Goal: Task Accomplishment & Management: Complete application form

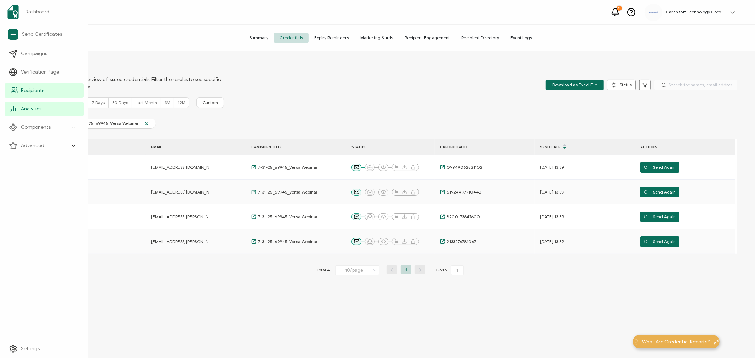
click at [27, 91] on span "Recipients" at bounding box center [32, 90] width 23 height 7
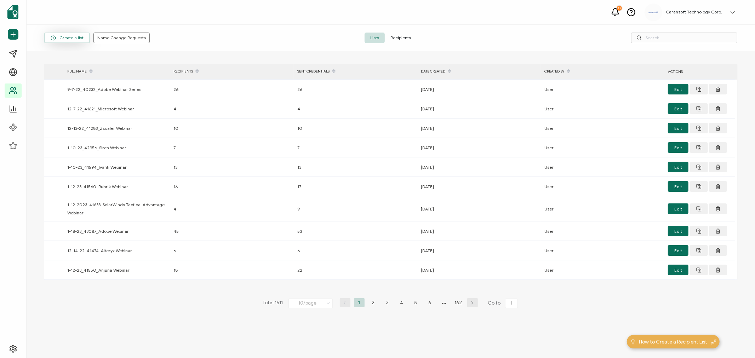
click at [70, 36] on span "Create a list" at bounding box center [67, 37] width 33 height 5
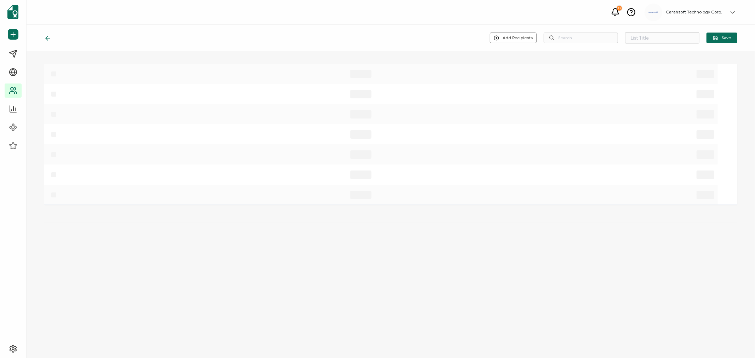
type input "List 1612"
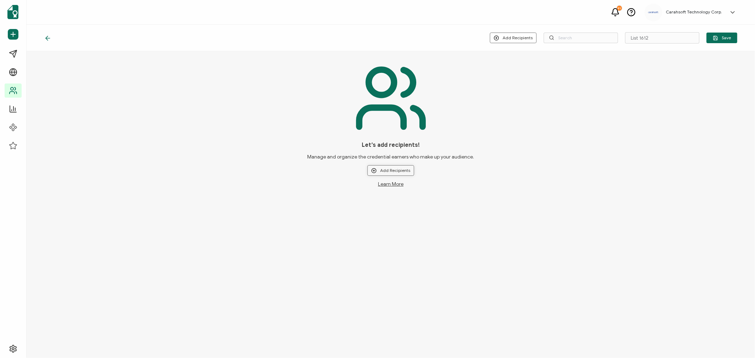
click at [388, 167] on button "Add Recipients" at bounding box center [390, 170] width 47 height 11
click at [396, 188] on span "Upload New Recipients" at bounding box center [406, 189] width 46 height 5
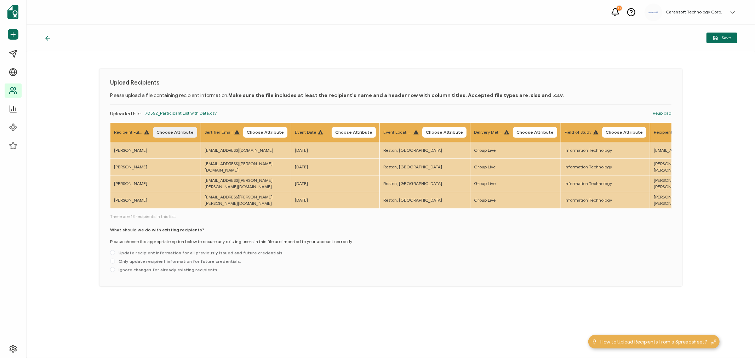
click at [174, 131] on span "Choose Attribute" at bounding box center [174, 132] width 37 height 4
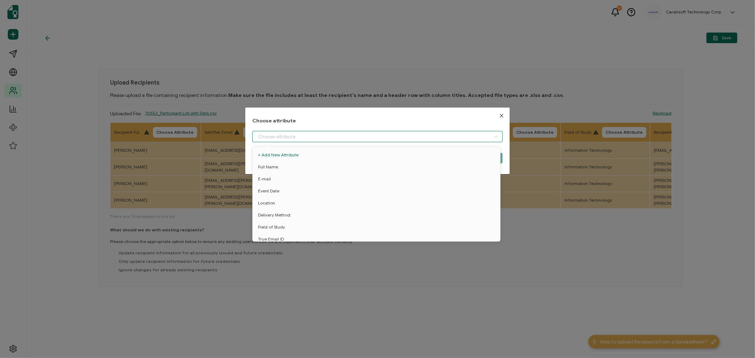
click at [262, 135] on input "dialog" at bounding box center [377, 136] width 250 height 11
click at [270, 164] on span "Full Name" at bounding box center [268, 167] width 20 height 12
type input "Full Name"
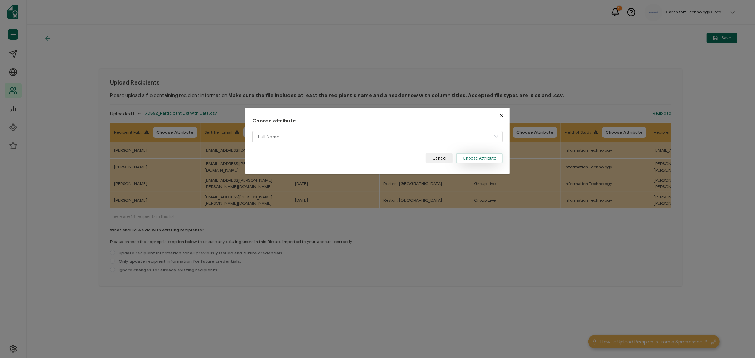
click at [482, 154] on button "Choose Attribute" at bounding box center [479, 158] width 46 height 11
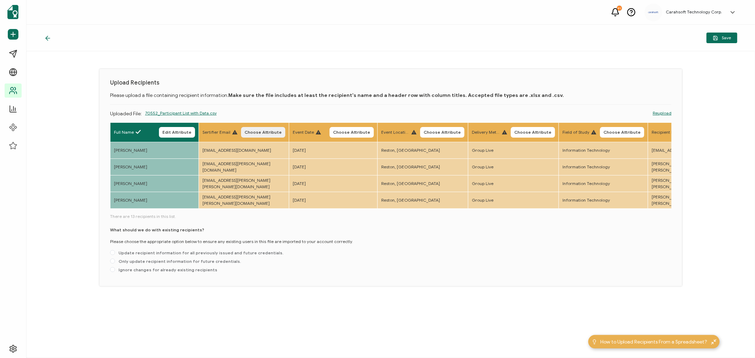
click at [282, 131] on span "Choose Attribute" at bounding box center [263, 132] width 37 height 4
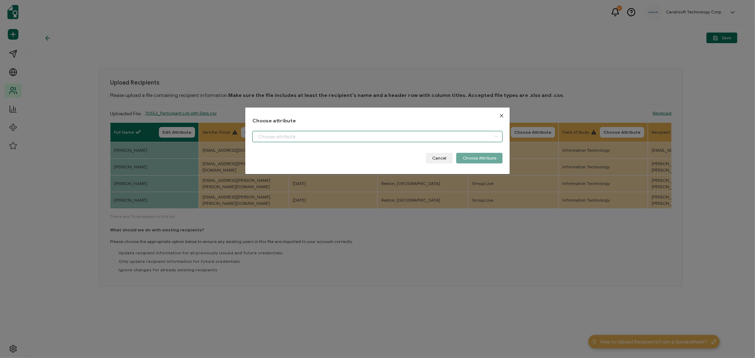
click at [280, 133] on input "dialog" at bounding box center [377, 136] width 250 height 11
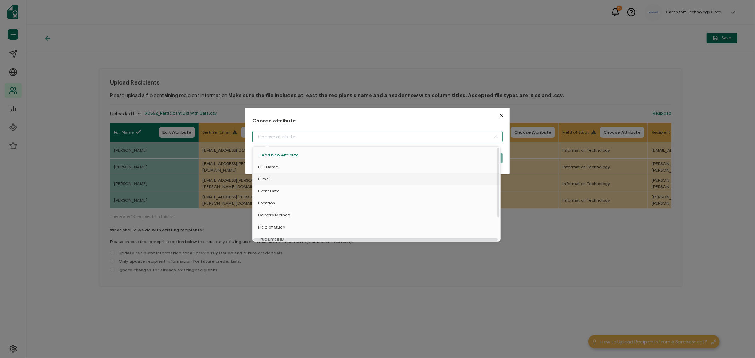
click at [273, 179] on li "E-mail" at bounding box center [377, 179] width 253 height 12
type input "E-mail"
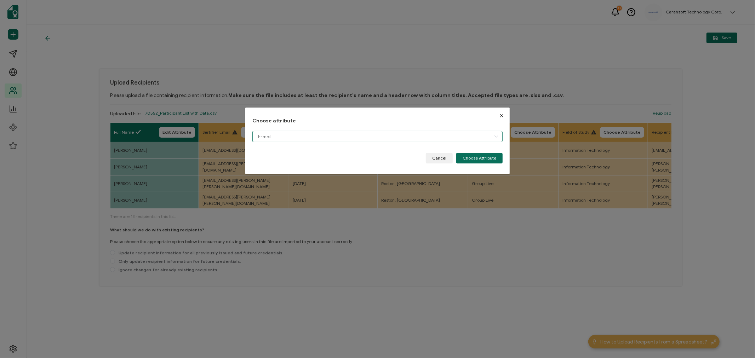
click at [272, 140] on input "E-mail" at bounding box center [377, 136] width 250 height 11
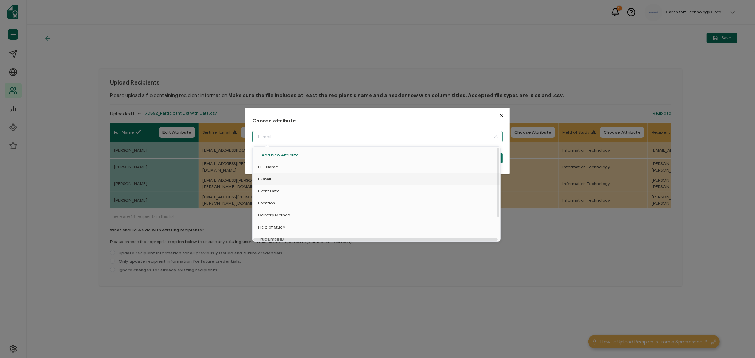
click at [266, 178] on span "E-mail" at bounding box center [264, 179] width 13 height 12
type input "E-mail"
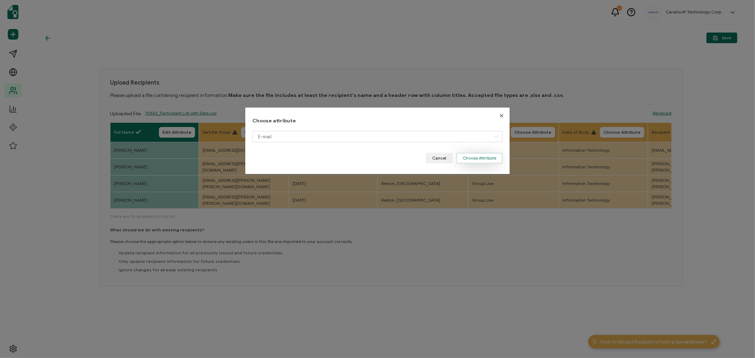
click at [486, 161] on button "Choose Attribute" at bounding box center [479, 158] width 46 height 11
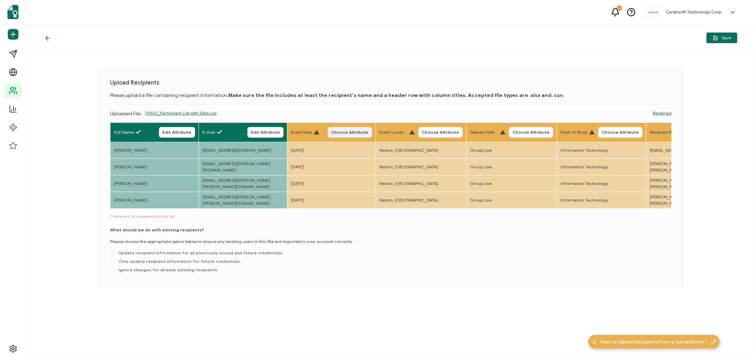
click at [361, 129] on button "Choose Attribute" at bounding box center [350, 132] width 44 height 11
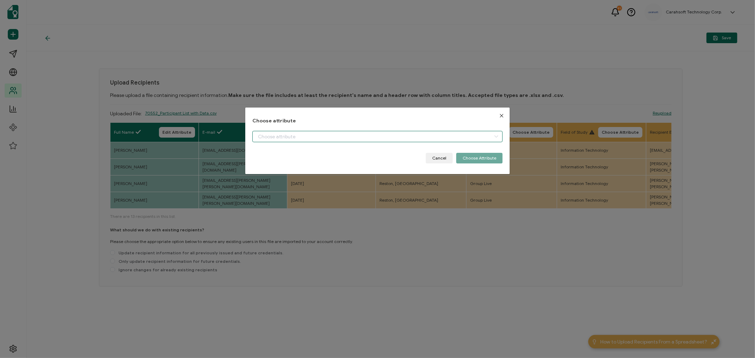
click at [309, 134] on input "dialog" at bounding box center [377, 136] width 250 height 11
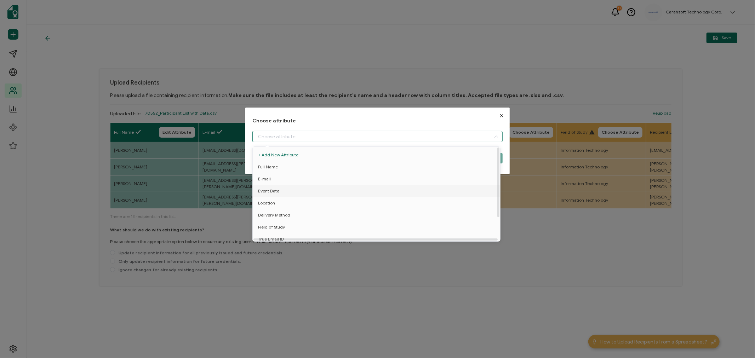
click at [271, 190] on span "Event Date" at bounding box center [268, 191] width 21 height 12
type input "Event Date"
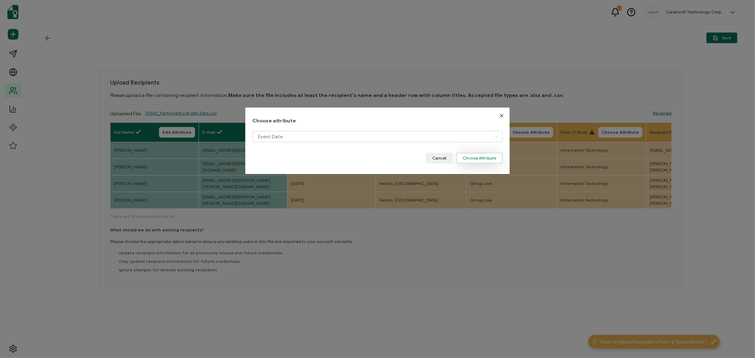
click at [476, 162] on button "Choose Attribute" at bounding box center [479, 158] width 46 height 11
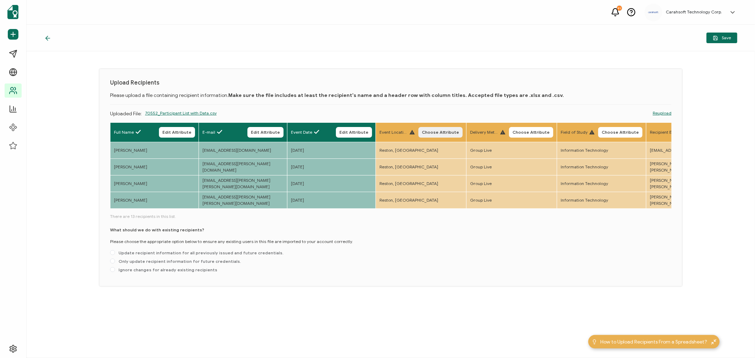
click at [457, 132] on span "Choose Attribute" at bounding box center [440, 132] width 37 height 4
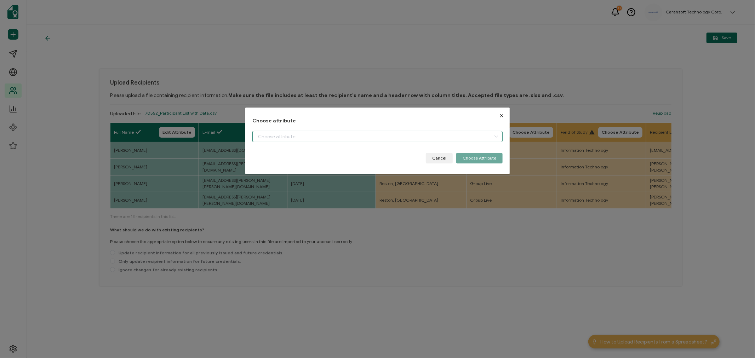
click at [327, 133] on input "dialog" at bounding box center [377, 136] width 250 height 11
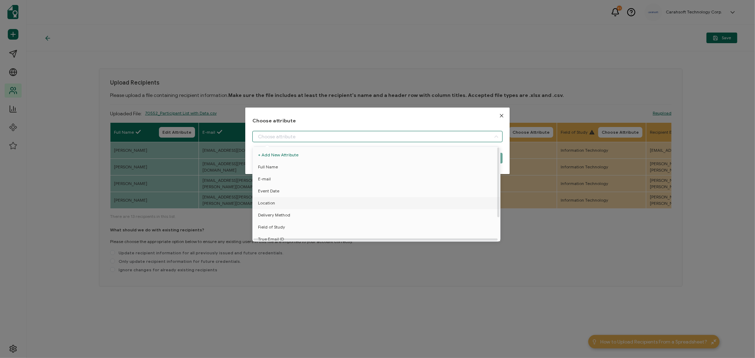
click at [266, 199] on span "Location" at bounding box center [266, 203] width 17 height 12
type input "Location"
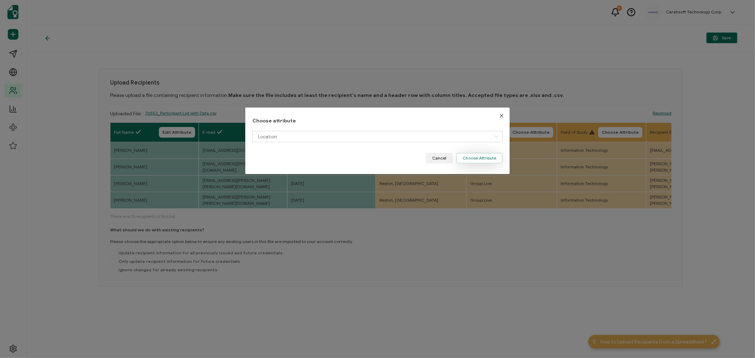
click at [494, 160] on button "Choose Attribute" at bounding box center [479, 158] width 46 height 11
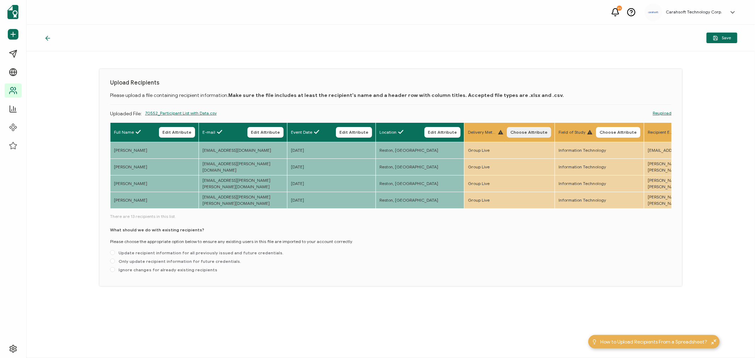
click at [543, 128] on button "Choose Attribute" at bounding box center [529, 132] width 44 height 11
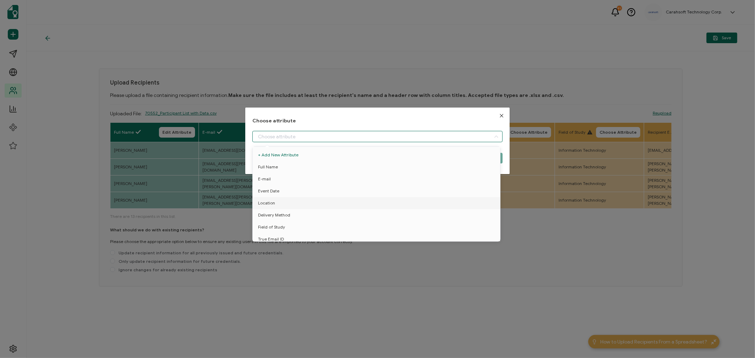
click at [304, 135] on input "dialog" at bounding box center [377, 136] width 250 height 11
click at [283, 211] on span "Delivery Method" at bounding box center [274, 215] width 32 height 12
type input "Delivery Method"
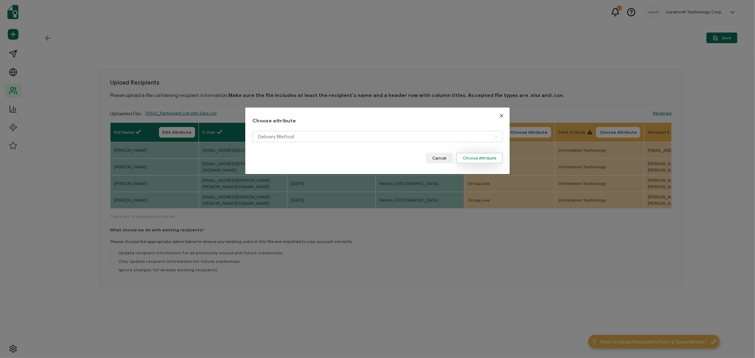
click at [490, 161] on button "Choose Attribute" at bounding box center [479, 158] width 46 height 11
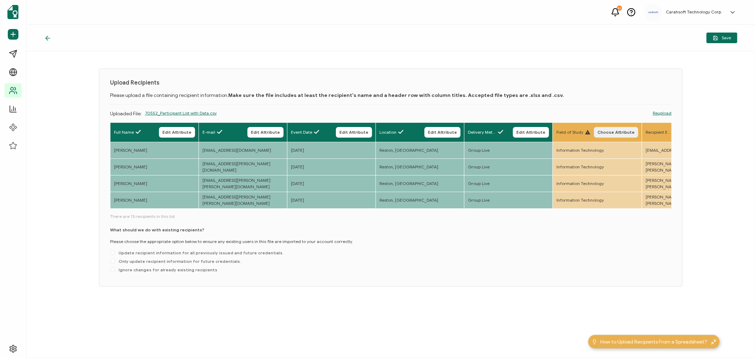
click at [638, 129] on button "Choose Attribute" at bounding box center [616, 132] width 44 height 11
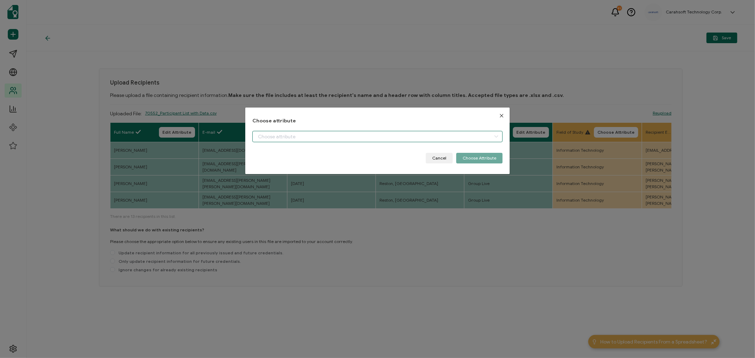
click at [286, 134] on input "dialog" at bounding box center [377, 136] width 250 height 11
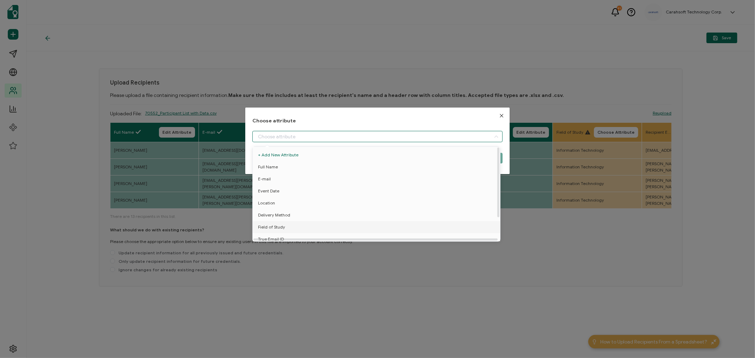
click at [273, 228] on span "Field of Study" at bounding box center [271, 227] width 27 height 12
type input "Field of Study"
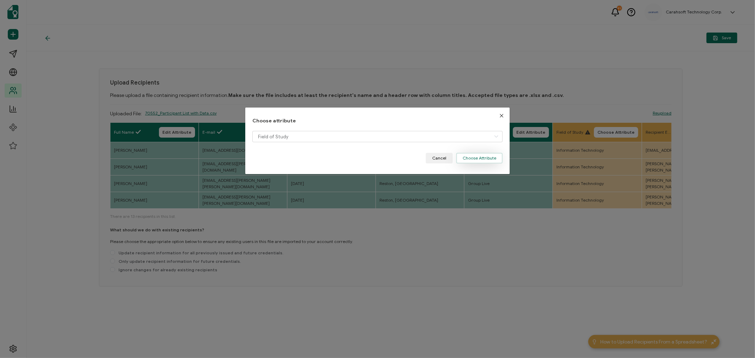
click at [490, 157] on button "Choose Attribute" at bounding box center [479, 158] width 46 height 11
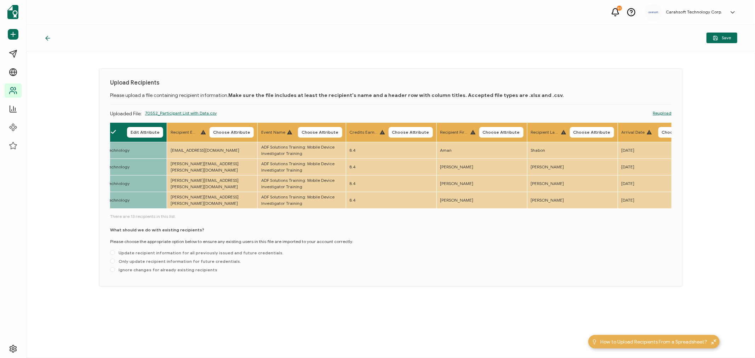
scroll to position [0, 489]
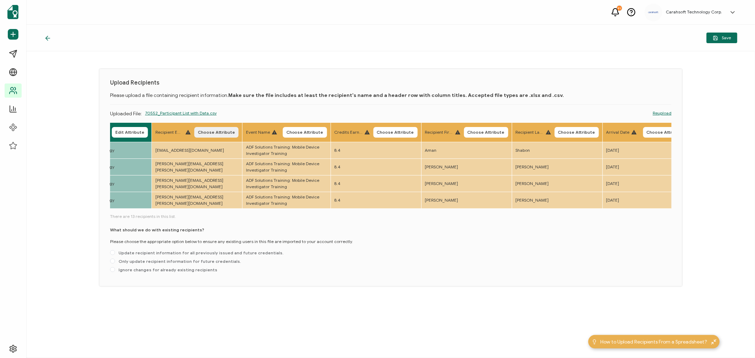
click at [235, 130] on span "Choose Attribute" at bounding box center [216, 132] width 37 height 4
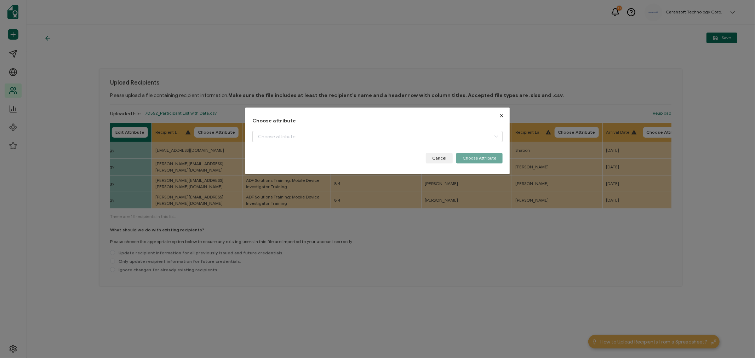
click at [267, 130] on div "Choose attribute Cancel Choose Attribute" at bounding box center [377, 141] width 250 height 46
click at [269, 133] on input "dialog" at bounding box center [377, 136] width 250 height 11
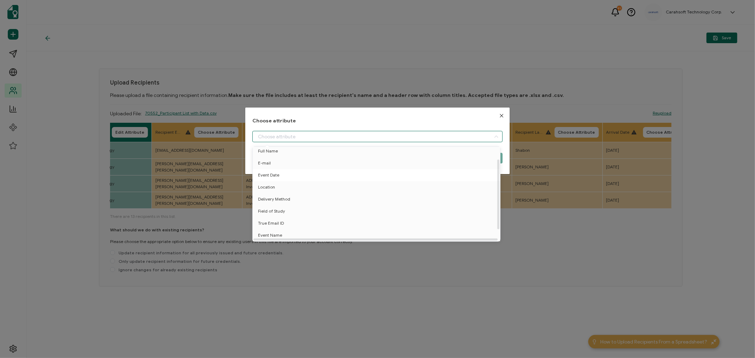
scroll to position [31, 0]
click at [282, 208] on span "True Email ID" at bounding box center [271, 212] width 26 height 12
type input "True Email ID"
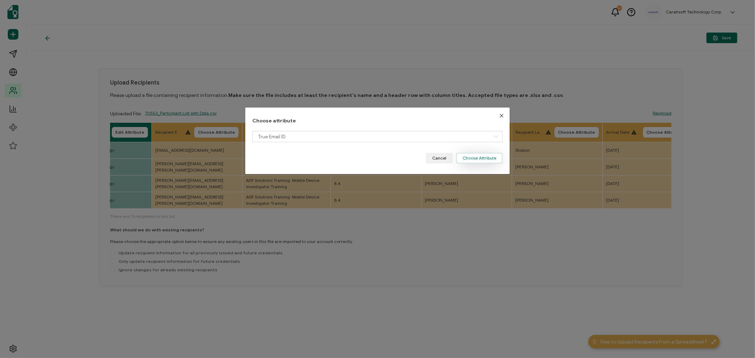
click at [487, 154] on button "Choose Attribute" at bounding box center [479, 158] width 46 height 11
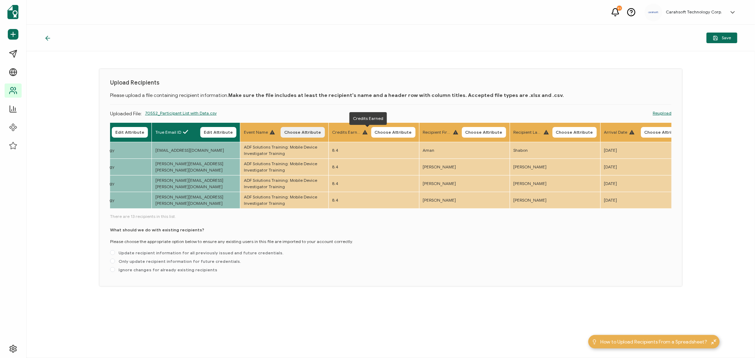
click at [321, 132] on span "Choose Attribute" at bounding box center [302, 132] width 37 height 4
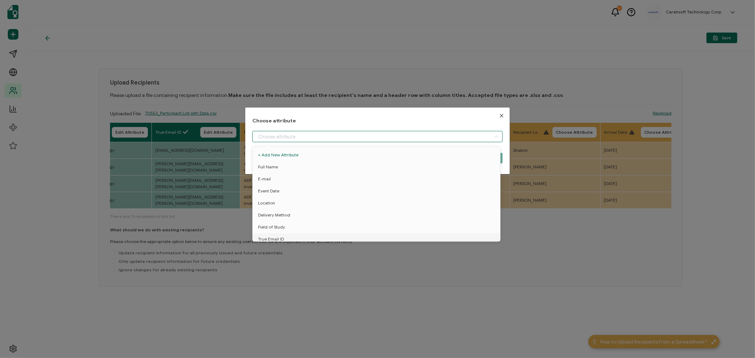
click at [279, 136] on input "dialog" at bounding box center [377, 136] width 250 height 11
click at [274, 221] on span "Event Name" at bounding box center [270, 224] width 24 height 12
type input "Event Name"
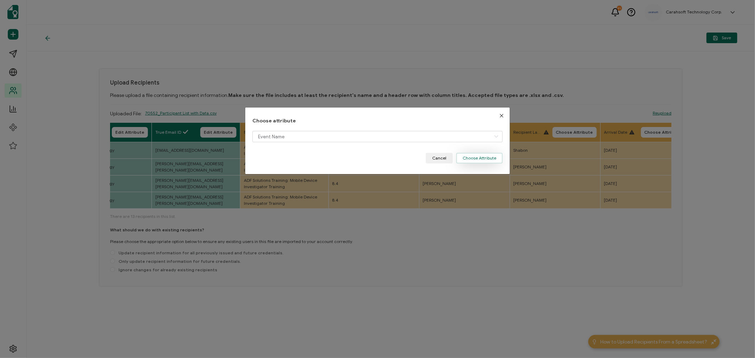
click at [481, 158] on button "Choose Attribute" at bounding box center [479, 158] width 46 height 11
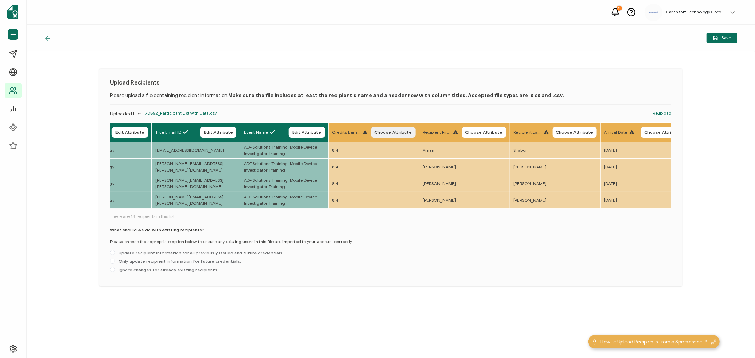
click at [402, 130] on span "Choose Attribute" at bounding box center [393, 132] width 37 height 4
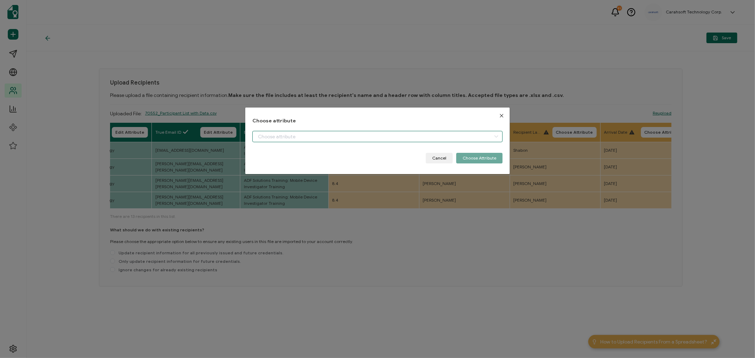
click at [285, 139] on input "dialog" at bounding box center [377, 136] width 250 height 11
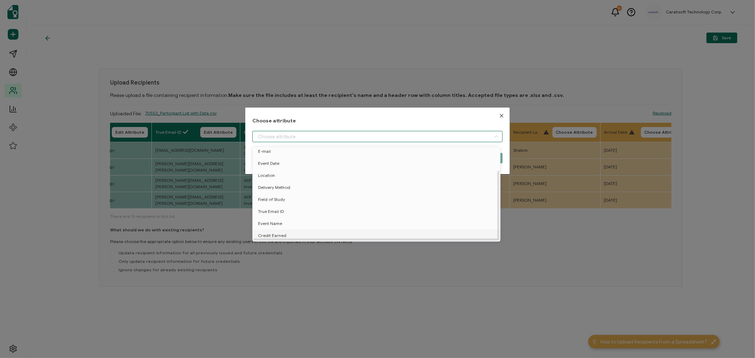
click at [277, 231] on span "Credit Earned" at bounding box center [272, 236] width 28 height 12
type input "Credit Earned"
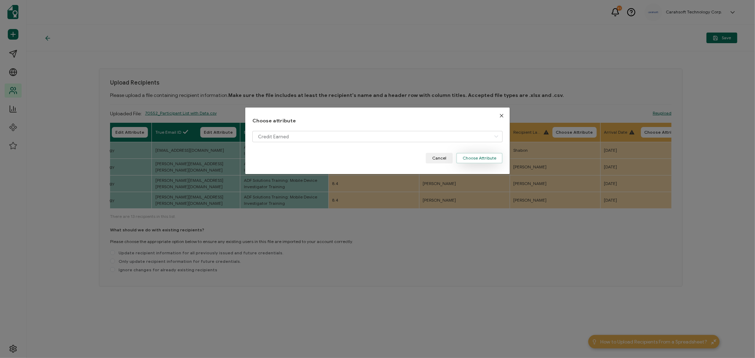
click at [469, 156] on button "Choose Attribute" at bounding box center [479, 158] width 46 height 11
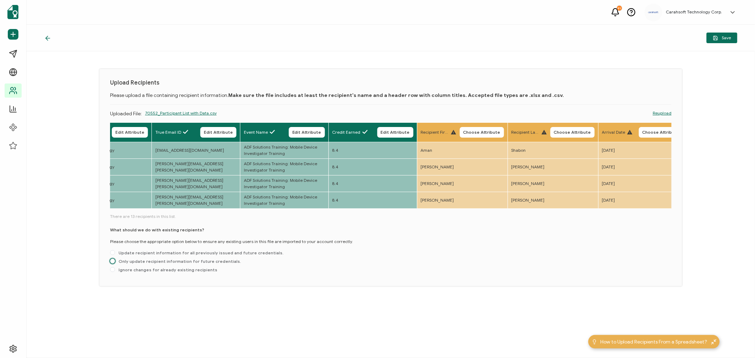
click at [123, 262] on span "Only update recipient information for future credentials." at bounding box center [178, 261] width 126 height 5
click at [115, 262] on input "Only update recipient information for future credentials." at bounding box center [112, 262] width 5 height 6
radio input "true"
click at [721, 38] on span "Save" at bounding box center [722, 37] width 18 height 5
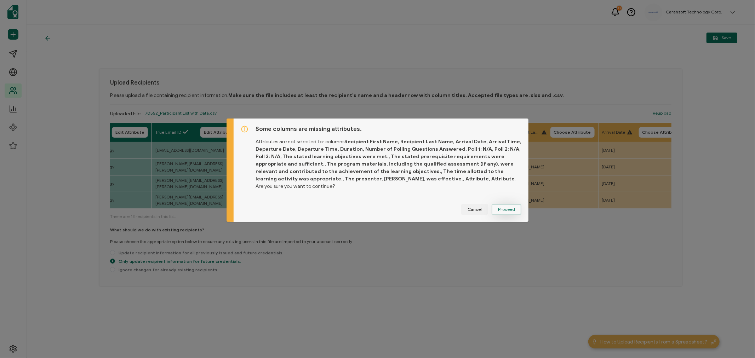
click at [509, 207] on span "Proceed" at bounding box center [506, 209] width 17 height 4
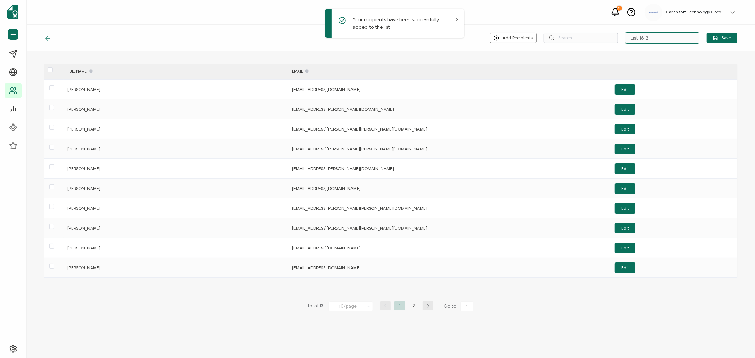
drag, startPoint x: 655, startPoint y: 37, endPoint x: 603, endPoint y: 37, distance: 52.0
click at [603, 37] on div "Add Recipients Upload New Recipients Import from Recipients List 1612 Save" at bounding box center [613, 37] width 247 height 11
type input "7-22-23-25_70552_ADF Solutions Event"
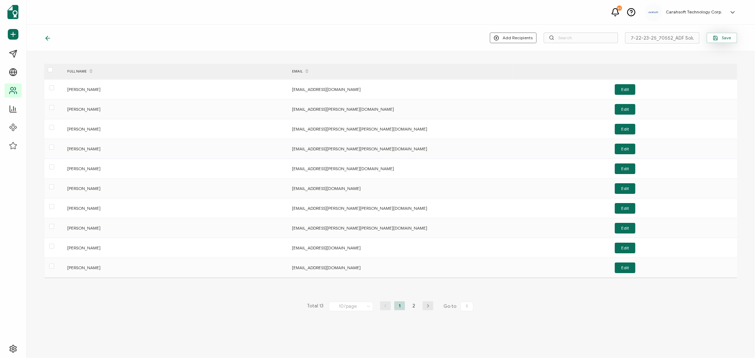
click at [728, 33] on button "Save" at bounding box center [721, 38] width 31 height 11
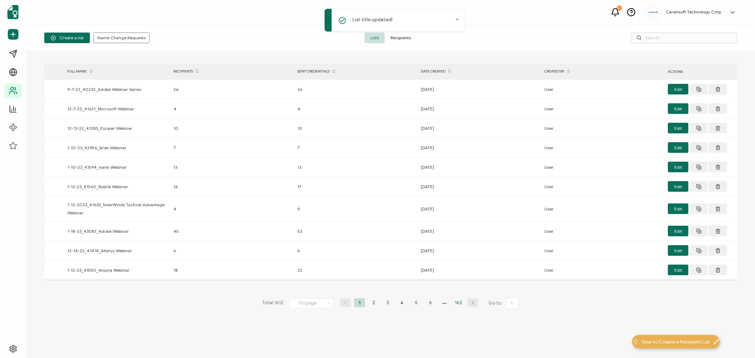
click at [459, 305] on li "162" at bounding box center [458, 302] width 11 height 9
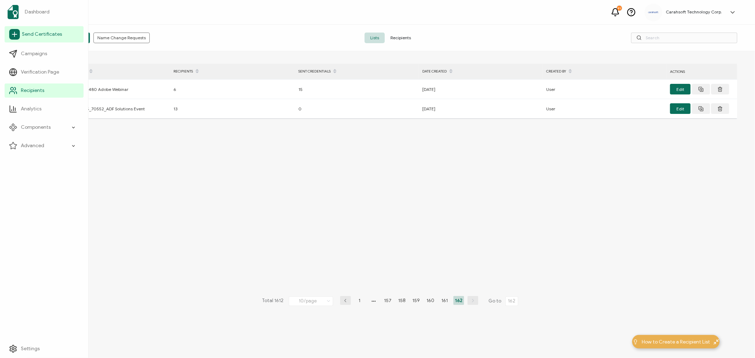
click at [29, 34] on span "Send Certificates" at bounding box center [42, 34] width 40 height 7
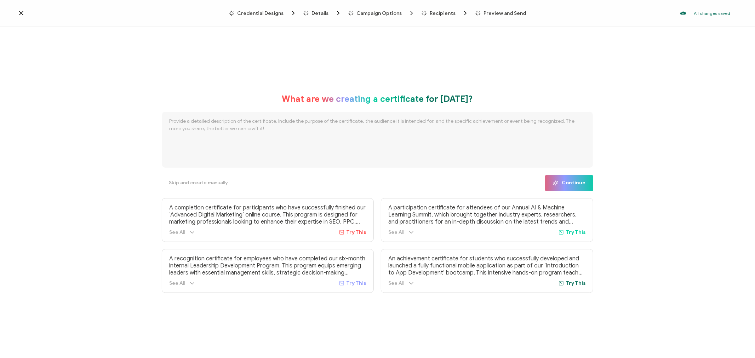
click at [255, 13] on span "Credential Designs" at bounding box center [260, 13] width 46 height 5
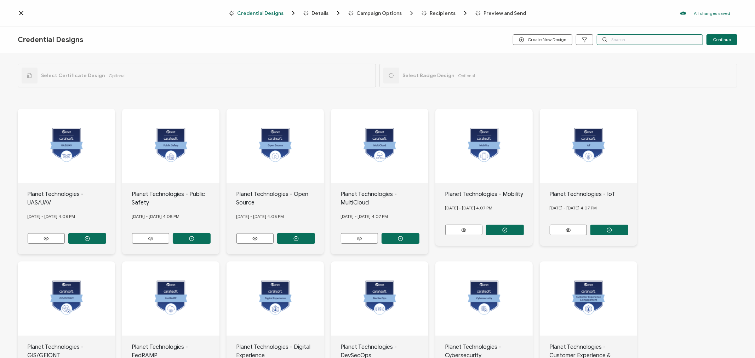
click at [629, 41] on input "text" at bounding box center [650, 39] width 106 height 11
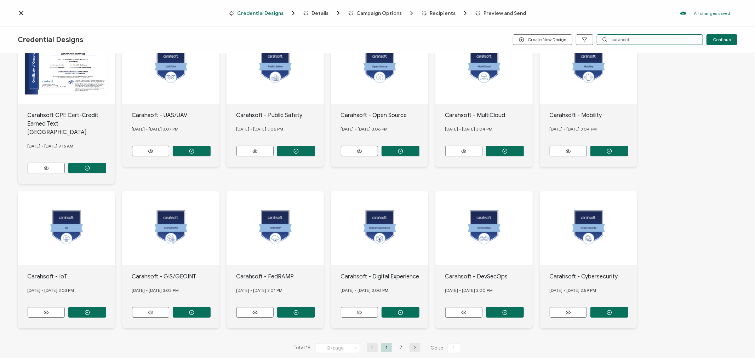
scroll to position [79, 0]
type input "carahsoft"
click at [397, 343] on li "2" at bounding box center [400, 347] width 11 height 9
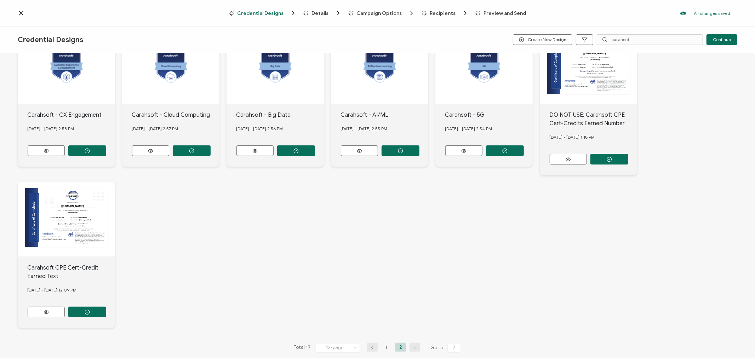
scroll to position [88, 0]
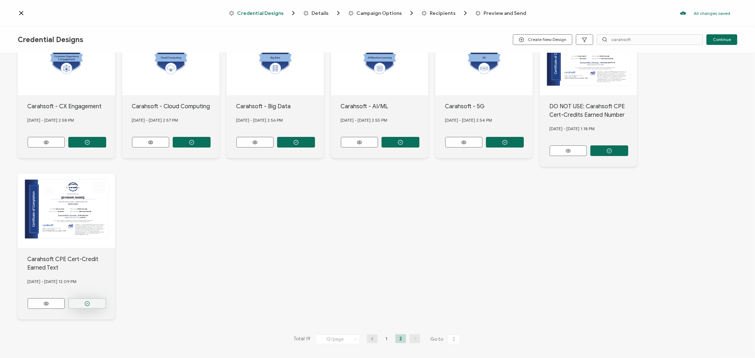
click at [88, 298] on button "button" at bounding box center [87, 303] width 38 height 11
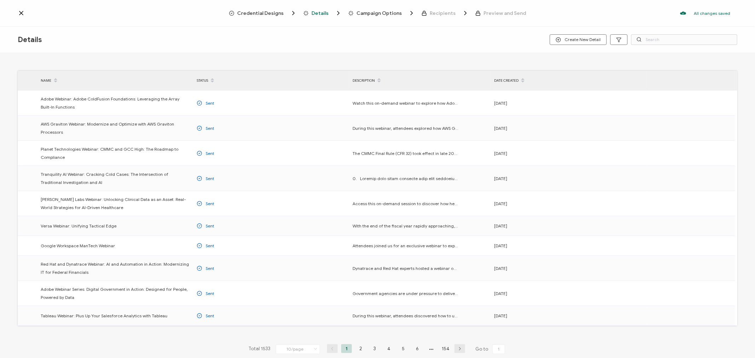
click at [274, 11] on span "Credential Designs" at bounding box center [260, 13] width 46 height 5
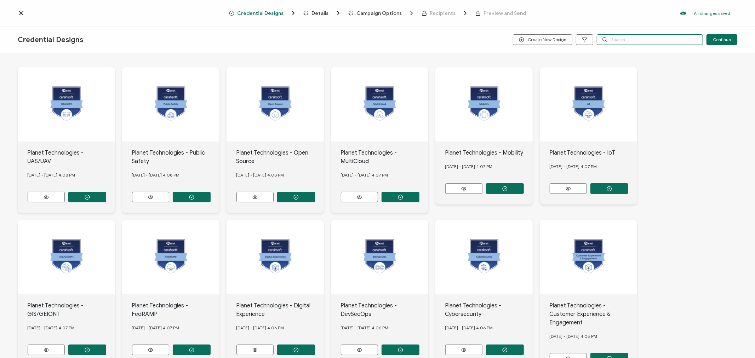
click at [621, 41] on input "text" at bounding box center [650, 39] width 106 height 11
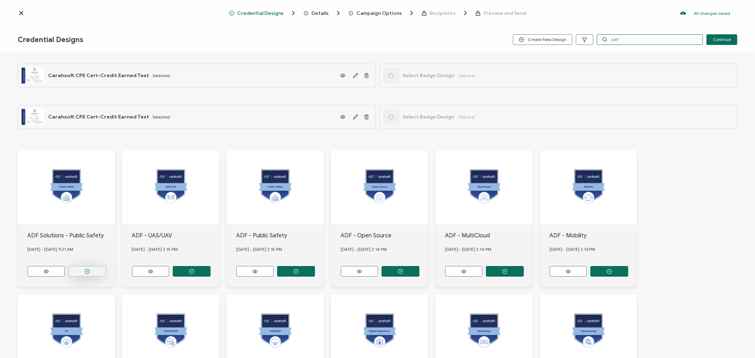
type input "adf"
click at [83, 270] on button "button" at bounding box center [87, 271] width 38 height 11
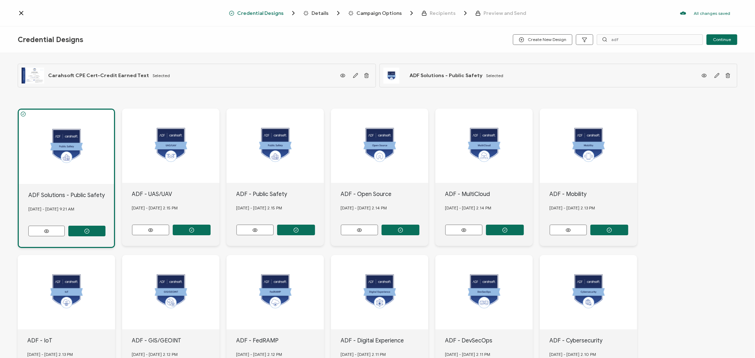
click at [317, 11] on span "Details" at bounding box center [319, 13] width 17 height 5
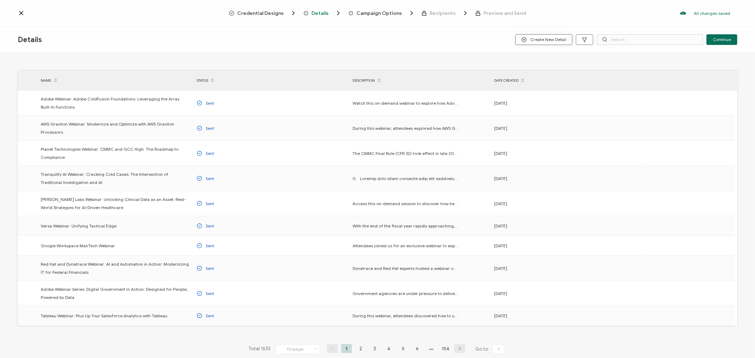
click at [545, 40] on span "Create New Detail" at bounding box center [543, 39] width 45 height 5
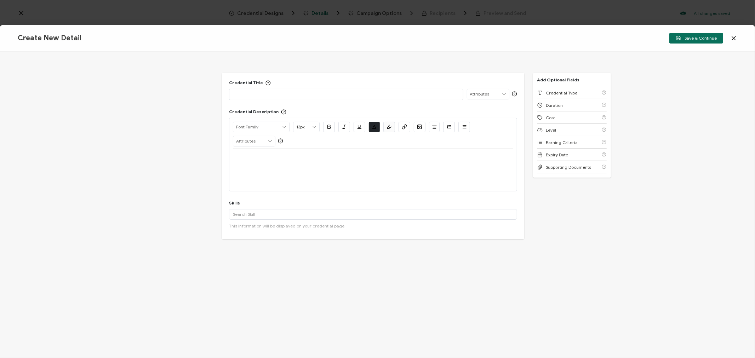
click at [256, 96] on p at bounding box center [346, 94] width 226 height 7
click at [236, 165] on div at bounding box center [373, 157] width 280 height 17
click at [271, 168] on div at bounding box center [373, 170] width 280 height 42
click at [248, 158] on p at bounding box center [373, 157] width 280 height 6
paste div
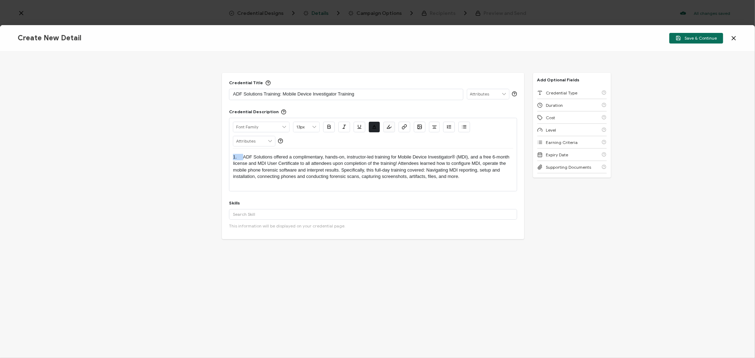
drag, startPoint x: 243, startPoint y: 157, endPoint x: 209, endPoint y: 154, distance: 33.7
click at [209, 154] on div "Credential Title ADF Solutions Training: Mobile Device Investigator Training IS…" at bounding box center [377, 205] width 755 height 306
click at [253, 211] on input "text" at bounding box center [373, 214] width 288 height 11
paste input "Mobile Device Investigator"
type input "Mobile Device Investigator"
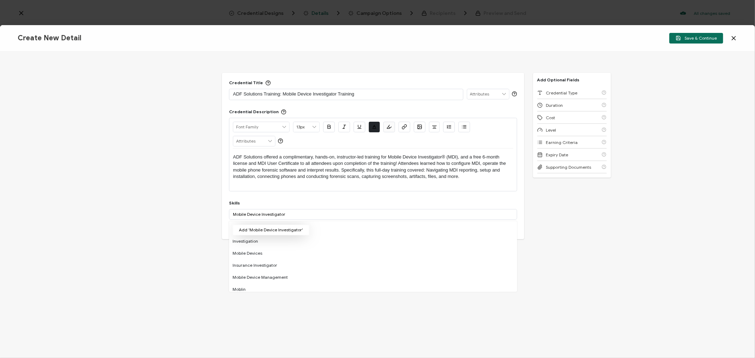
click at [260, 229] on button "Add 'Mobile Device Investigator'" at bounding box center [271, 230] width 77 height 11
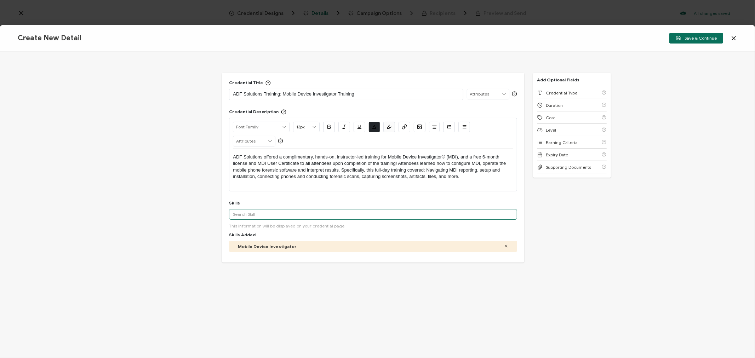
click at [248, 216] on input "text" at bounding box center [373, 214] width 288 height 11
paste input ", MDI Reporting"
click at [237, 213] on input ", MDI Reporting" at bounding box center [373, 214] width 288 height 11
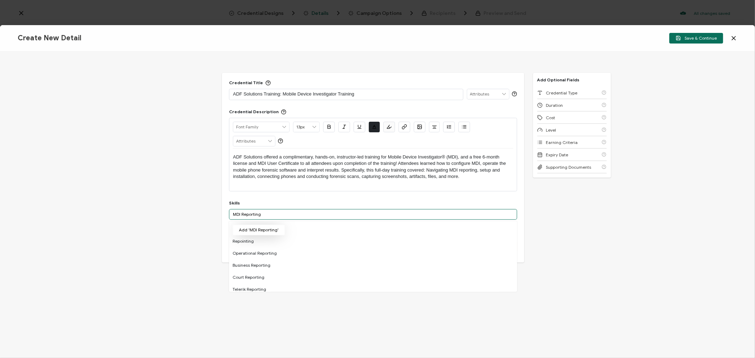
type input "MDI Reporting"
click at [265, 227] on button "Add 'MDI Reporting'" at bounding box center [259, 230] width 52 height 11
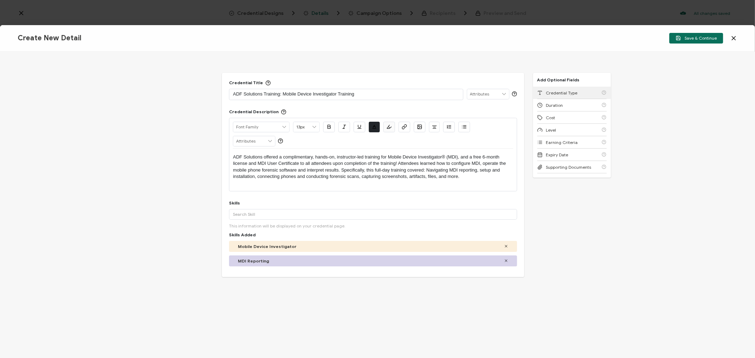
click at [558, 91] on span "Credential Type" at bounding box center [561, 92] width 31 height 5
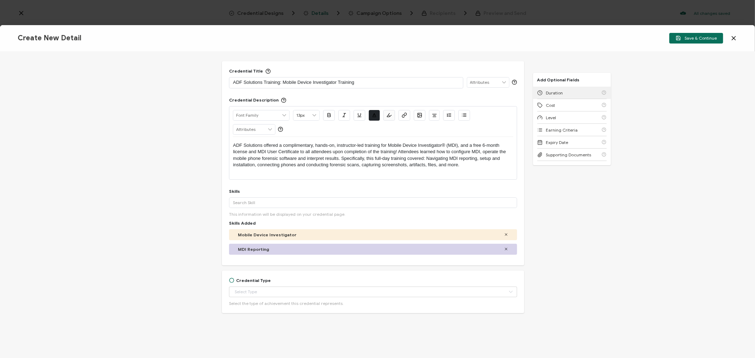
click at [558, 91] on span "Duration" at bounding box center [554, 92] width 17 height 5
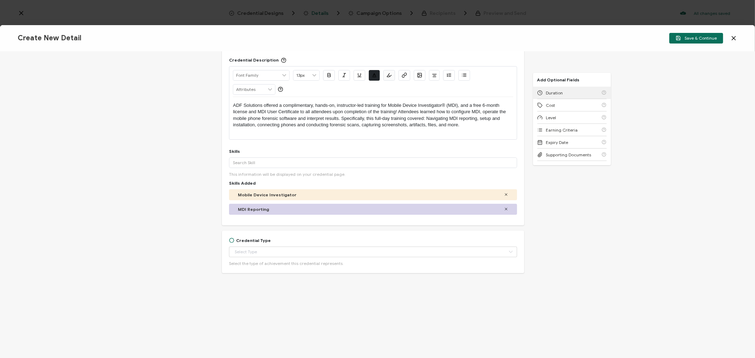
click at [558, 91] on div "Duration" at bounding box center [571, 93] width 69 height 12
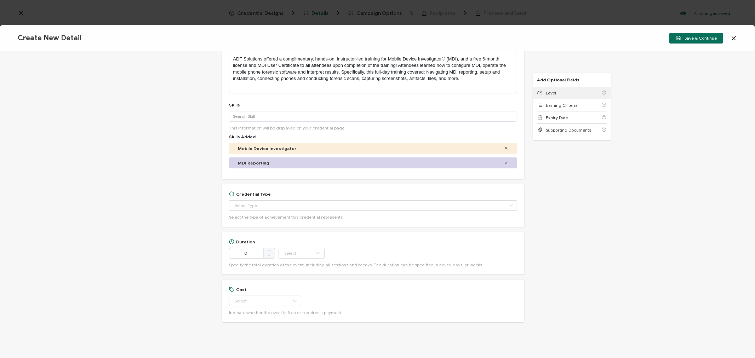
click at [558, 91] on div "Level" at bounding box center [571, 93] width 69 height 12
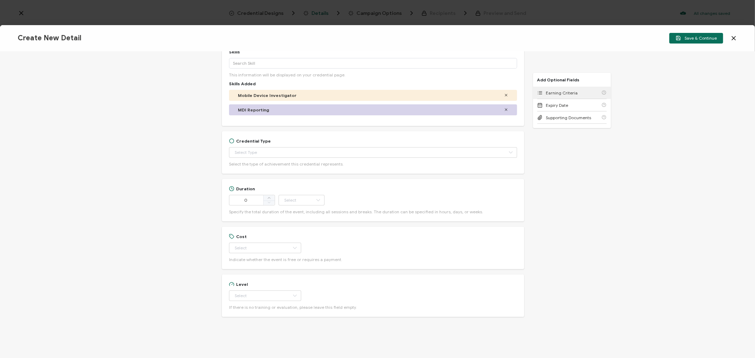
click at [558, 91] on span "Earning Criteria" at bounding box center [562, 92] width 32 height 5
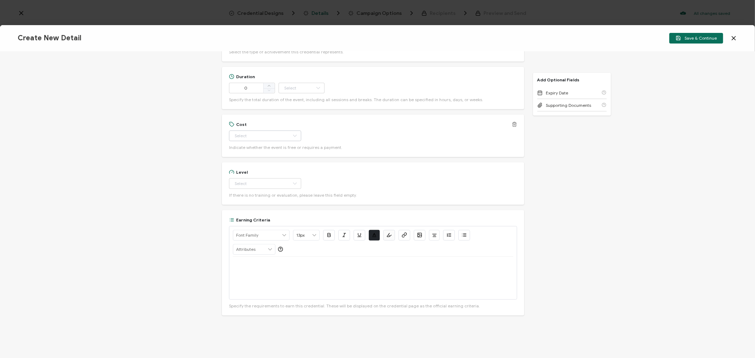
scroll to position [145, 0]
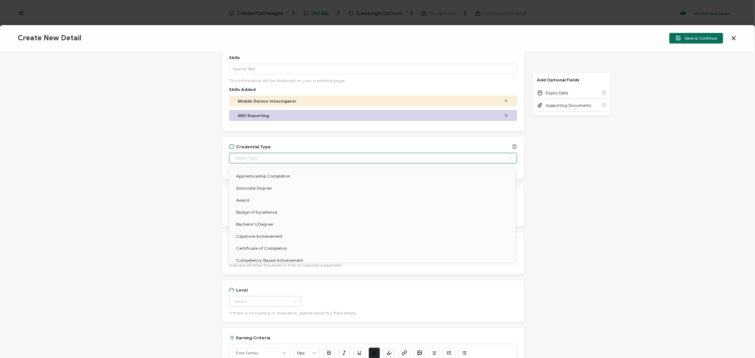
click at [267, 158] on input "text" at bounding box center [373, 158] width 288 height 11
click at [252, 248] on span "Certificate of Completion" at bounding box center [261, 248] width 51 height 5
type input "Certificate of Completion"
click at [182, 174] on div "Credential Title ADF Solutions Training: Mobile Device Investigator Training IS…" at bounding box center [377, 205] width 755 height 306
type input "Certificate of Completion"
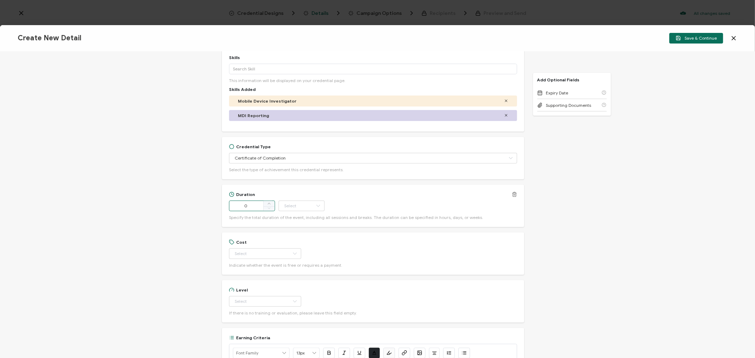
drag, startPoint x: 251, startPoint y: 207, endPoint x: 235, endPoint y: 207, distance: 16.6
click at [235, 207] on input "0" at bounding box center [252, 206] width 46 height 11
type input "420"
click at [306, 209] on input "text" at bounding box center [302, 206] width 46 height 11
click at [293, 281] on span "Minute" at bounding box center [292, 283] width 13 height 5
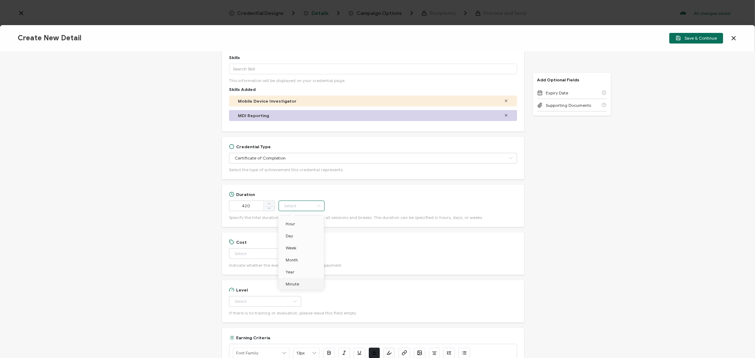
type input "Minute"
click at [250, 253] on input "text" at bounding box center [265, 253] width 72 height 11
click at [248, 270] on li "Free" at bounding box center [262, 272] width 66 height 12
type input "Free"
click at [250, 302] on input "text" at bounding box center [265, 301] width 72 height 11
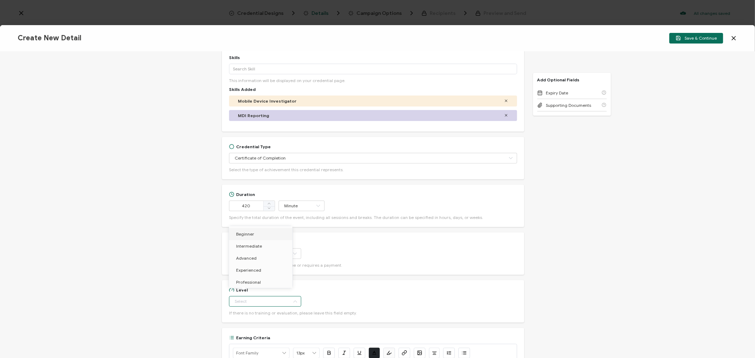
click at [254, 232] on li "Beginner" at bounding box center [262, 234] width 66 height 12
type input "Beginner"
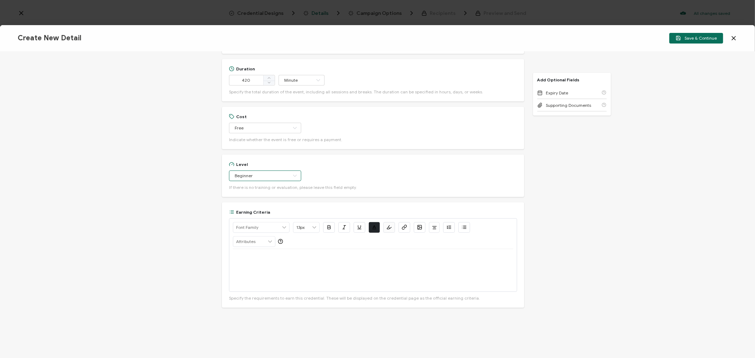
scroll to position [306, 0]
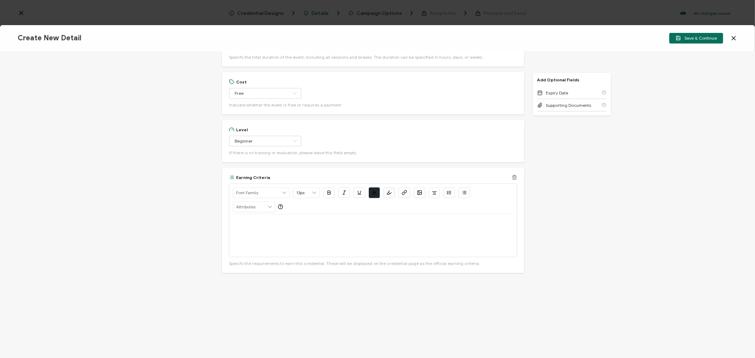
click at [262, 238] on div at bounding box center [373, 235] width 280 height 42
click at [698, 36] on span "Save & Continue" at bounding box center [696, 37] width 41 height 5
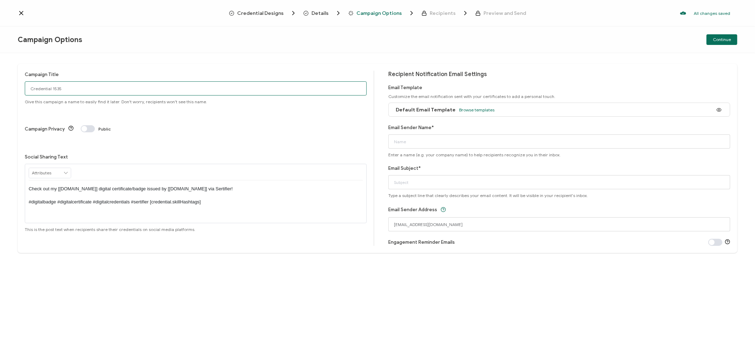
drag, startPoint x: 86, startPoint y: 88, endPoint x: 4, endPoint y: 84, distance: 81.8
click at [4, 84] on div "Campaign Title Credential 1535 Give this campaign a name to easily find it late…" at bounding box center [377, 205] width 755 height 305
click at [128, 90] on input "Credential 1535" at bounding box center [196, 88] width 342 height 14
drag, startPoint x: 93, startPoint y: 89, endPoint x: 0, endPoint y: 87, distance: 93.1
click at [0, 87] on div "Campaign Title Credential 1535 Give this campaign a name to easily find it late…" at bounding box center [377, 205] width 755 height 305
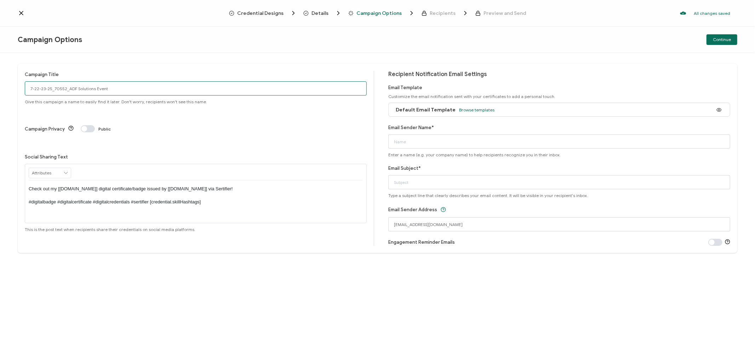
drag, startPoint x: 110, startPoint y: 91, endPoint x: 18, endPoint y: 89, distance: 92.7
click at [18, 89] on div "Campaign Title 7-22-23-25_70552_ADF Solutions Event Give this campaign a name t…" at bounding box center [377, 158] width 719 height 189
type input "7-22-23-25_70552_ADF Solutions Event"
click at [401, 180] on input "Email Subject*" at bounding box center [559, 182] width 342 height 14
paste input "7-22-23-25_70552_ADF Solutions Event"
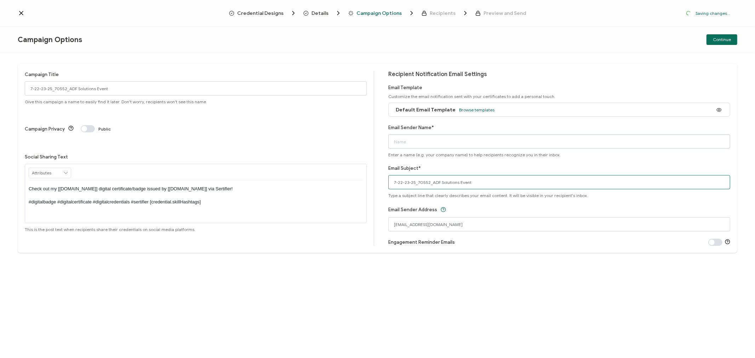
type input "7-22-23-25_70552_ADF Solutions Event"
click at [402, 144] on input "Email Sender Name*" at bounding box center [559, 141] width 342 height 14
type input "CPE"
click at [723, 38] on span "Continue" at bounding box center [722, 40] width 18 height 4
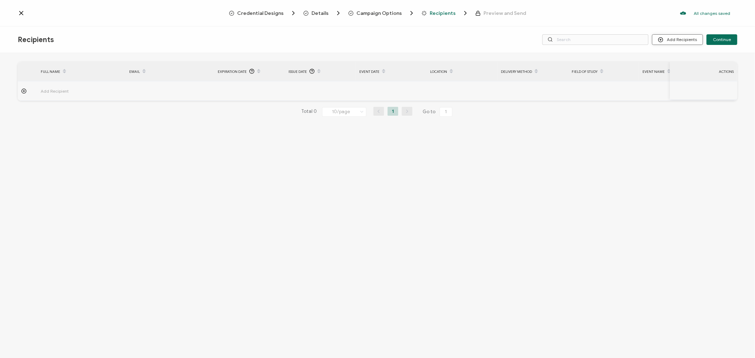
click at [683, 40] on button "Add Recipients" at bounding box center [677, 39] width 51 height 11
click at [681, 80] on span "Import From List" at bounding box center [685, 81] width 32 height 5
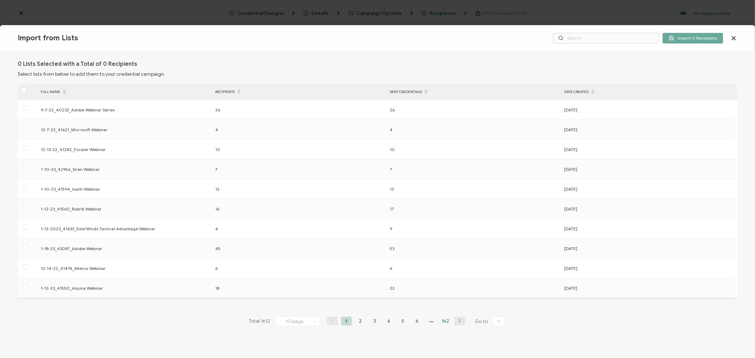
click at [444, 320] on li "162" at bounding box center [445, 321] width 11 height 9
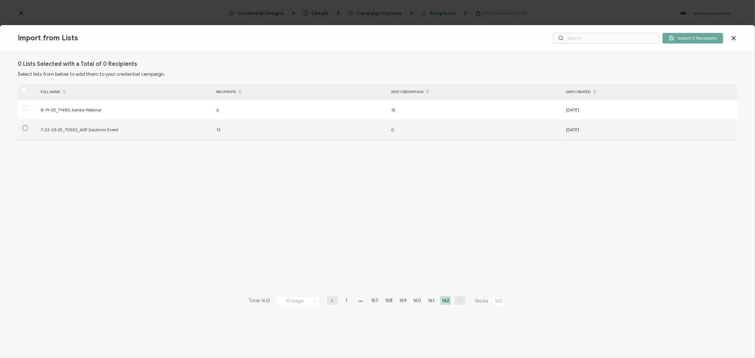
click at [24, 128] on span at bounding box center [25, 128] width 5 height 5
click at [28, 126] on input "checkbox" at bounding box center [28, 126] width 0 height 0
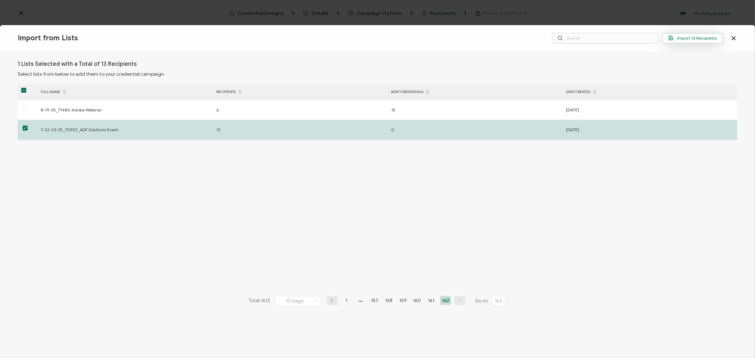
click at [692, 37] on span "Import 13 Recipients" at bounding box center [692, 37] width 48 height 5
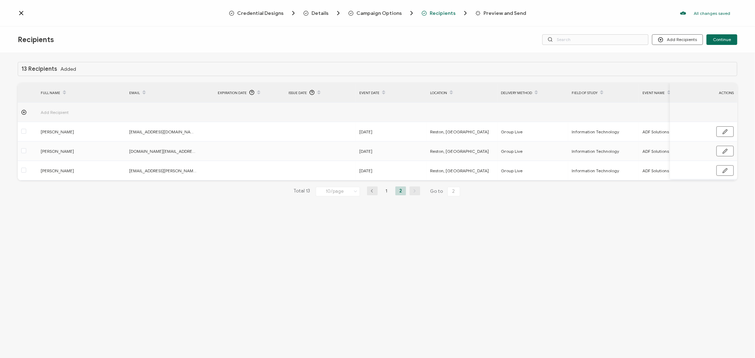
click at [754, 47] on div "Recipients Add Recipients Continue" at bounding box center [377, 40] width 755 height 27
click at [721, 39] on span "Continue" at bounding box center [722, 40] width 18 height 4
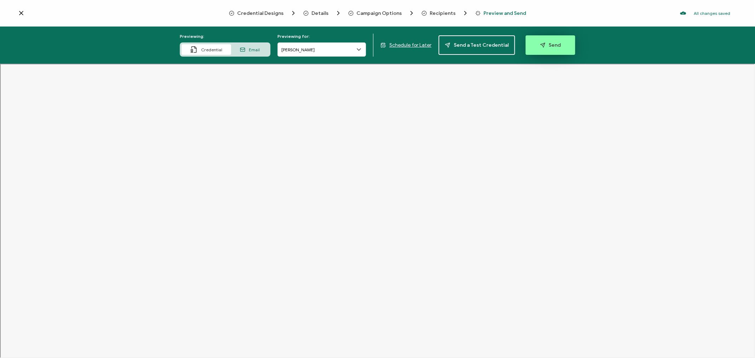
click at [537, 41] on button "Send" at bounding box center [551, 44] width 50 height 19
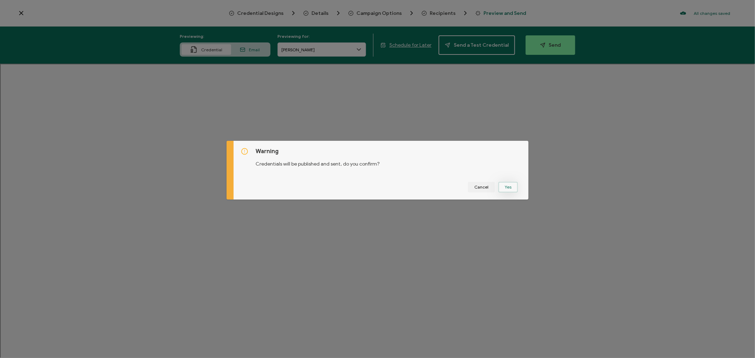
click at [505, 186] on button "Yes" at bounding box center [507, 187] width 19 height 11
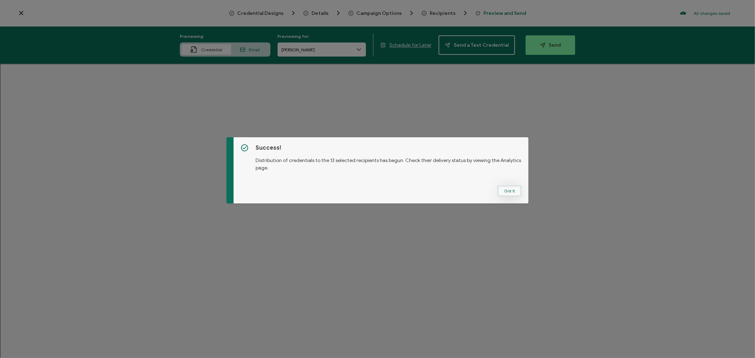
click at [504, 188] on button "Got It" at bounding box center [510, 191] width 24 height 11
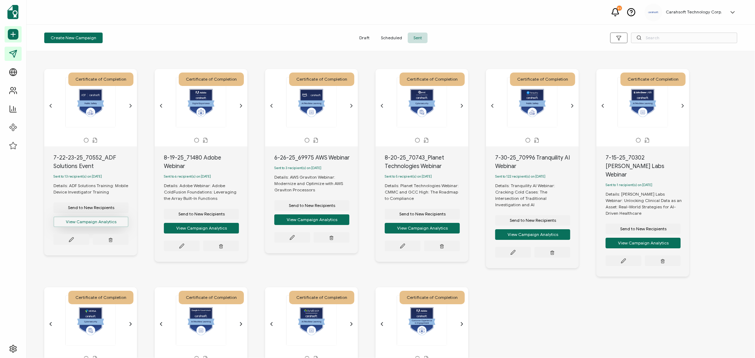
click at [88, 222] on button "View Campaign Analytics" at bounding box center [90, 222] width 75 height 11
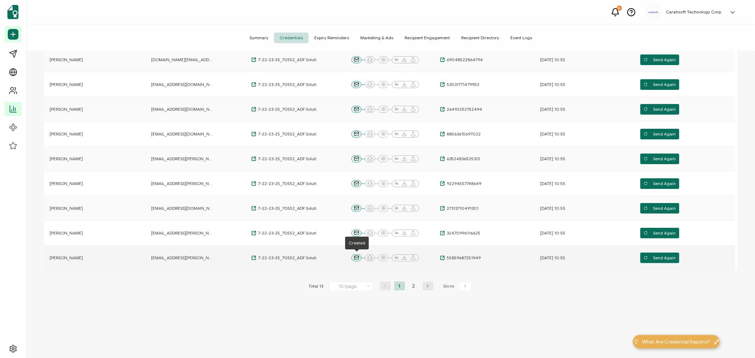
scroll to position [133, 0]
click at [355, 285] on input "10/page" at bounding box center [351, 286] width 44 height 10
click at [345, 317] on span "20/page" at bounding box center [344, 314] width 18 height 5
type input "20/page"
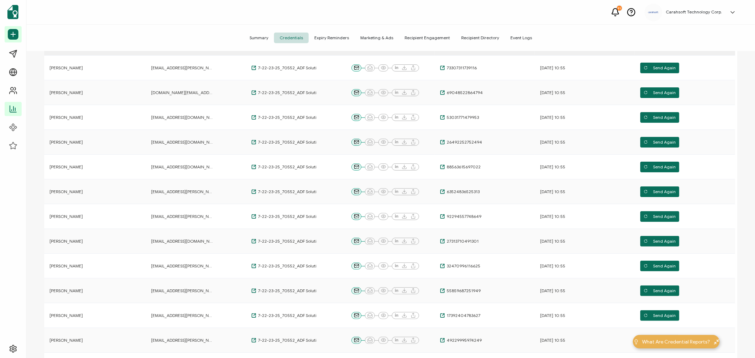
scroll to position [0, 0]
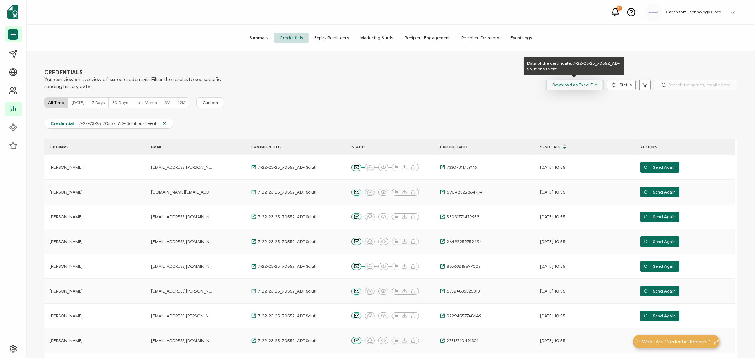
click at [583, 83] on span "Download as Excel File" at bounding box center [574, 85] width 45 height 11
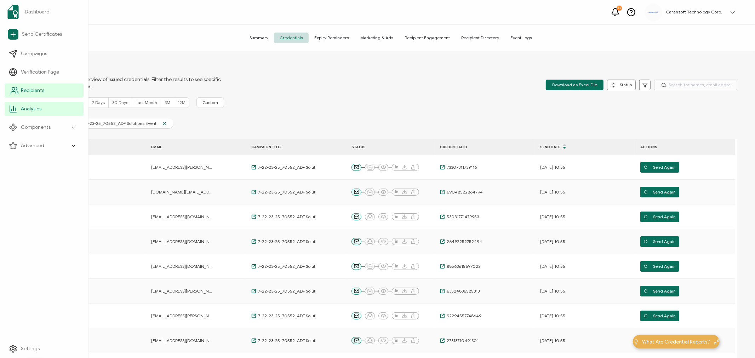
click at [20, 90] on link "Recipients" at bounding box center [44, 91] width 79 height 14
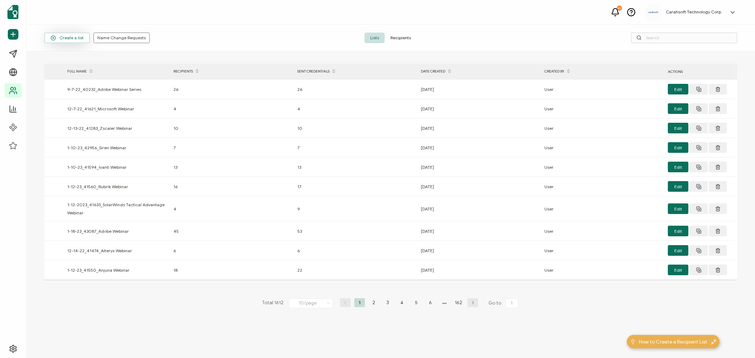
click at [63, 36] on span "Create a list" at bounding box center [67, 37] width 33 height 5
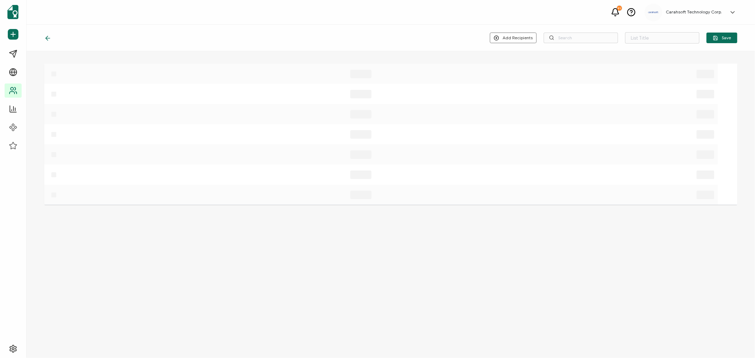
type input "List 1613"
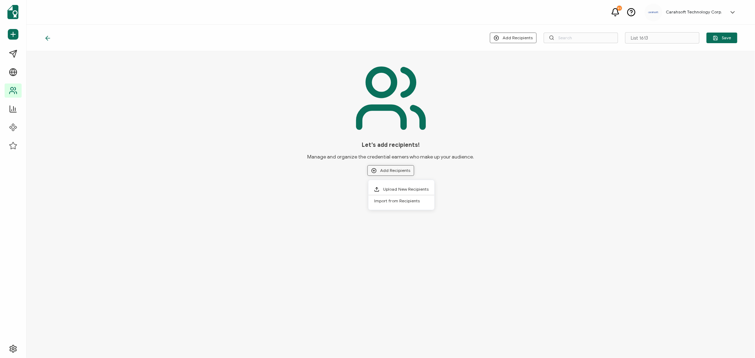
click at [401, 167] on button "Add Recipients" at bounding box center [390, 170] width 47 height 11
click at [399, 185] on li "Upload New Recipients" at bounding box center [401, 190] width 66 height 12
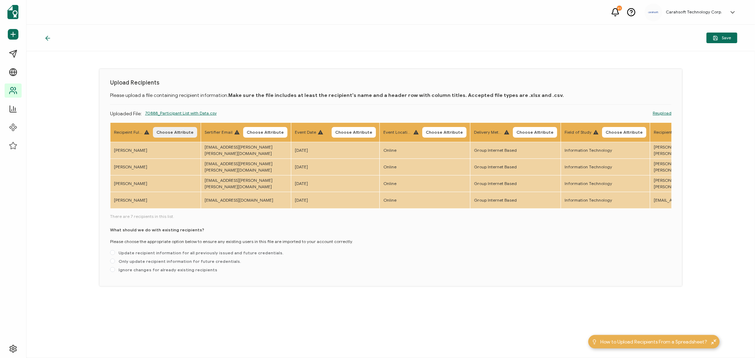
click at [178, 131] on span "Choose Attribute" at bounding box center [174, 132] width 37 height 4
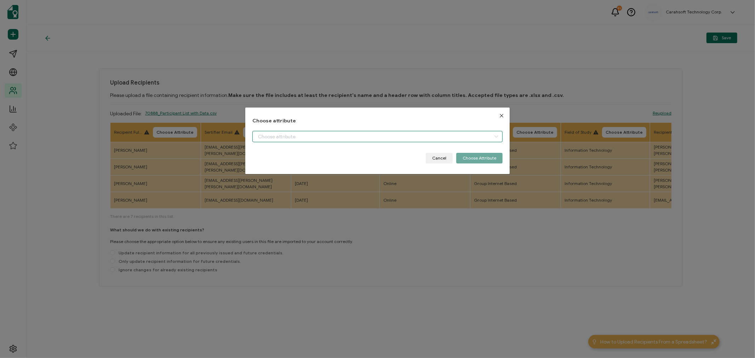
click at [266, 136] on input "dialog" at bounding box center [377, 136] width 250 height 11
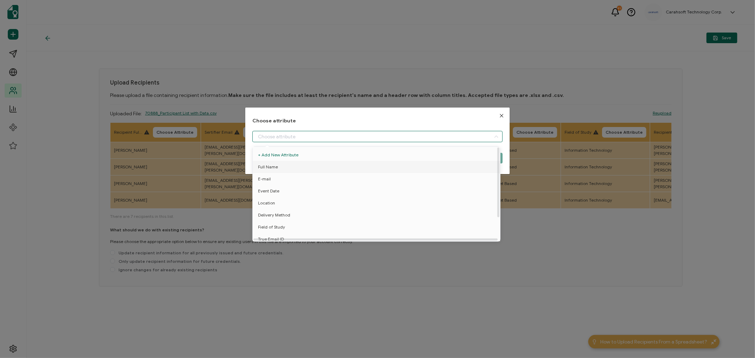
click at [266, 164] on span "Full Name" at bounding box center [268, 167] width 20 height 12
type input "Full Name"
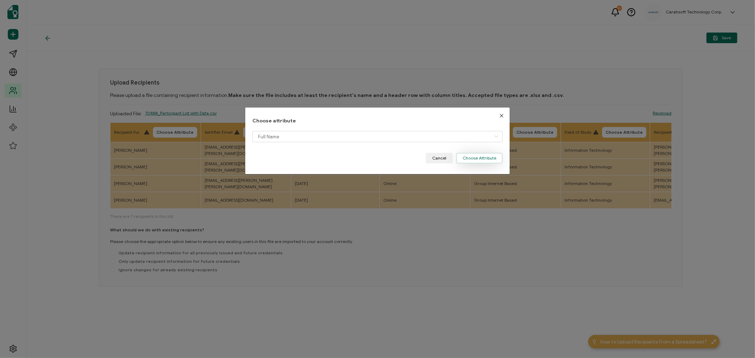
click at [472, 157] on button "Choose Attribute" at bounding box center [479, 158] width 46 height 11
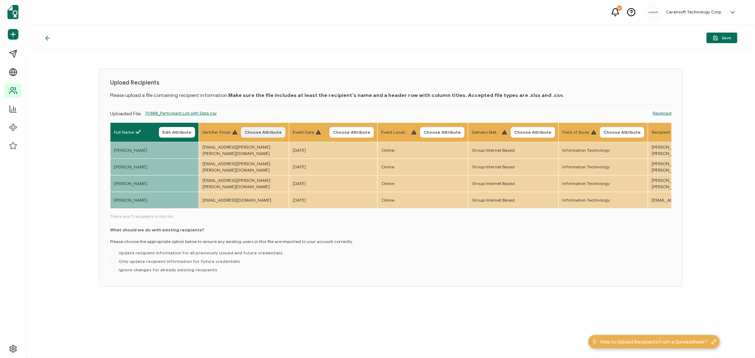
click at [255, 130] on span "Choose Attribute" at bounding box center [263, 132] width 37 height 4
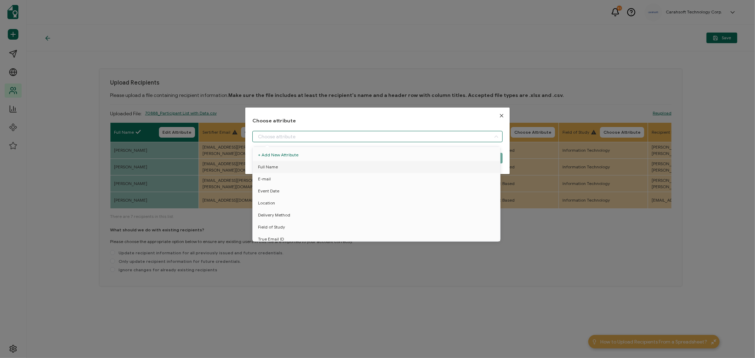
click at [264, 135] on input "dialog" at bounding box center [377, 136] width 250 height 11
click at [268, 178] on span "E-mail" at bounding box center [264, 179] width 13 height 12
type input "E-mail"
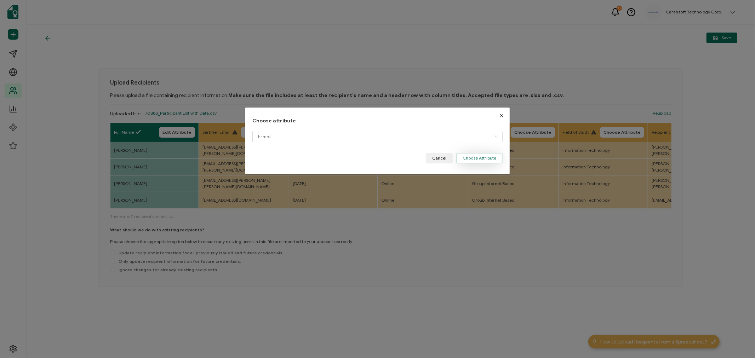
click at [468, 160] on button "Choose Attribute" at bounding box center [479, 158] width 46 height 11
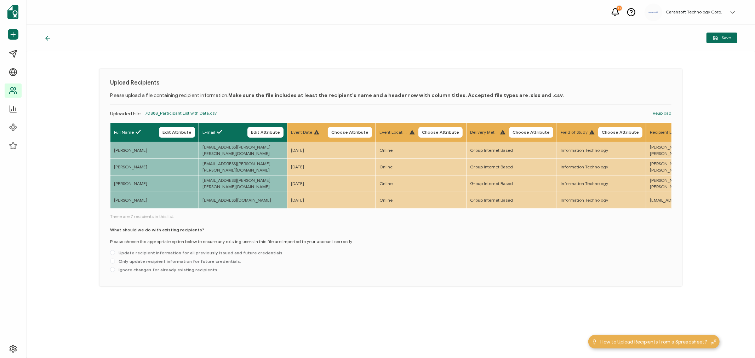
click at [347, 131] on span "Choose Attribute" at bounding box center [349, 132] width 37 height 4
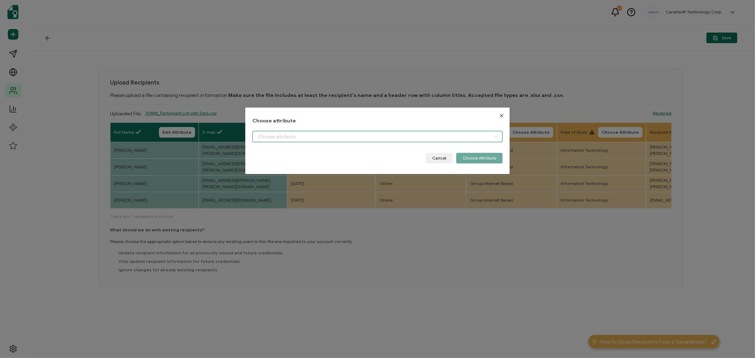
click at [306, 137] on input "dialog" at bounding box center [377, 136] width 250 height 11
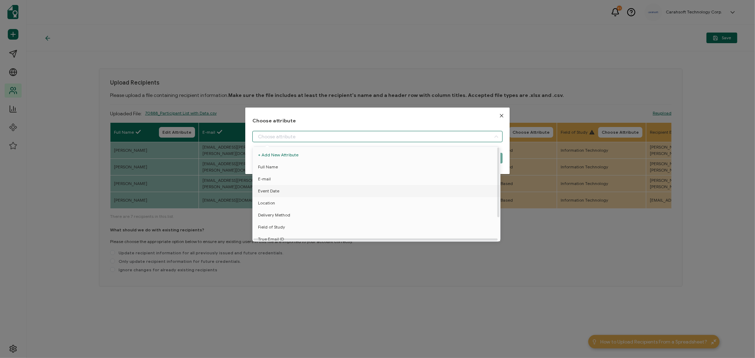
click at [269, 190] on span "Event Date" at bounding box center [268, 191] width 21 height 12
type input "Event Date"
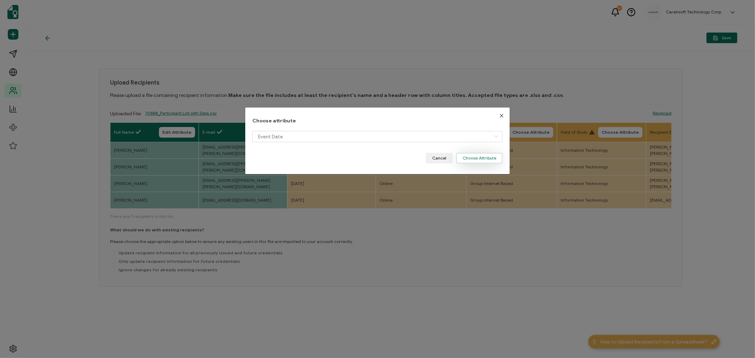
click at [468, 161] on button "Choose Attribute" at bounding box center [479, 158] width 46 height 11
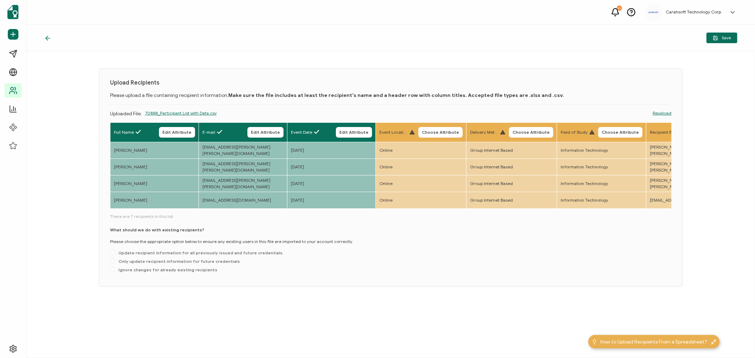
click at [440, 131] on span "Choose Attribute" at bounding box center [440, 132] width 37 height 4
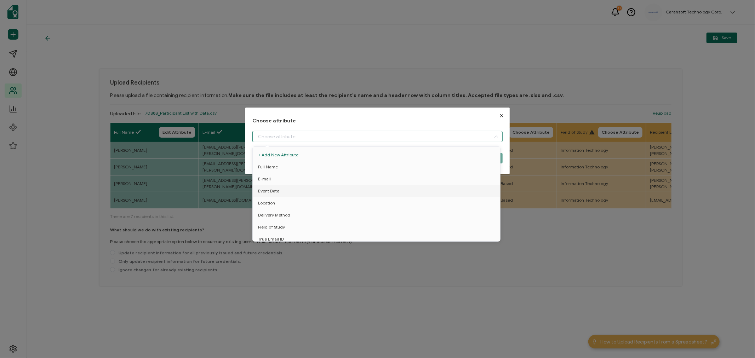
click at [282, 136] on input "dialog" at bounding box center [377, 136] width 250 height 11
click at [271, 203] on span "Location" at bounding box center [266, 203] width 17 height 12
type input "Location"
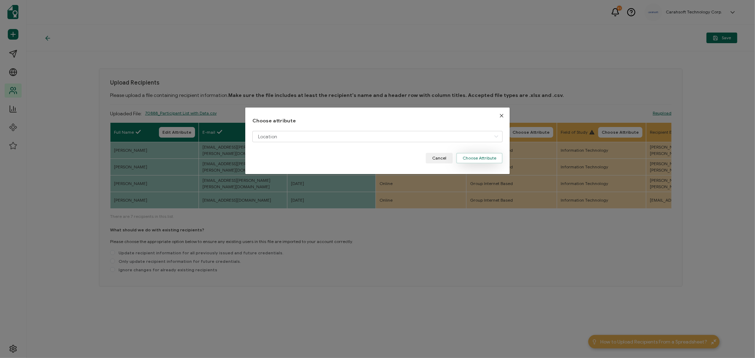
click at [483, 160] on button "Choose Attribute" at bounding box center [479, 158] width 46 height 11
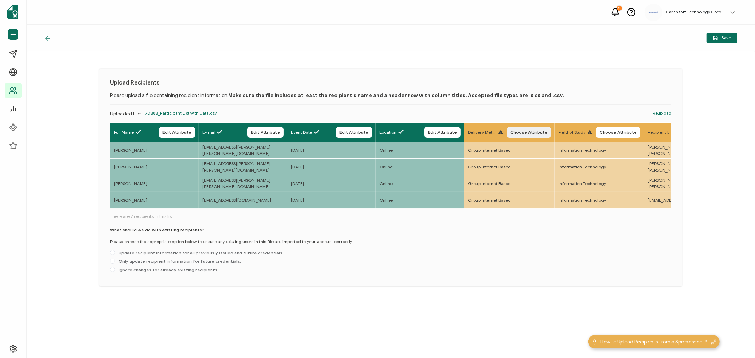
click at [521, 128] on button "Choose Attribute" at bounding box center [529, 132] width 44 height 11
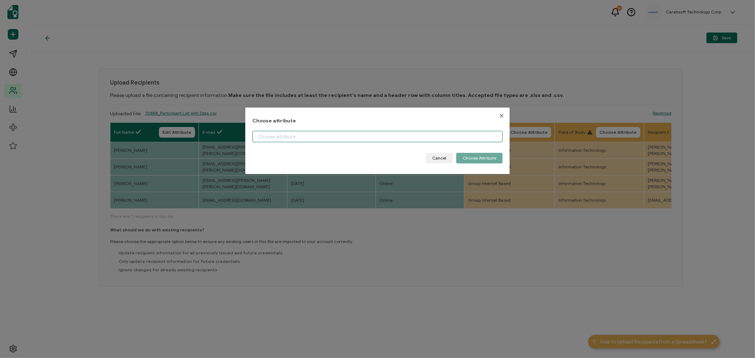
click at [275, 134] on input "dialog" at bounding box center [377, 136] width 250 height 11
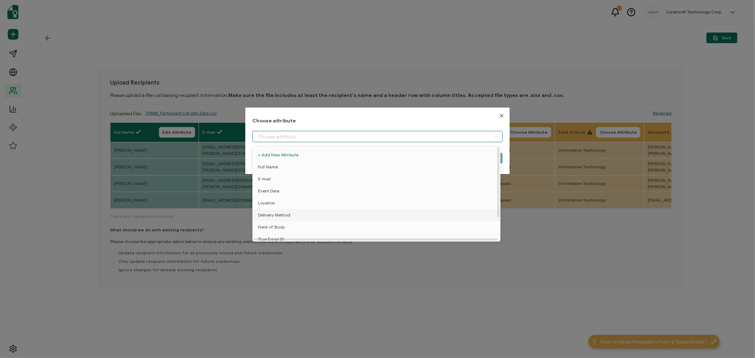
click at [266, 212] on span "Delivery Method" at bounding box center [274, 215] width 32 height 12
type input "Delivery Method"
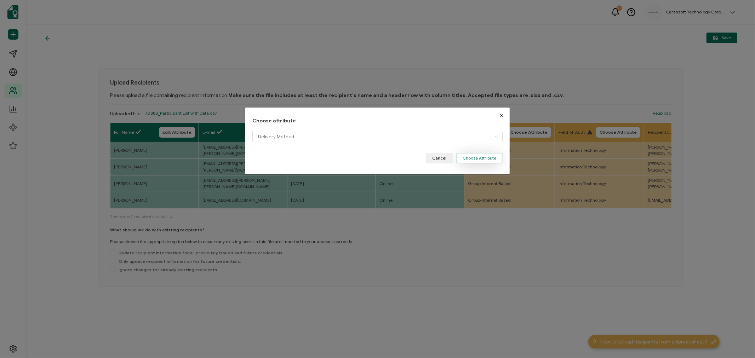
click at [487, 158] on button "Choose Attribute" at bounding box center [479, 158] width 46 height 11
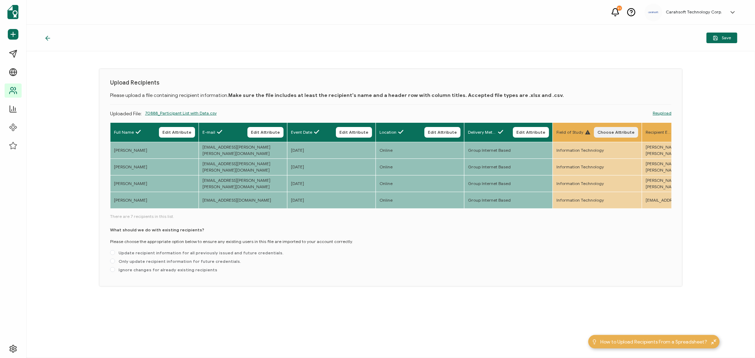
click at [610, 132] on span "Choose Attribute" at bounding box center [615, 132] width 37 height 4
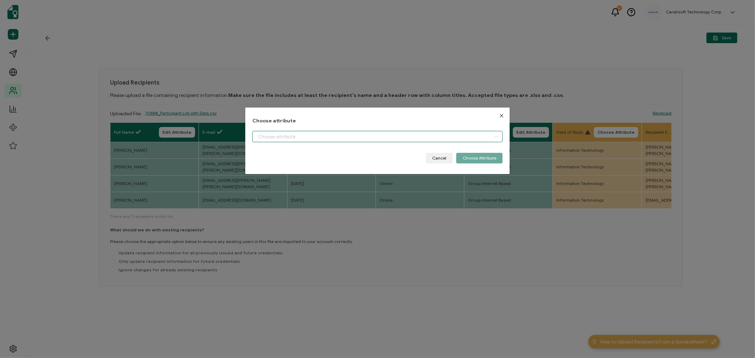
click at [347, 133] on input "dialog" at bounding box center [377, 136] width 250 height 11
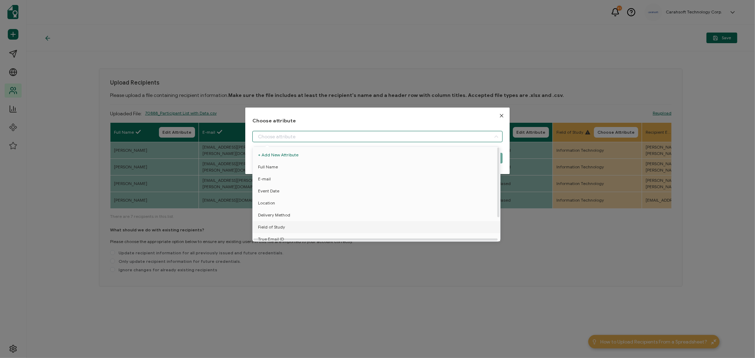
click at [266, 224] on span "Field of Study" at bounding box center [271, 227] width 27 height 12
type input "Field of Study"
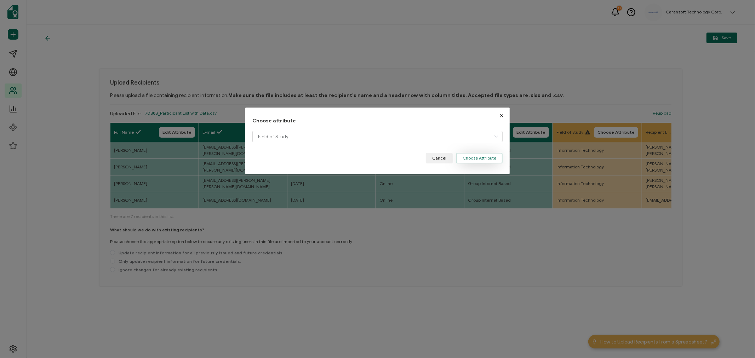
click at [474, 159] on button "Choose Attribute" at bounding box center [479, 158] width 46 height 11
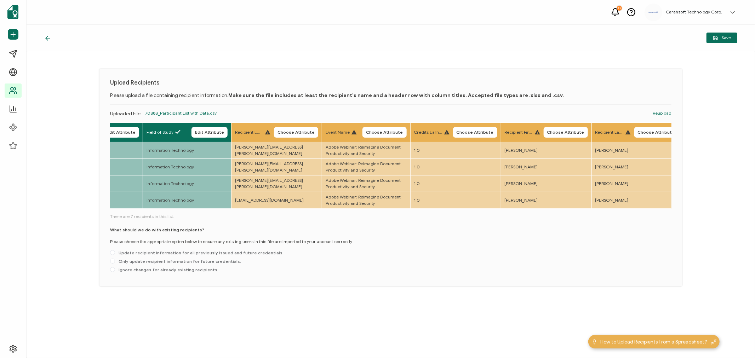
scroll to position [0, 498]
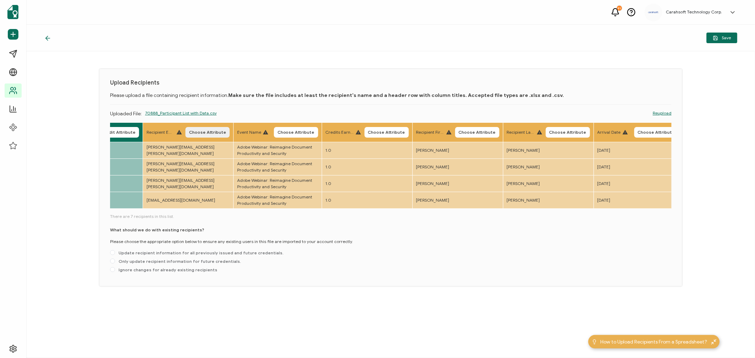
click at [212, 128] on button "Choose Attribute" at bounding box center [207, 132] width 44 height 11
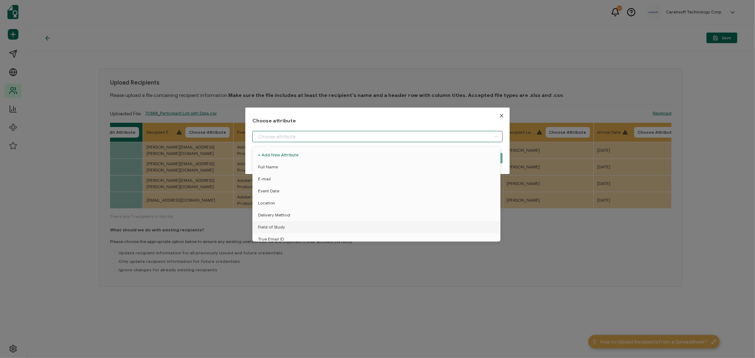
click at [262, 133] on input "dialog" at bounding box center [377, 136] width 250 height 11
click at [271, 207] on span "True Email ID" at bounding box center [271, 212] width 26 height 12
type input "True Email ID"
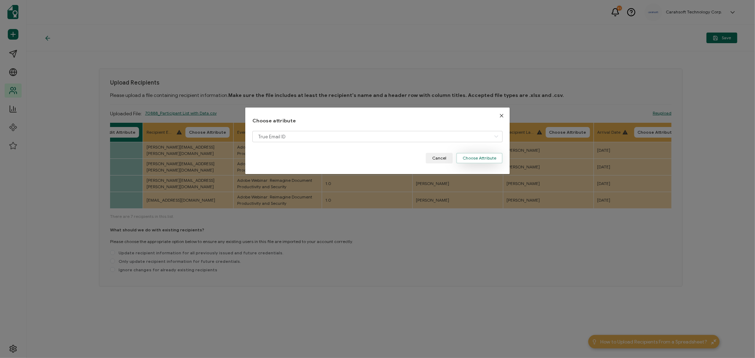
click at [483, 160] on button "Choose Attribute" at bounding box center [479, 158] width 46 height 11
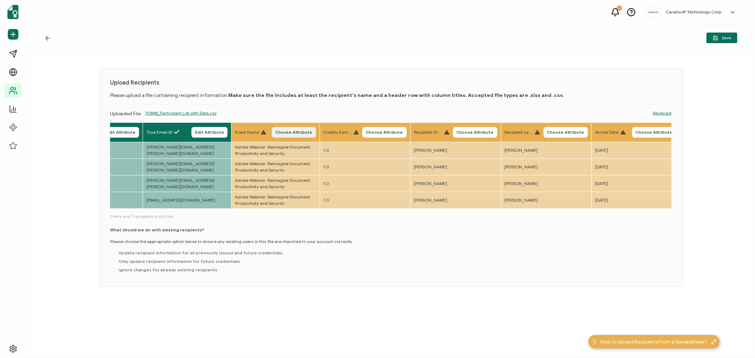
click at [295, 130] on span "Choose Attribute" at bounding box center [293, 132] width 37 height 4
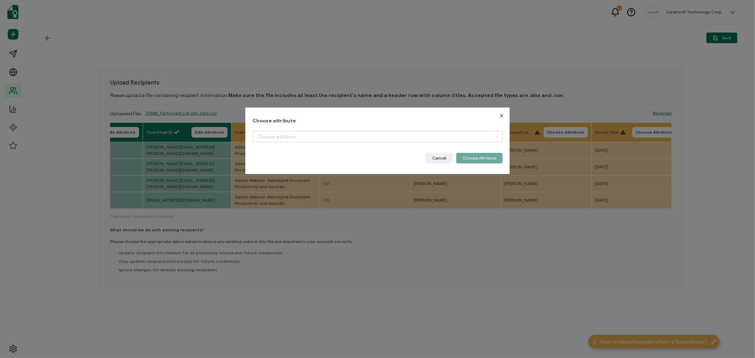
click at [295, 130] on div "Choose attribute Cancel Choose Attribute" at bounding box center [377, 141] width 250 height 46
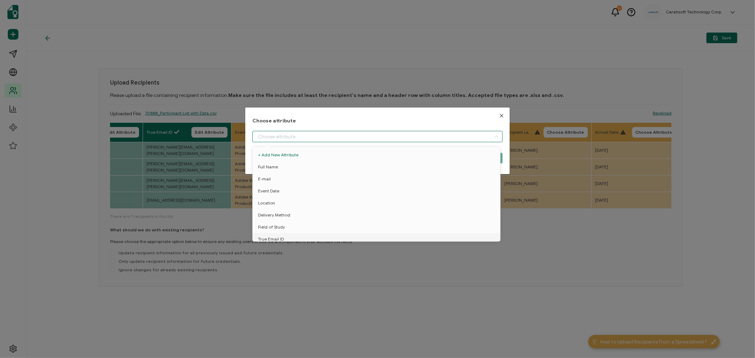
click at [290, 138] on input "dialog" at bounding box center [377, 136] width 250 height 11
click at [271, 220] on span "Event Name" at bounding box center [270, 224] width 24 height 12
type input "Event Name"
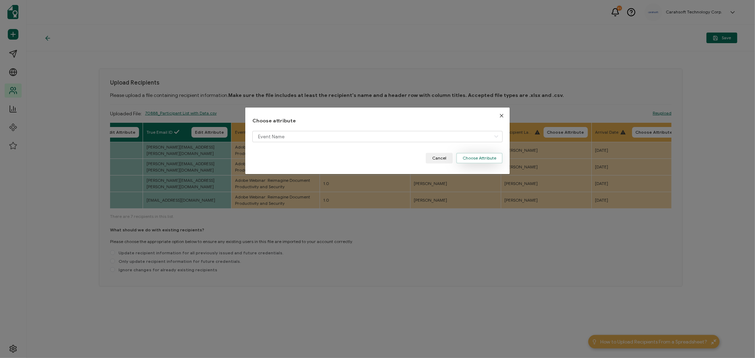
click at [485, 160] on button "Choose Attribute" at bounding box center [479, 158] width 46 height 11
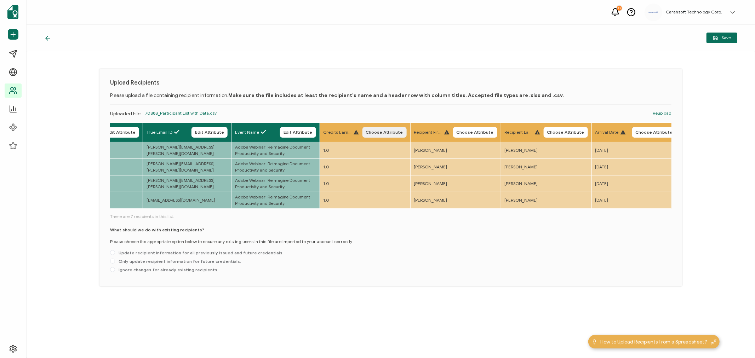
click at [382, 130] on span "Choose Attribute" at bounding box center [384, 132] width 37 height 4
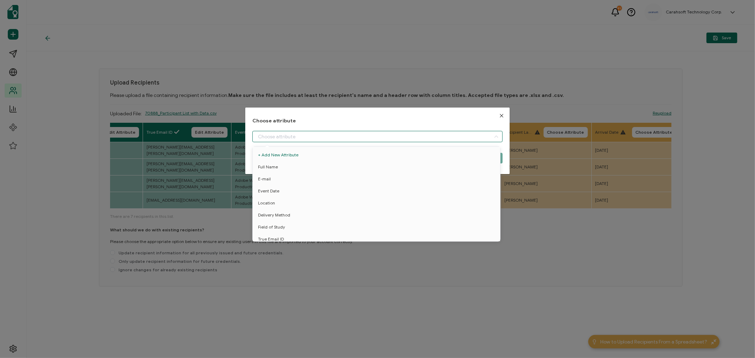
click at [296, 134] on input "dialog" at bounding box center [377, 136] width 250 height 11
click at [269, 231] on span "Credit Earned" at bounding box center [272, 236] width 28 height 12
type input "Credit Earned"
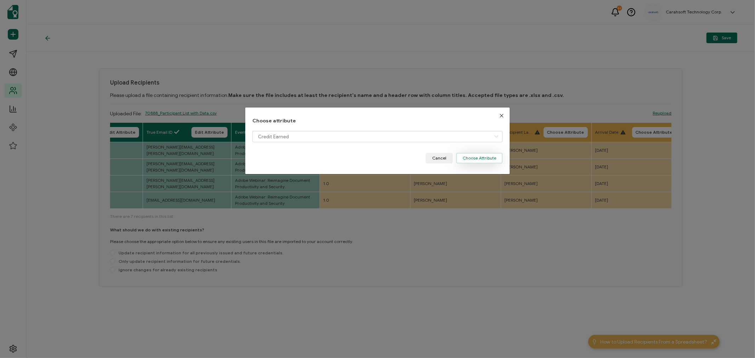
click at [472, 157] on button "Choose Attribute" at bounding box center [479, 158] width 46 height 11
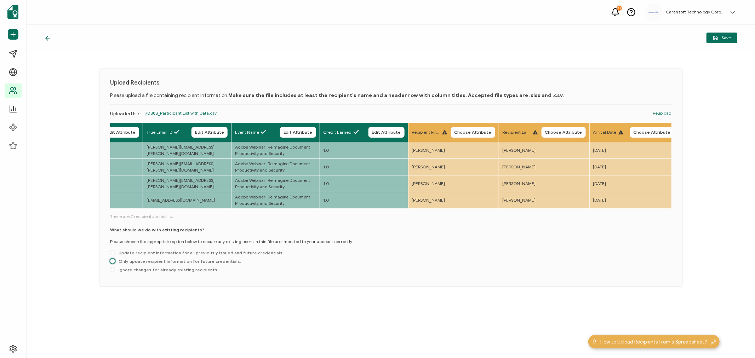
click at [142, 263] on span "Only update recipient information for future credentials." at bounding box center [178, 261] width 126 height 5
click at [115, 263] on input "Only update recipient information for future credentials." at bounding box center [112, 262] width 5 height 6
radio input "true"
click at [734, 38] on button "Save" at bounding box center [721, 38] width 31 height 11
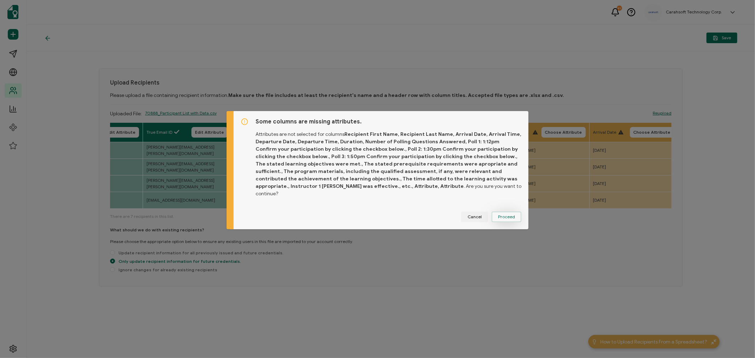
click at [510, 215] on span "Proceed" at bounding box center [506, 217] width 17 height 4
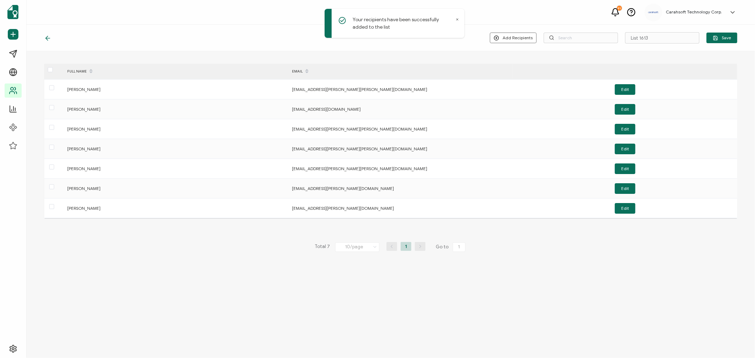
click at [458, 19] on icon at bounding box center [457, 20] width 4 height 4
drag, startPoint x: 659, startPoint y: 38, endPoint x: 597, endPoint y: 40, distance: 61.3
click at [597, 40] on div "Add Recipients Upload New Recipients Import from Recipients List 1613 Save" at bounding box center [613, 37] width 247 height 11
type input "8-27-25_70888_Adobe Webinar"
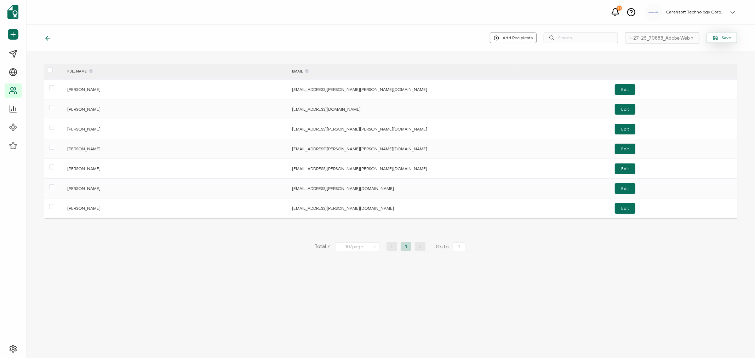
scroll to position [0, 0]
click at [717, 37] on icon "button" at bounding box center [715, 37] width 5 height 5
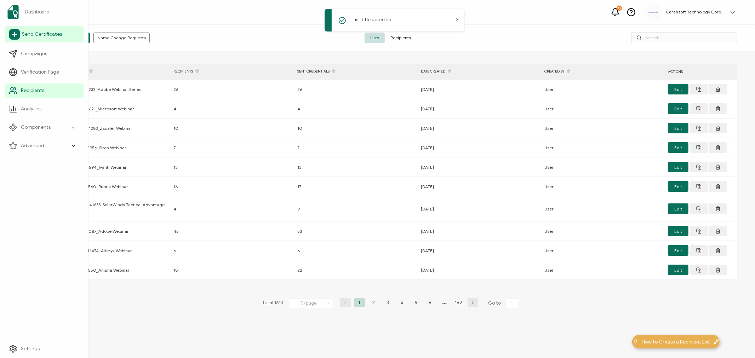
click at [27, 37] on span "Send Certificates" at bounding box center [42, 34] width 40 height 7
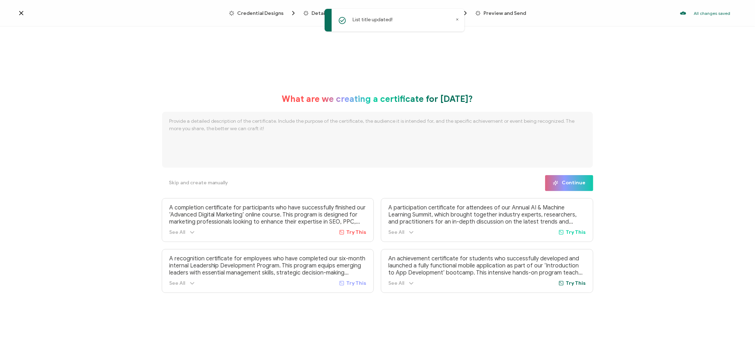
click at [457, 19] on icon at bounding box center [457, 20] width 4 height 4
click at [254, 11] on span "Credential Designs" at bounding box center [260, 13] width 46 height 5
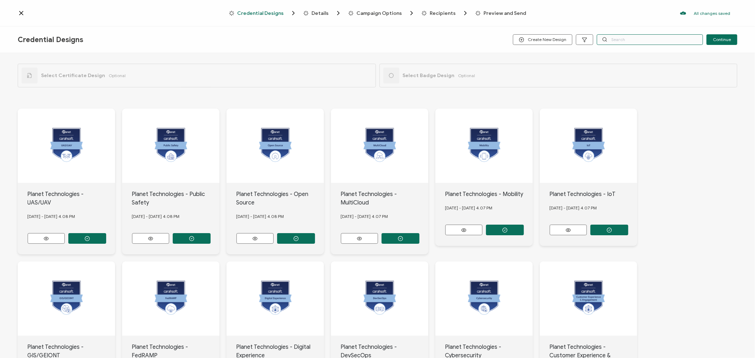
click at [638, 40] on input "text" at bounding box center [650, 39] width 106 height 11
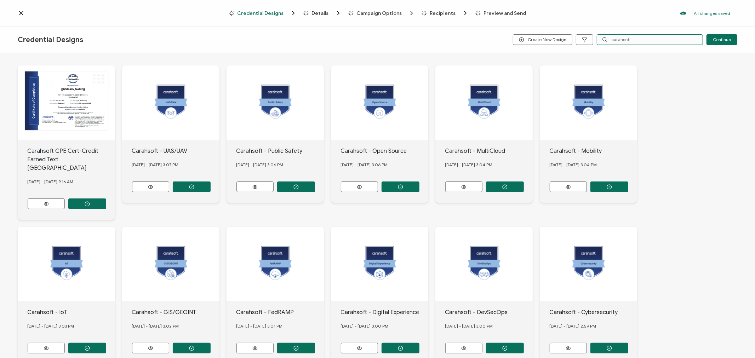
scroll to position [79, 0]
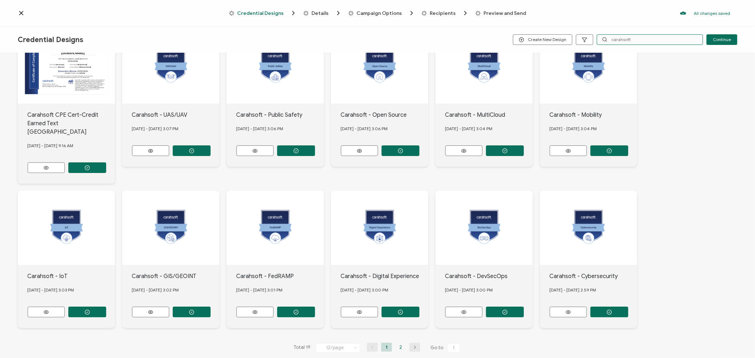
type input "carahsoft"
click at [399, 343] on li "2" at bounding box center [400, 347] width 11 height 9
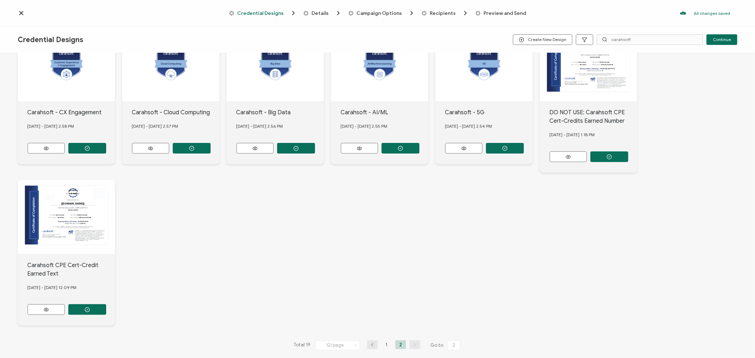
scroll to position [88, 0]
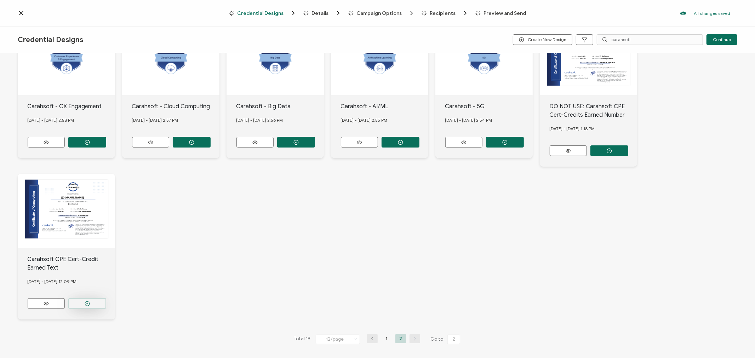
click at [100, 299] on button "button" at bounding box center [87, 303] width 38 height 11
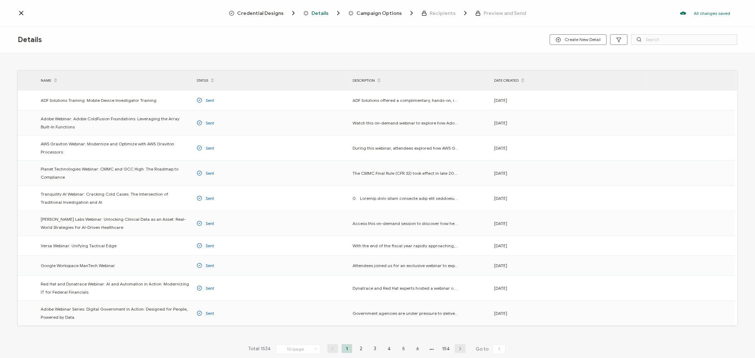
click at [264, 12] on span "Credential Designs" at bounding box center [260, 13] width 46 height 5
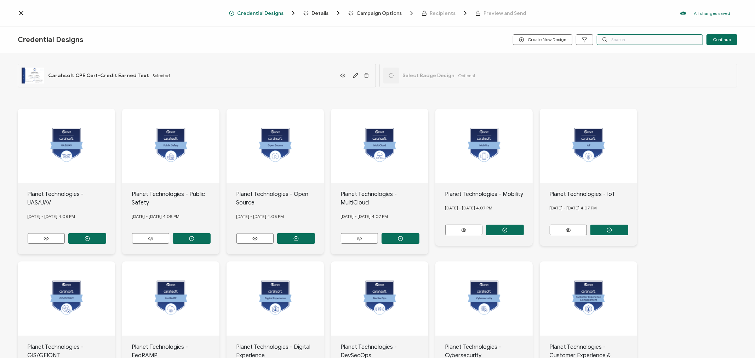
click at [630, 39] on input "text" at bounding box center [650, 39] width 106 height 11
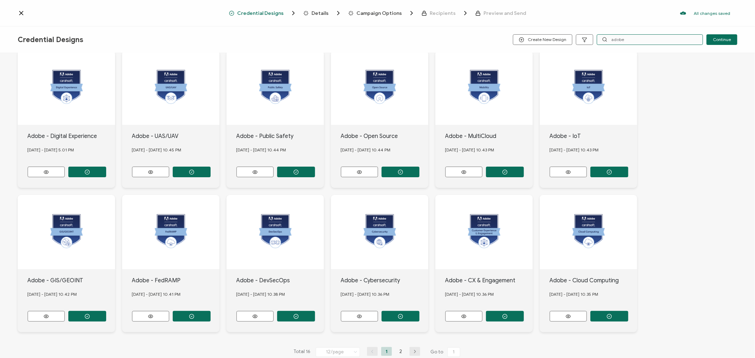
scroll to position [71, 0]
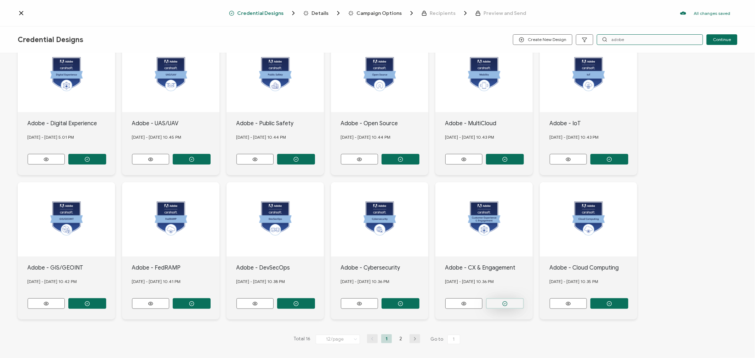
type input "adobe"
click at [503, 301] on icon "button" at bounding box center [504, 303] width 5 height 5
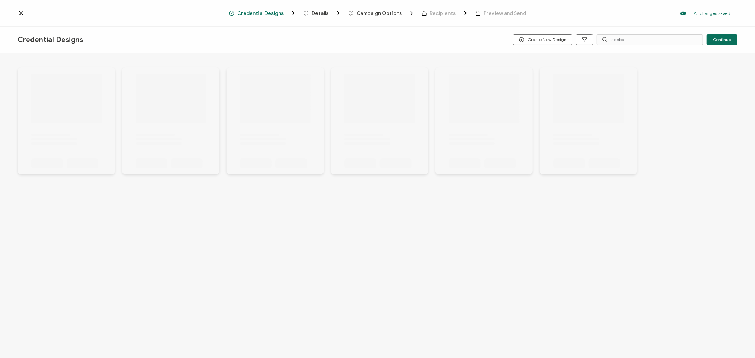
scroll to position [0, 0]
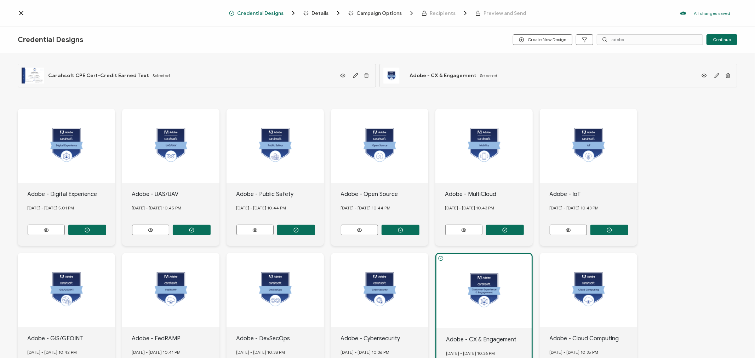
click at [326, 11] on span "Details" at bounding box center [319, 13] width 17 height 5
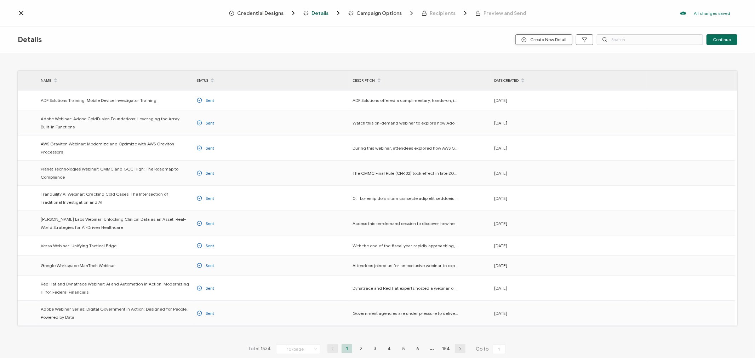
click at [545, 37] on span "Create New Detail" at bounding box center [543, 39] width 45 height 5
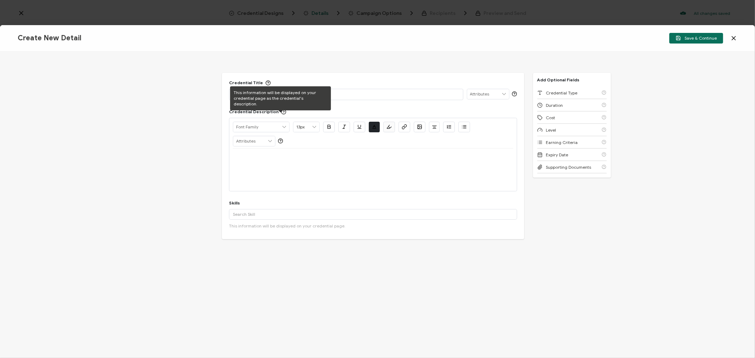
click at [359, 98] on div at bounding box center [346, 94] width 226 height 10
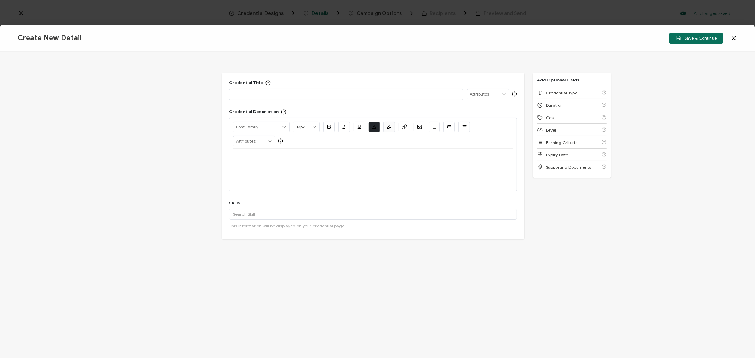
paste div
click at [248, 169] on div at bounding box center [373, 170] width 280 height 42
click at [245, 160] on p at bounding box center [373, 157] width 280 height 6
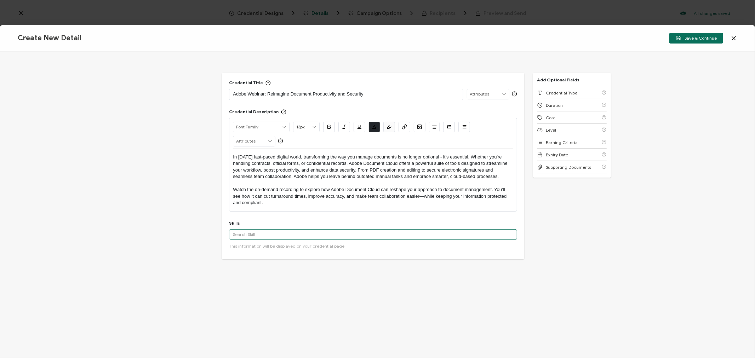
click at [256, 236] on input "text" at bounding box center [373, 234] width 288 height 11
paste input "Customer Experience"
click at [253, 258] on div "Customer Experience" at bounding box center [373, 262] width 288 height 12
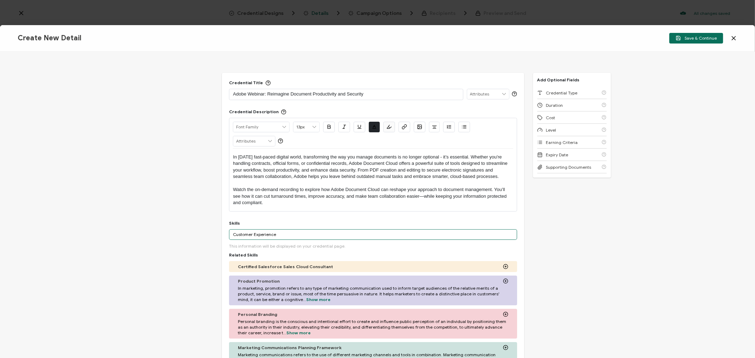
drag, startPoint x: 284, startPoint y: 233, endPoint x: 224, endPoint y: 234, distance: 59.5
click at [224, 234] on div "Credential Title Adobe Webinar: Reimagine Document Productivity and Security IS…" at bounding box center [373, 247] width 302 height 348
paste input "Digital Forms"
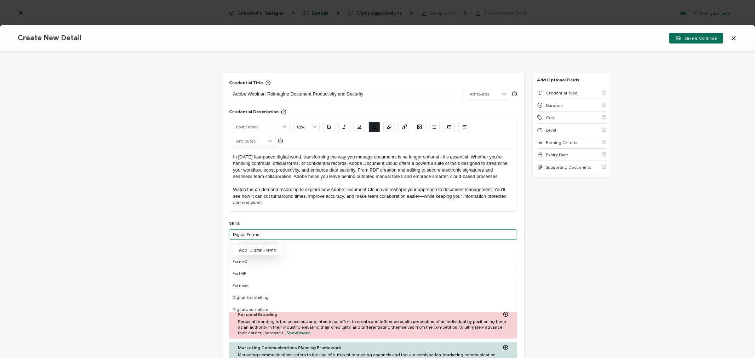
type input "Digital Forms"
click at [250, 250] on button "Add 'Digital Forms'" at bounding box center [258, 250] width 51 height 11
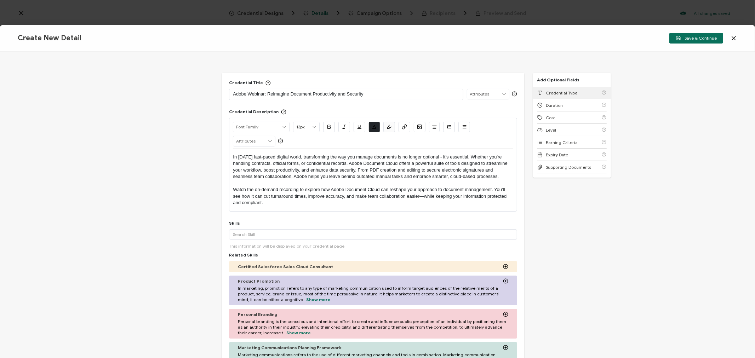
click at [572, 92] on span "Credential Type" at bounding box center [561, 92] width 31 height 5
click at [572, 92] on div "Credential Type" at bounding box center [571, 93] width 69 height 12
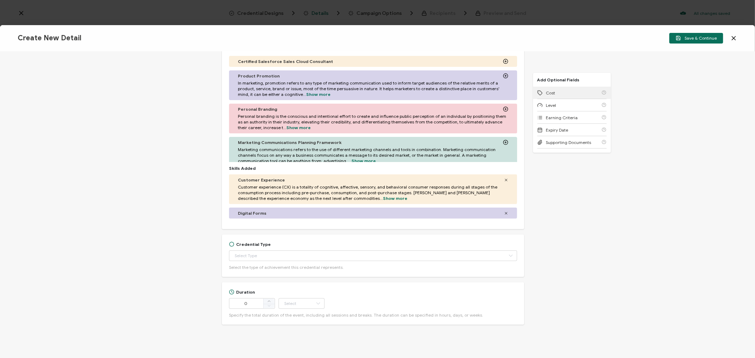
click at [572, 92] on div "Cost" at bounding box center [571, 93] width 69 height 12
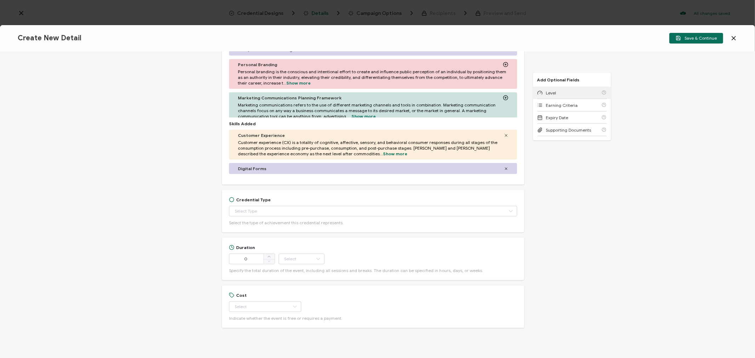
click at [572, 92] on div "Level" at bounding box center [571, 93] width 69 height 12
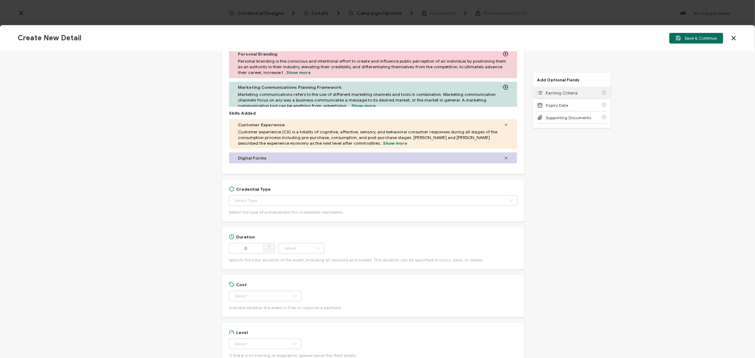
click at [572, 92] on span "Earning Criteria" at bounding box center [562, 92] width 32 height 5
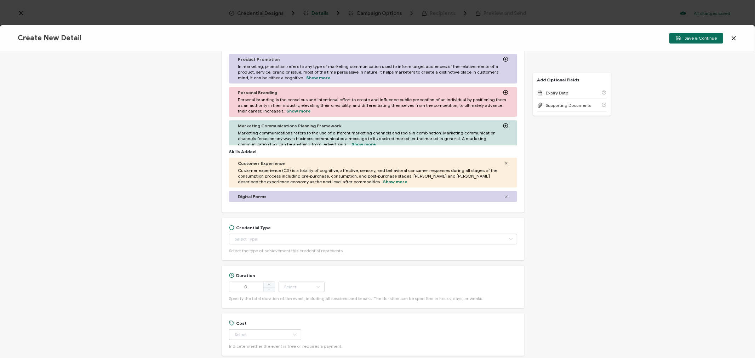
scroll to position [185, 0]
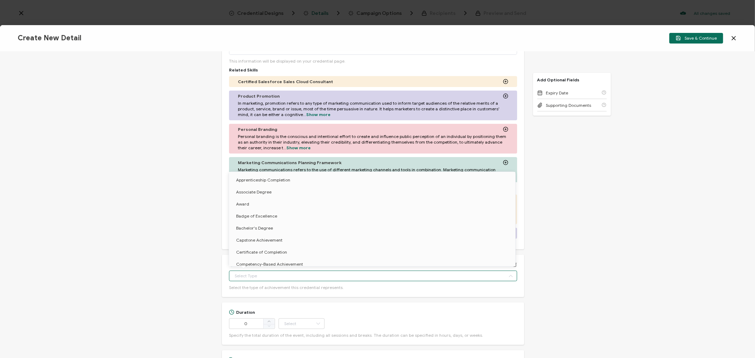
click at [251, 273] on input "text" at bounding box center [373, 276] width 288 height 11
click at [253, 251] on span "Certificate of Completion" at bounding box center [261, 251] width 51 height 5
type input "Certificate of Completion"
click at [163, 249] on div "Credential Title Adobe Webinar: Reimagine Document Productivity and Security IS…" at bounding box center [377, 205] width 755 height 306
type input "Certificate of Completion"
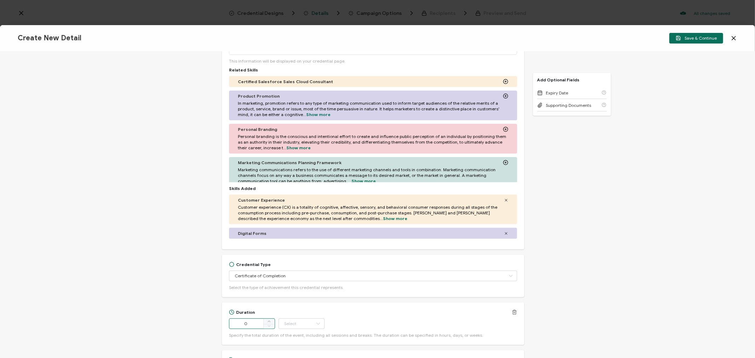
drag, startPoint x: 252, startPoint y: 325, endPoint x: 232, endPoint y: 325, distance: 19.8
click at [232, 325] on input "0" at bounding box center [252, 324] width 46 height 11
type input "59"
click at [298, 320] on input "text" at bounding box center [302, 324] width 46 height 11
click at [299, 302] on span "Minute" at bounding box center [292, 304] width 13 height 5
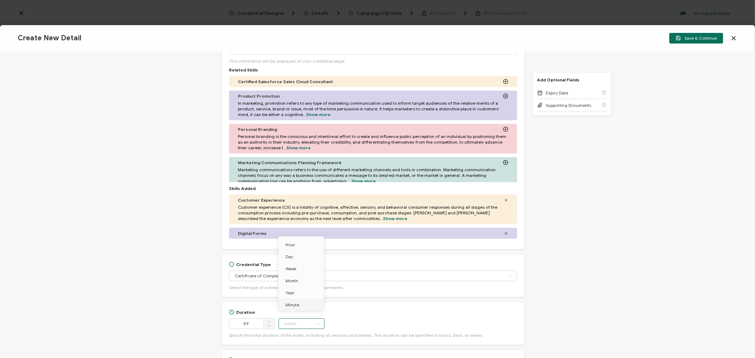
type input "Minute"
click at [122, 241] on div "Credential Title Adobe Webinar: Reimagine Document Productivity and Security IS…" at bounding box center [377, 205] width 755 height 306
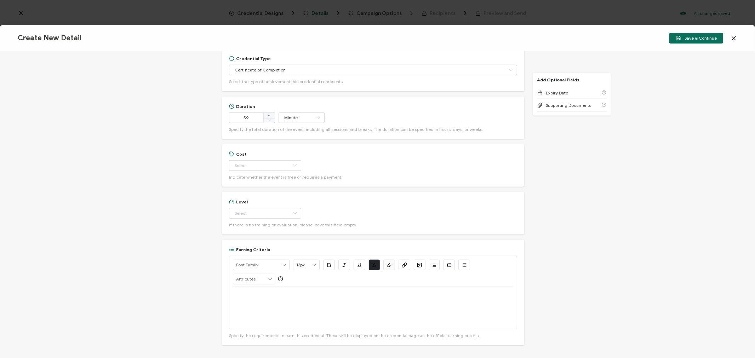
scroll to position [385, 0]
click at [249, 172] on input "text" at bounding box center [265, 172] width 72 height 11
click at [245, 188] on li "Free" at bounding box center [262, 190] width 66 height 12
type input "Free"
click at [248, 219] on input "text" at bounding box center [265, 219] width 72 height 11
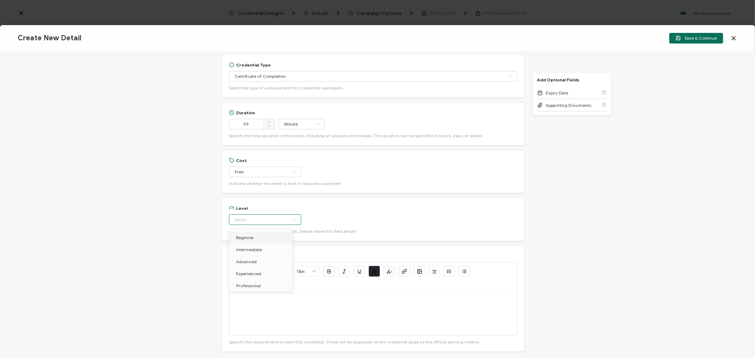
click at [251, 235] on span "Beginner" at bounding box center [245, 237] width 18 height 5
type input "Beginner"
click at [254, 308] on div at bounding box center [373, 314] width 280 height 42
click at [282, 303] on p "Watch On-Demand:" at bounding box center [373, 301] width 280 height 6
drag, startPoint x: 472, startPoint y: 302, endPoint x: 274, endPoint y: 301, distance: 197.5
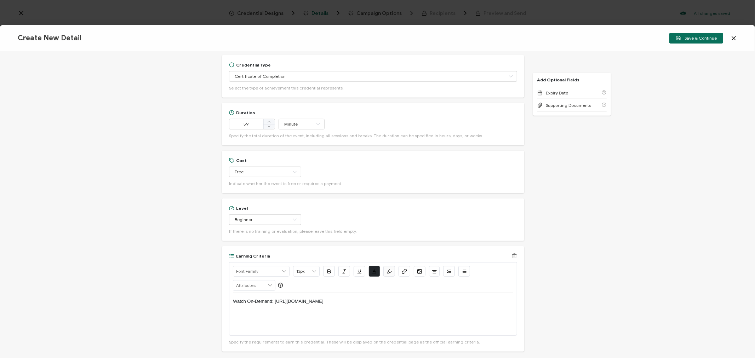
click at [274, 301] on p "Watch On-Demand: [URL][DOMAIN_NAME]" at bounding box center [373, 301] width 280 height 6
click at [403, 272] on icon "button" at bounding box center [404, 271] width 5 height 5
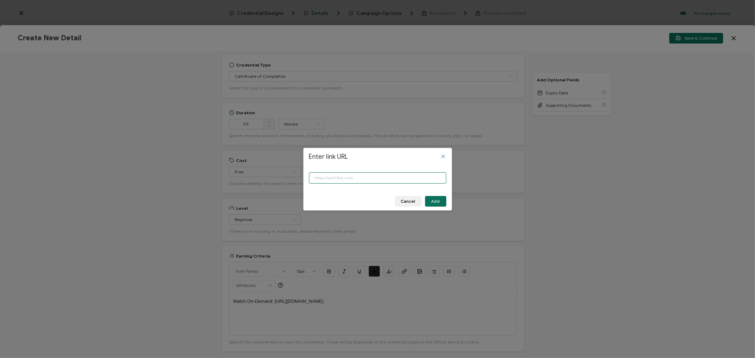
click at [349, 176] on input "Enter link URL" at bounding box center [377, 177] width 137 height 11
paste input "[URL][DOMAIN_NAME]"
type input "[URL][DOMAIN_NAME]"
click at [439, 201] on span "Add" at bounding box center [435, 201] width 8 height 4
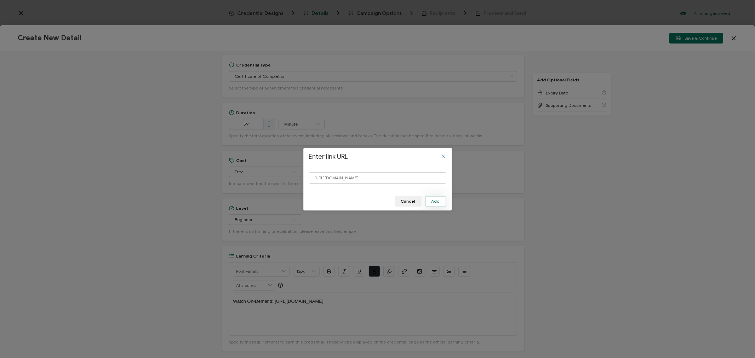
scroll to position [0, 0]
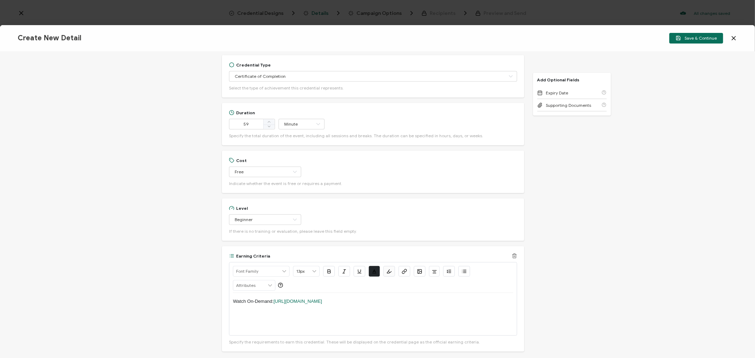
click at [476, 301] on p "Watch On-Demand: [URL][DOMAIN_NAME]" at bounding box center [373, 301] width 280 height 6
click at [480, 299] on p "Watch On-Demand: [URL][DOMAIN_NAME]" at bounding box center [373, 301] width 280 height 6
click at [466, 301] on p "Watch On-Demand: [URL][DOMAIN_NAME]" at bounding box center [373, 301] width 280 height 6
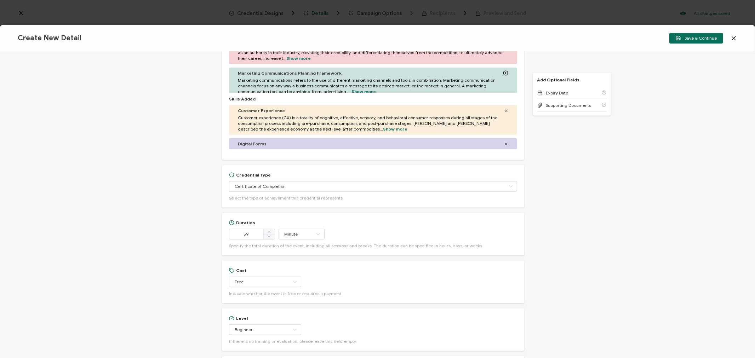
scroll to position [267, 0]
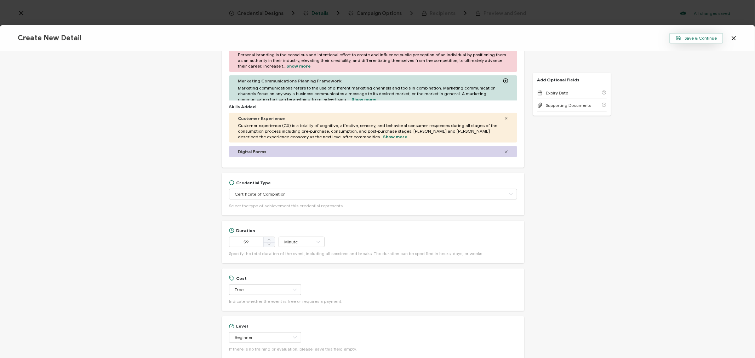
click at [693, 37] on span "Save & Continue" at bounding box center [696, 37] width 41 height 5
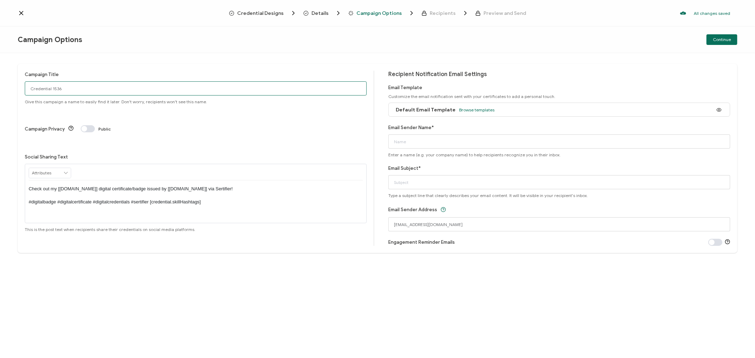
drag, startPoint x: 137, startPoint y: 90, endPoint x: 18, endPoint y: 93, distance: 119.0
click at [19, 93] on div "Campaign Title Credential 1536 Give this campaign a name to easily find it late…" at bounding box center [377, 158] width 719 height 189
drag, startPoint x: 99, startPoint y: 88, endPoint x: 27, endPoint y: 83, distance: 73.1
click at [27, 83] on input "8-27-25_70888_Adobe Webinar" at bounding box center [196, 88] width 342 height 14
type input "8-27-25_70888_Adobe Webinar"
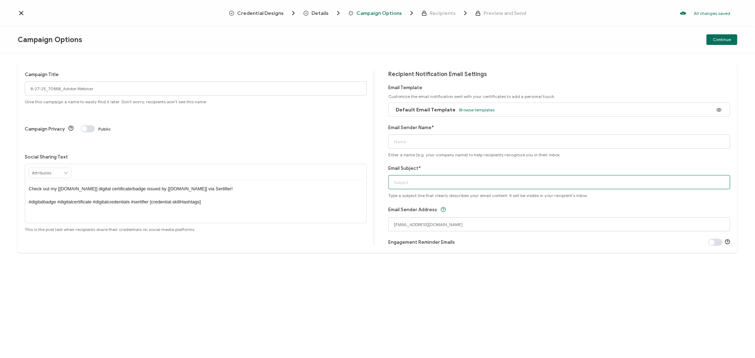
click at [412, 185] on input "Email Subject*" at bounding box center [559, 182] width 342 height 14
paste input "8-27-25_70888_Adobe Webinar"
type input "8-27-25_70888_Adobe Webinar"
click at [412, 146] on input "Email Sender Name*" at bounding box center [559, 141] width 342 height 14
type input "CPE"
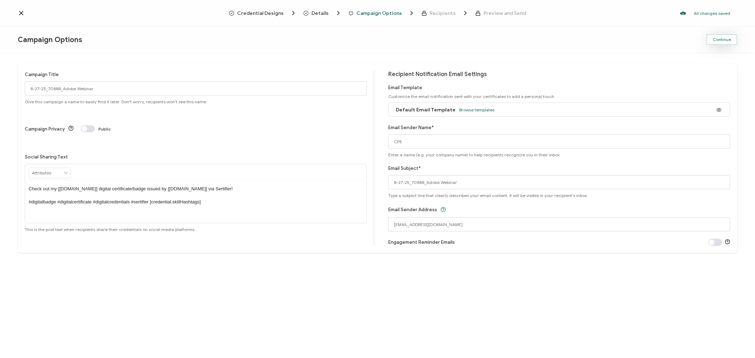
click at [730, 38] on span "Continue" at bounding box center [722, 40] width 18 height 4
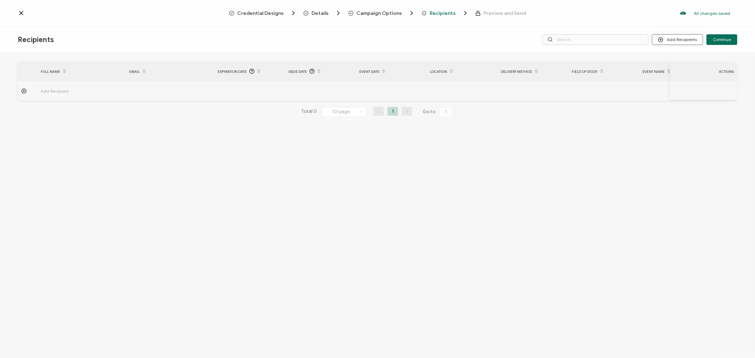
click at [681, 40] on button "Add Recipients" at bounding box center [677, 39] width 51 height 11
click at [673, 80] on span "Import From List" at bounding box center [685, 81] width 32 height 5
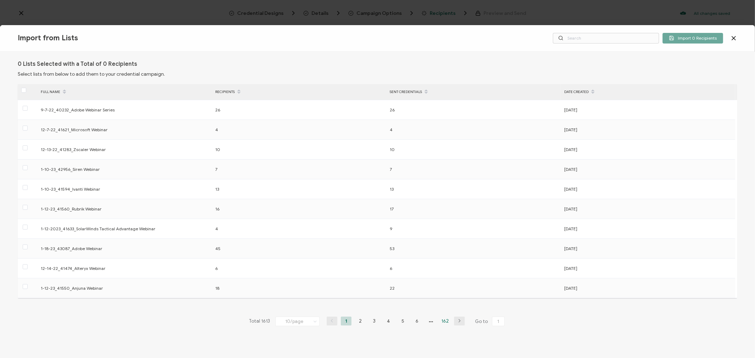
click at [443, 321] on li "162" at bounding box center [445, 321] width 11 height 9
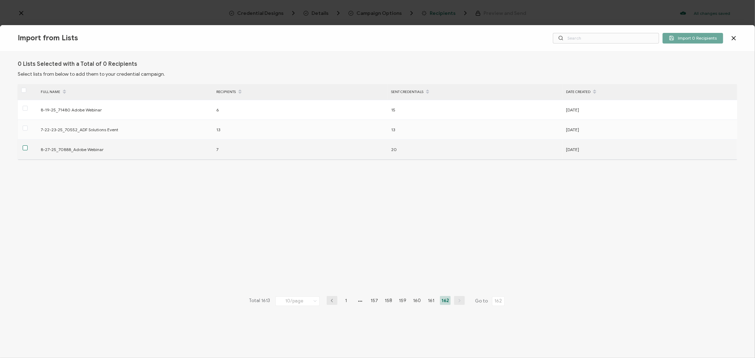
click at [25, 148] on span at bounding box center [25, 147] width 5 height 5
click at [28, 145] on input "checkbox" at bounding box center [28, 145] width 0 height 0
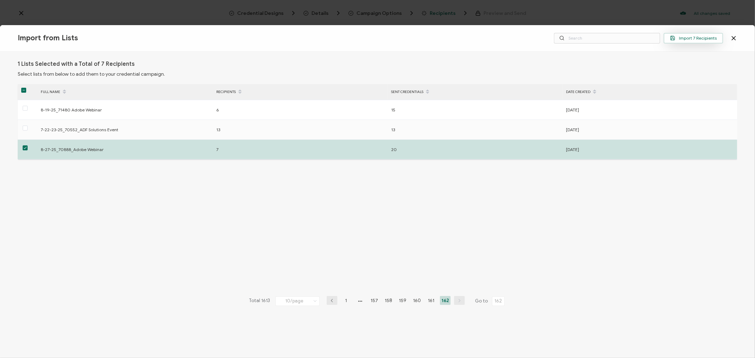
click at [689, 34] on button "Import 7 Recipients" at bounding box center [693, 38] width 59 height 11
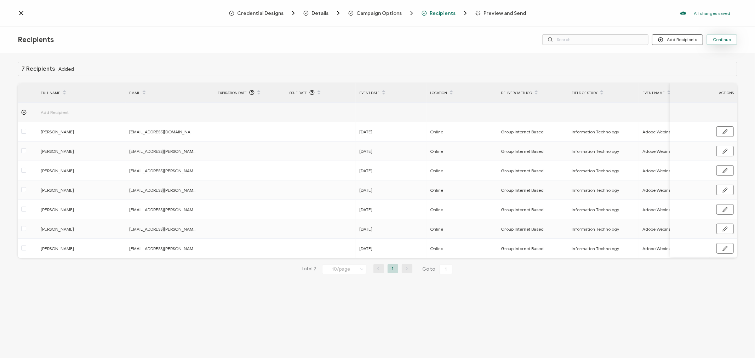
click at [719, 39] on span "Continue" at bounding box center [722, 40] width 18 height 4
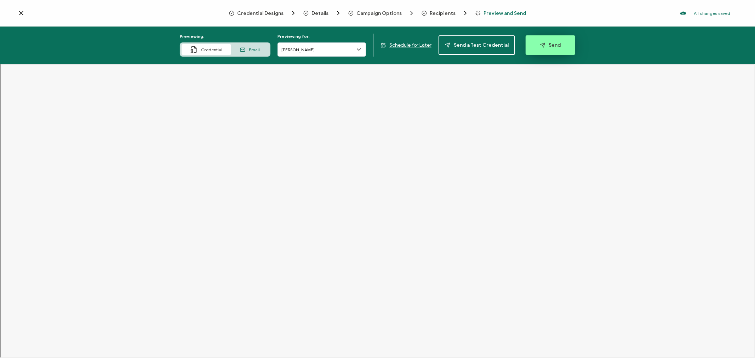
click at [545, 46] on span "Send" at bounding box center [550, 44] width 21 height 5
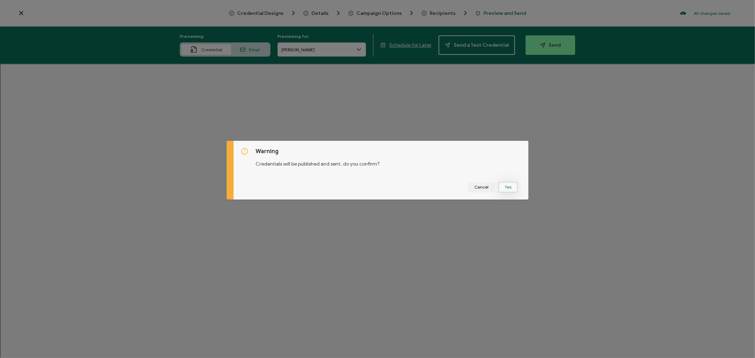
click at [507, 189] on button "Yes" at bounding box center [507, 187] width 19 height 11
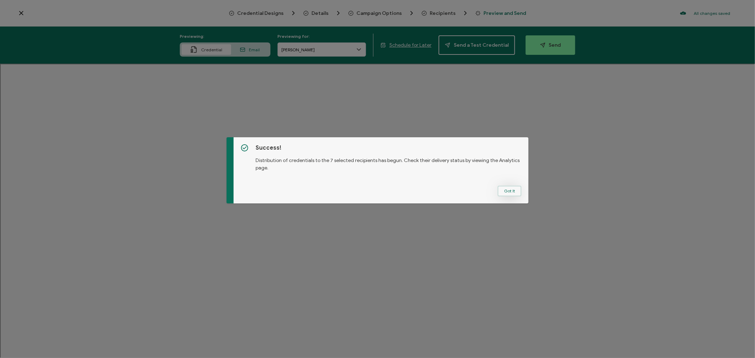
click at [510, 189] on button "Got It" at bounding box center [510, 191] width 24 height 11
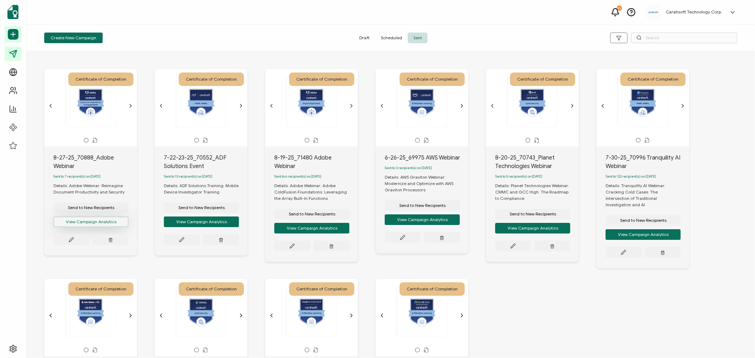
click at [94, 222] on button "View Campaign Analytics" at bounding box center [90, 222] width 75 height 11
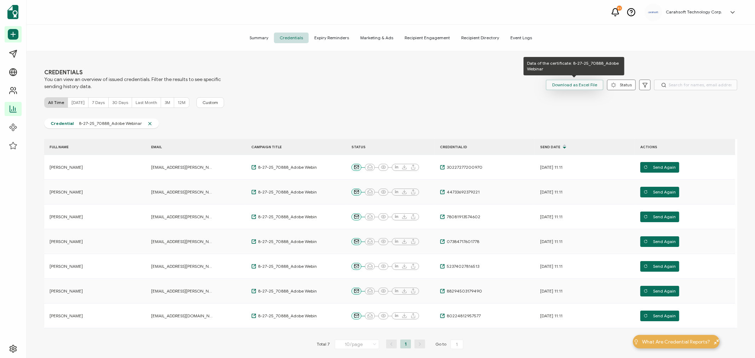
click at [567, 83] on span "Download as Excel File" at bounding box center [574, 85] width 45 height 11
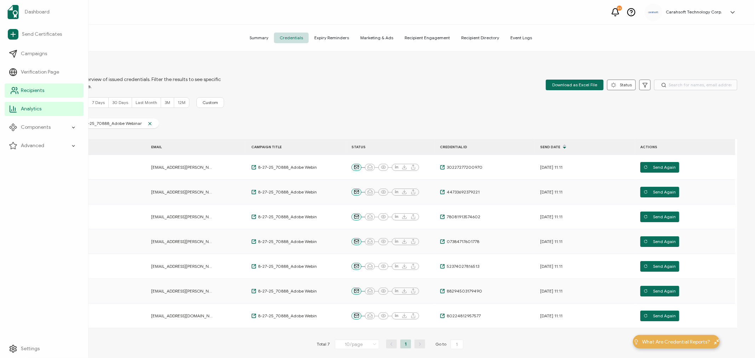
click at [30, 92] on span "Recipients" at bounding box center [32, 90] width 23 height 7
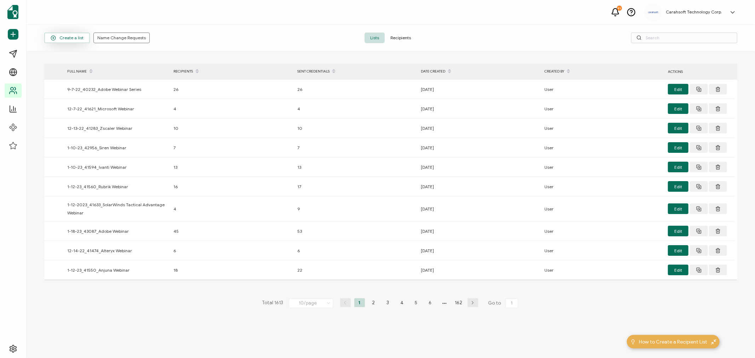
click at [75, 36] on span "Create a list" at bounding box center [67, 37] width 33 height 5
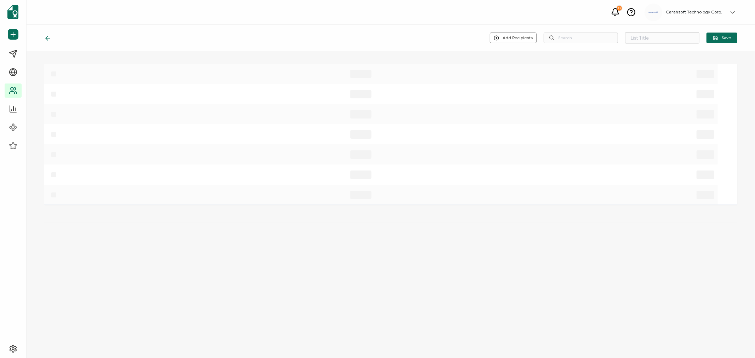
type input "List 1614"
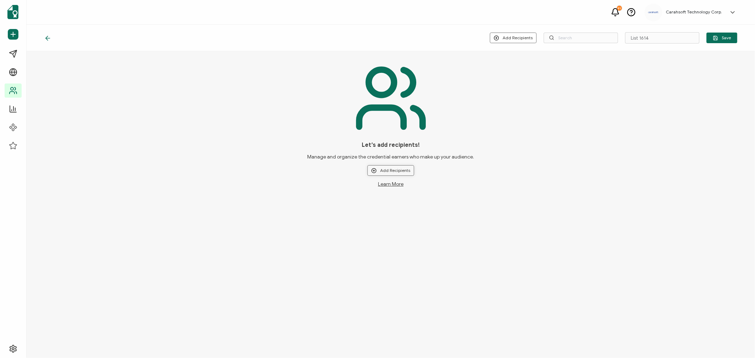
click at [393, 171] on button "Add Recipients" at bounding box center [390, 170] width 47 height 11
click at [394, 187] on span "Upload New Recipients" at bounding box center [406, 189] width 46 height 5
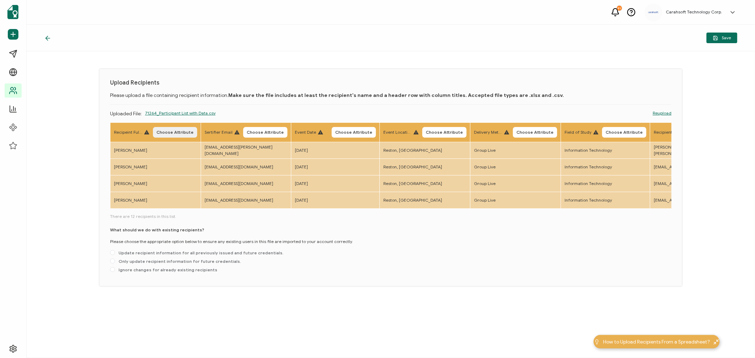
click at [167, 130] on span "Choose Attribute" at bounding box center [174, 132] width 37 height 4
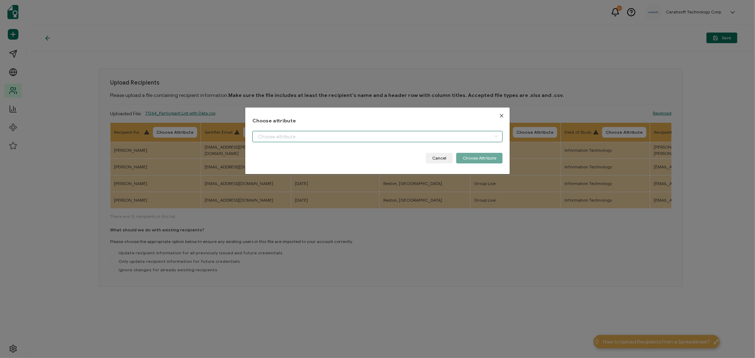
click at [269, 135] on input "dialog" at bounding box center [377, 136] width 250 height 11
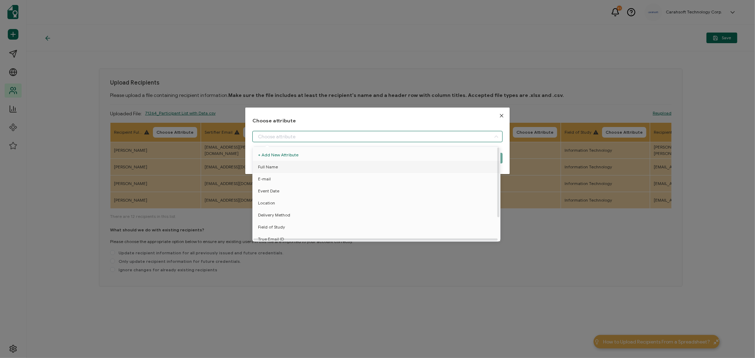
click at [274, 164] on span "Full Name" at bounding box center [268, 167] width 20 height 12
type input "Full Name"
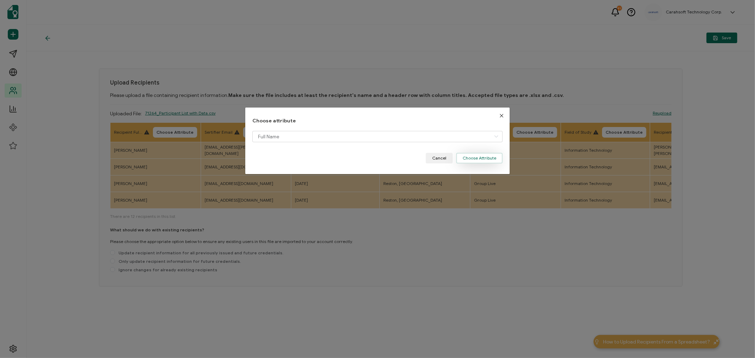
click at [473, 157] on button "Choose Attribute" at bounding box center [479, 158] width 46 height 11
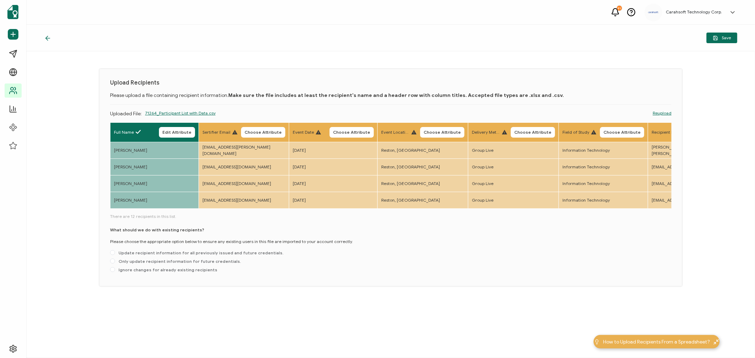
click at [270, 130] on span "Choose Attribute" at bounding box center [263, 132] width 37 height 4
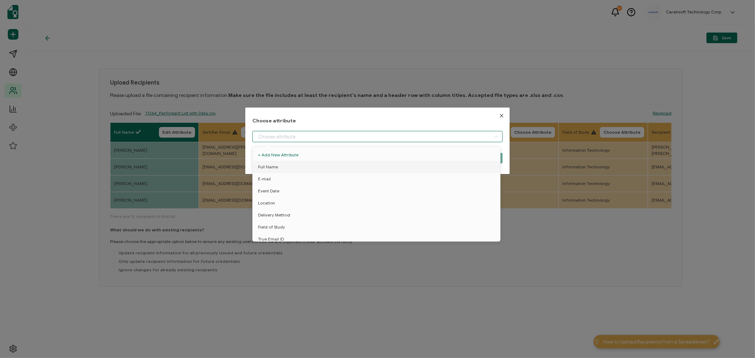
click at [279, 135] on input "dialog" at bounding box center [377, 136] width 250 height 11
click at [266, 179] on span "E-mail" at bounding box center [264, 179] width 13 height 12
type input "E-mail"
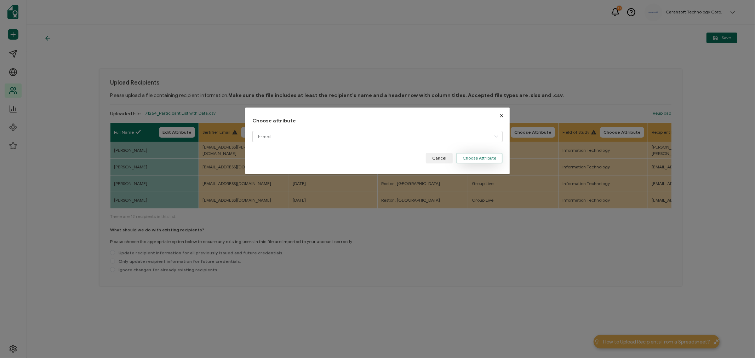
click at [471, 160] on button "Choose Attribute" at bounding box center [479, 158] width 46 height 11
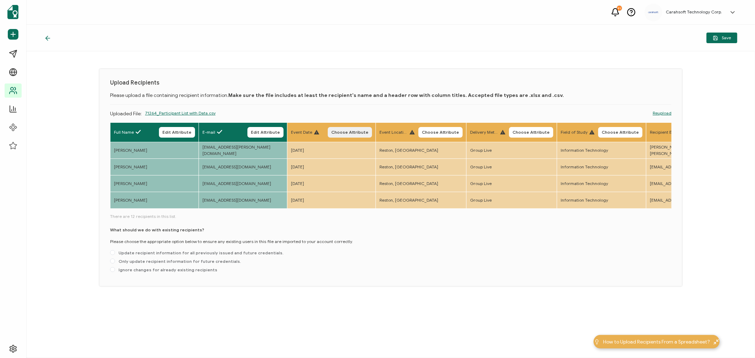
click at [358, 130] on span "Choose Attribute" at bounding box center [349, 132] width 37 height 4
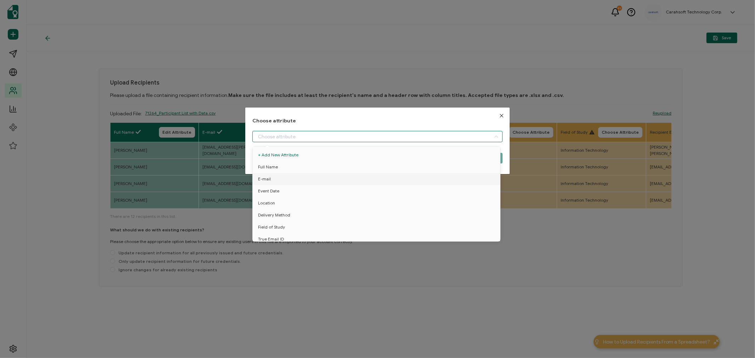
click at [301, 132] on input "dialog" at bounding box center [377, 136] width 250 height 11
click at [279, 190] on li "Event Date" at bounding box center [377, 191] width 253 height 12
type input "Event Date"
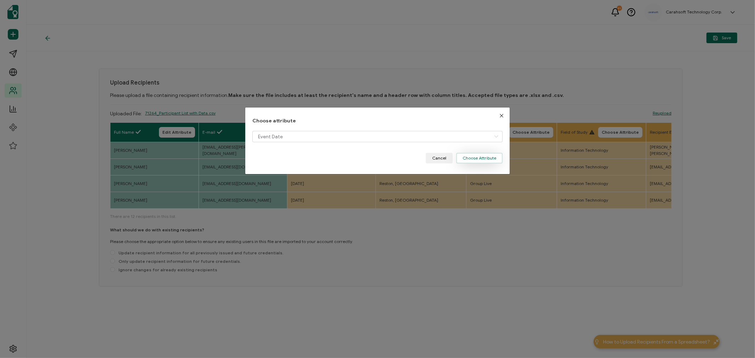
click at [472, 160] on button "Choose Attribute" at bounding box center [479, 158] width 46 height 11
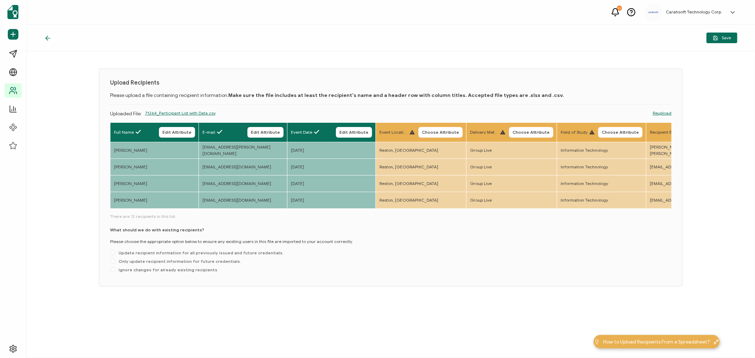
click at [453, 131] on span "Choose Attribute" at bounding box center [440, 132] width 37 height 4
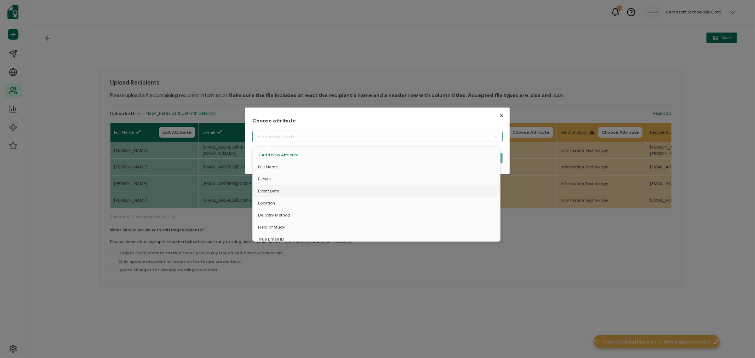
click at [326, 136] on input "dialog" at bounding box center [377, 136] width 250 height 11
click at [270, 204] on span "Location" at bounding box center [266, 203] width 17 height 12
type input "Location"
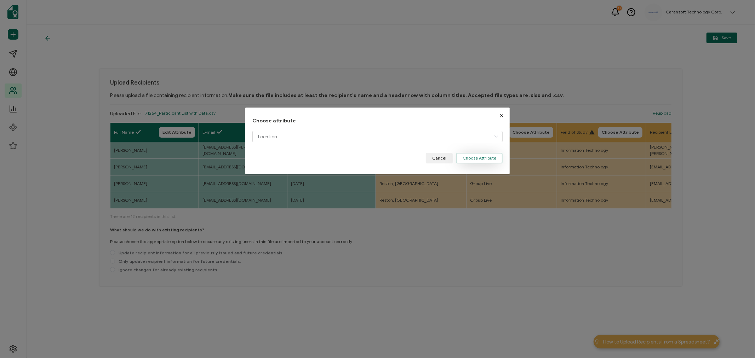
click at [477, 160] on button "Choose Attribute" at bounding box center [479, 158] width 46 height 11
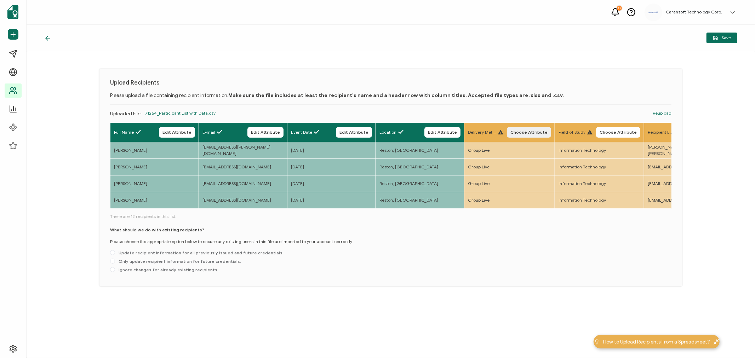
click at [545, 130] on span "Choose Attribute" at bounding box center [528, 132] width 37 height 4
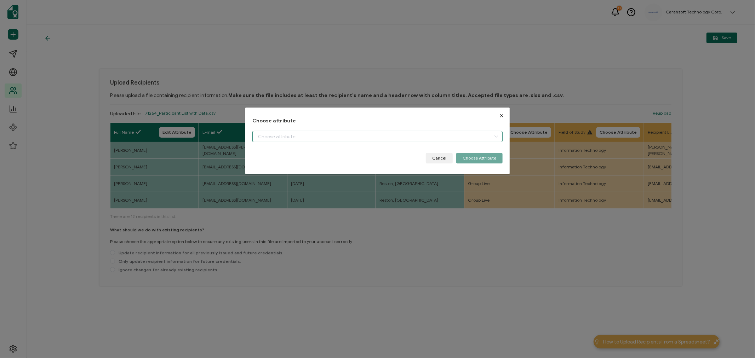
click at [295, 137] on input "dialog" at bounding box center [377, 136] width 250 height 11
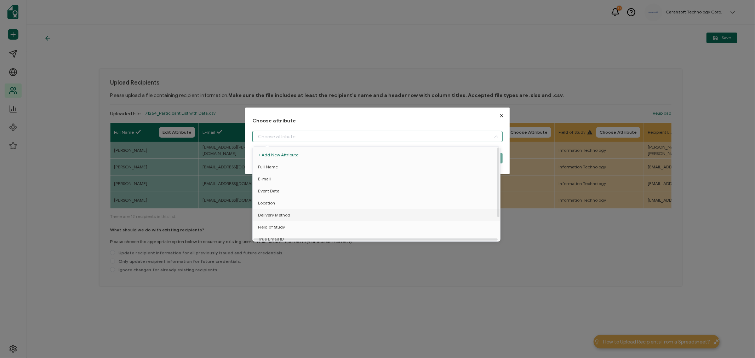
click at [270, 214] on span "Delivery Method" at bounding box center [274, 215] width 32 height 12
type input "Delivery Method"
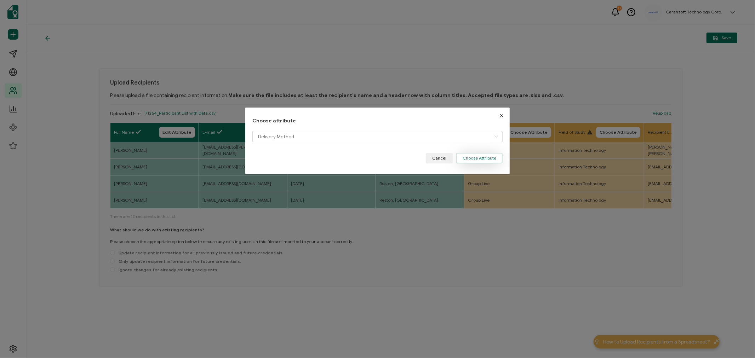
click at [476, 159] on button "Choose Attribute" at bounding box center [479, 158] width 46 height 11
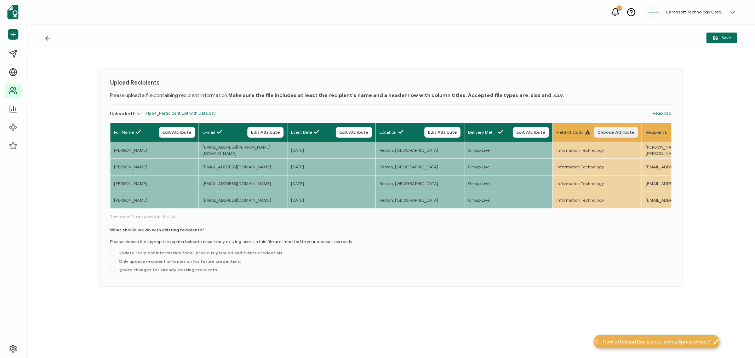
click at [624, 133] on span "Choose Attribute" at bounding box center [615, 132] width 37 height 4
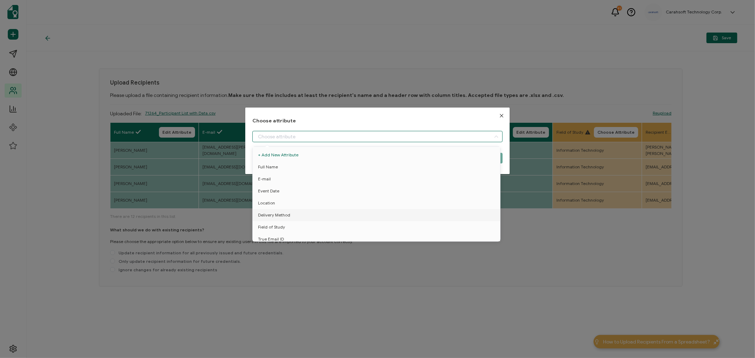
click at [409, 139] on input "dialog" at bounding box center [377, 136] width 250 height 11
click at [279, 225] on span "Field of Study" at bounding box center [271, 227] width 27 height 12
type input "Field of Study"
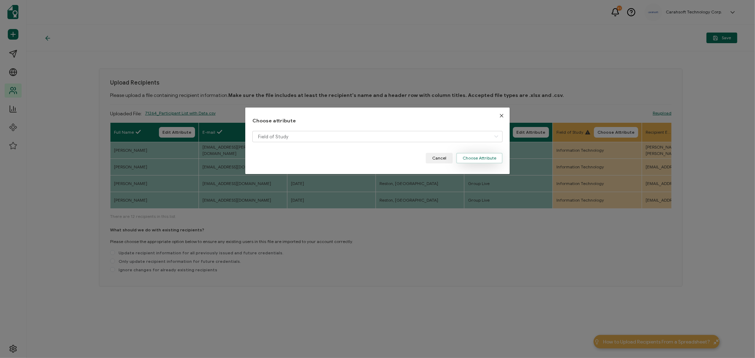
click at [471, 161] on button "Choose Attribute" at bounding box center [479, 158] width 46 height 11
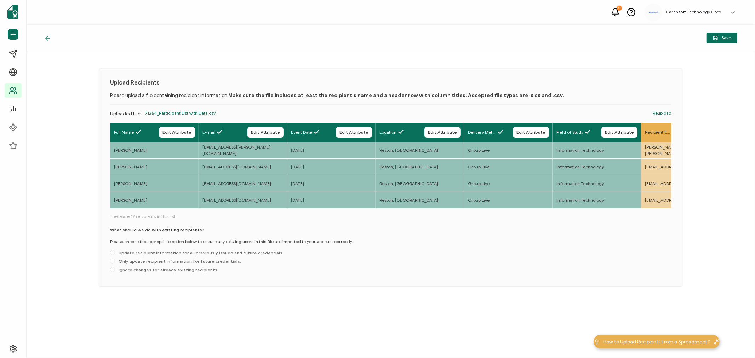
drag, startPoint x: 150, startPoint y: 209, endPoint x: 183, endPoint y: 208, distance: 32.9
click at [183, 208] on div "Full Name Edit Attribute E-mail Edit Attribute Event Date Edit Attribute Locati…" at bounding box center [390, 165] width 561 height 87
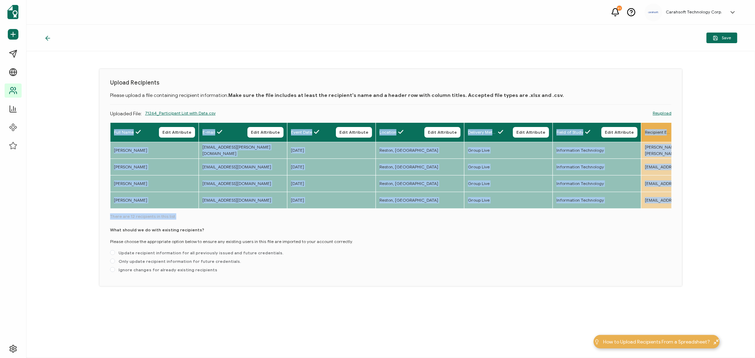
drag, startPoint x: 175, startPoint y: 212, endPoint x: 202, endPoint y: 211, distance: 27.6
click at [202, 211] on div "Full Name Edit Attribute E-mail Edit Attribute Event Date Edit Attribute Locati…" at bounding box center [390, 198] width 561 height 153
click at [217, 214] on div "Full Name Edit Attribute E-mail Edit Attribute Event Date Edit Attribute Locati…" at bounding box center [390, 198] width 561 height 153
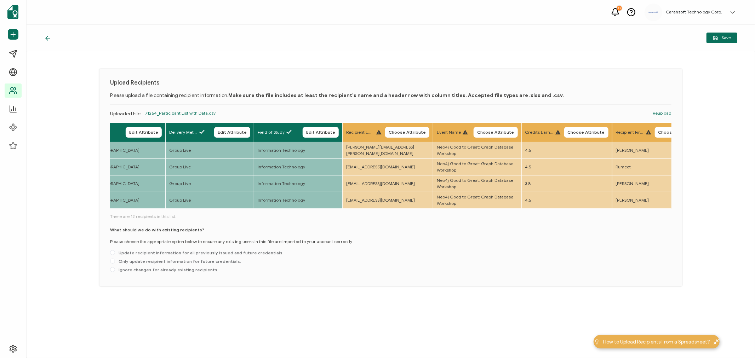
scroll to position [0, 373]
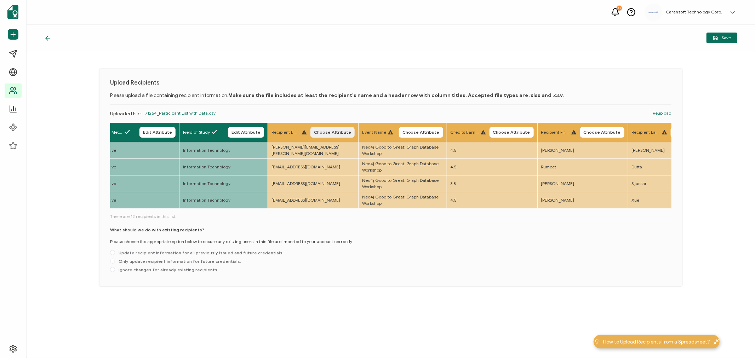
click at [338, 131] on span "Choose Attribute" at bounding box center [332, 132] width 37 height 4
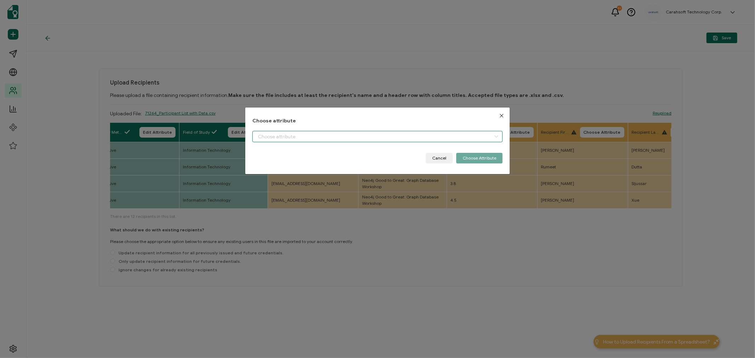
click at [320, 131] on input "dialog" at bounding box center [377, 136] width 250 height 11
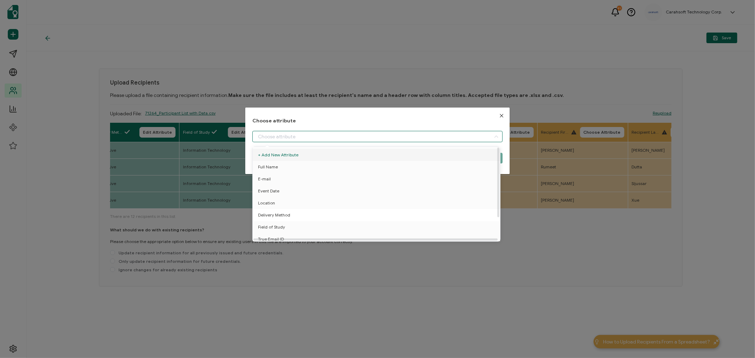
scroll to position [31, 0]
click at [268, 206] on span "True Email ID" at bounding box center [271, 212] width 26 height 12
type input "True Email ID"
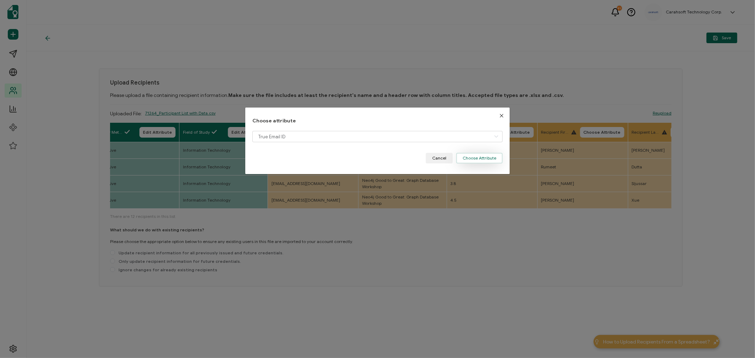
click at [471, 161] on button "Choose Attribute" at bounding box center [479, 158] width 46 height 11
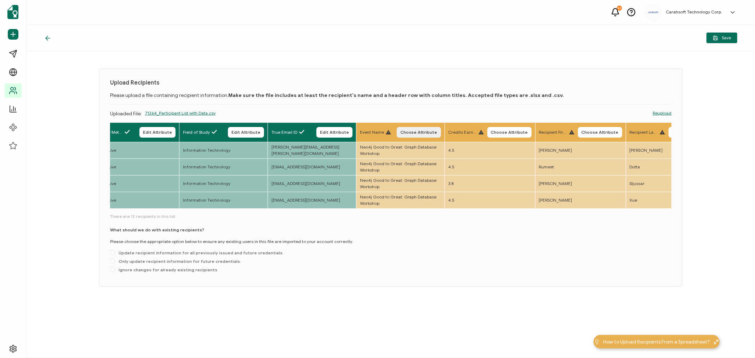
click at [437, 130] on span "Choose Attribute" at bounding box center [418, 132] width 37 height 4
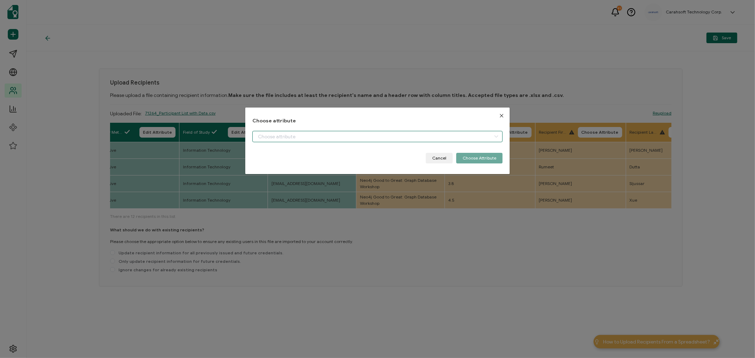
click at [285, 134] on input "dialog" at bounding box center [377, 136] width 250 height 11
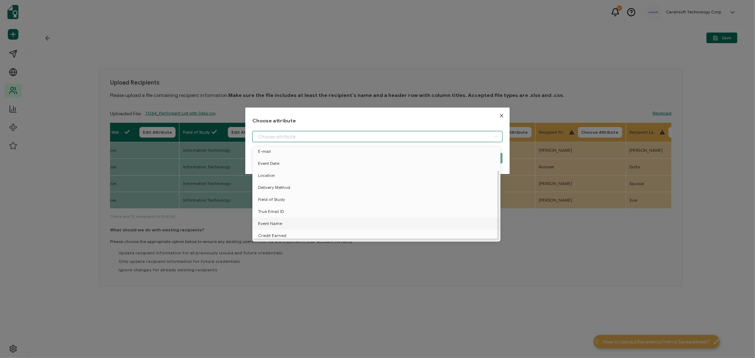
click at [275, 220] on span "Event Name" at bounding box center [270, 224] width 24 height 12
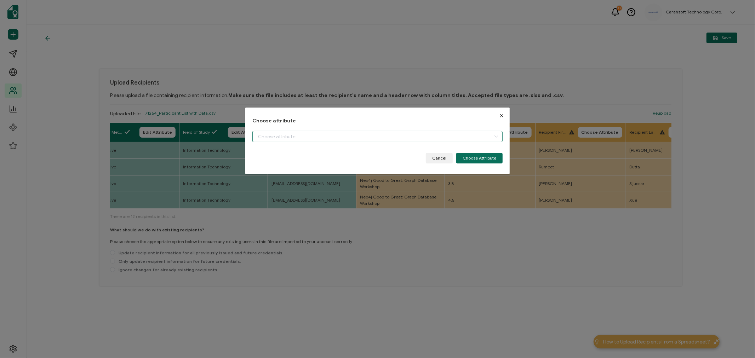
type input "Event Name"
click at [475, 160] on button "Choose Attribute" at bounding box center [479, 158] width 46 height 11
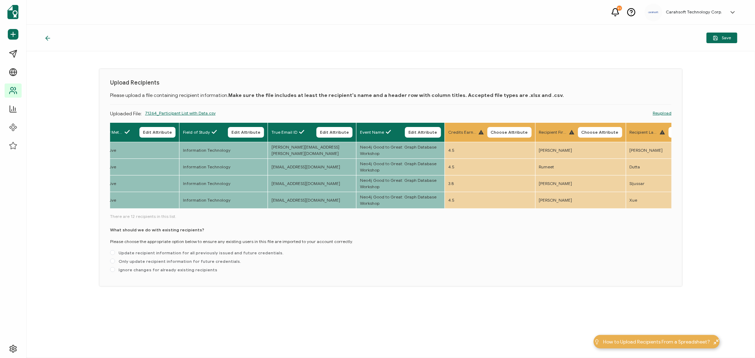
click at [518, 130] on span "Choose Attribute" at bounding box center [509, 132] width 37 height 4
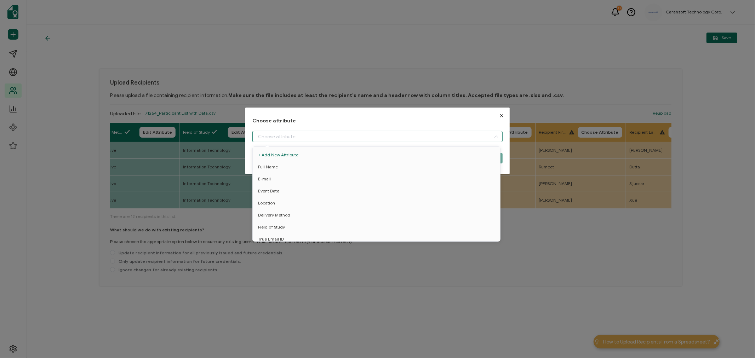
click at [321, 135] on input "dialog" at bounding box center [377, 136] width 250 height 11
click at [276, 232] on span "Credit Earned" at bounding box center [272, 236] width 28 height 12
type input "Credit Earned"
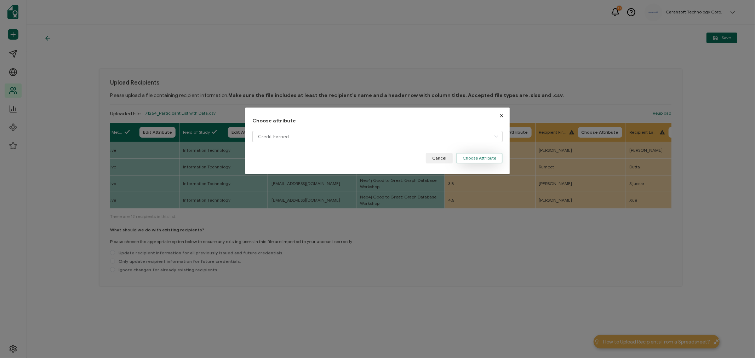
click at [479, 157] on button "Choose Attribute" at bounding box center [479, 158] width 46 height 11
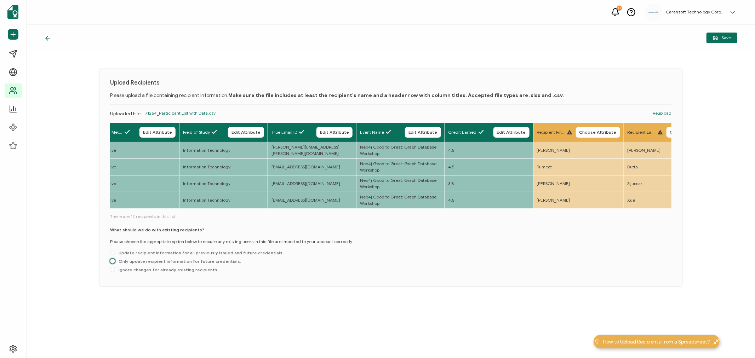
click at [144, 262] on span "Only update recipient information for future credentials." at bounding box center [178, 261] width 126 height 5
click at [115, 262] on input "Only update recipient information for future credentials." at bounding box center [112, 262] width 5 height 6
radio input "true"
click at [731, 34] on button "Save" at bounding box center [721, 38] width 31 height 11
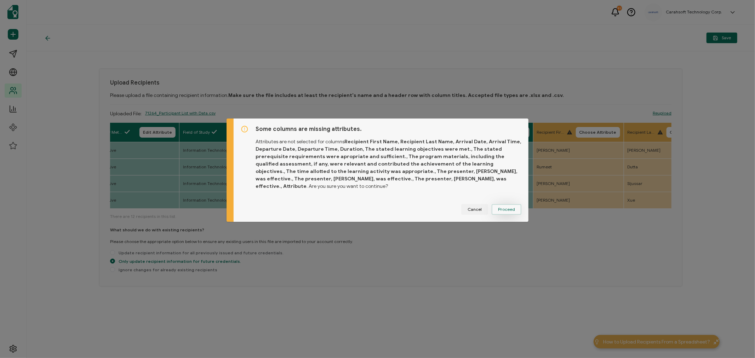
click at [502, 207] on span "Proceed" at bounding box center [506, 209] width 17 height 4
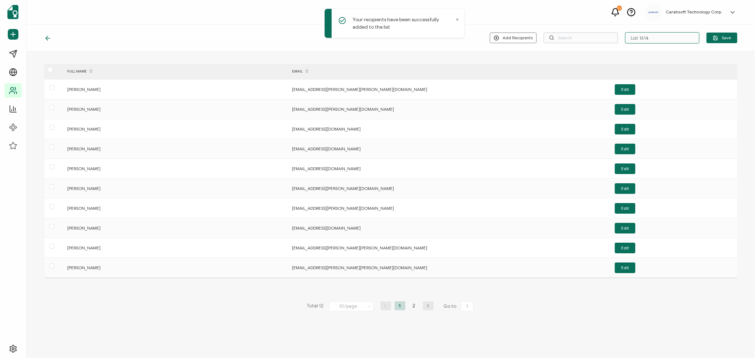
drag, startPoint x: 662, startPoint y: 38, endPoint x: 595, endPoint y: 37, distance: 66.5
click at [596, 37] on div "Add Recipients Upload New Recipients Import from Recipients List 1614 Save" at bounding box center [613, 37] width 247 height 11
type input "8-26-25_71264_Neo4j Event"
click at [724, 40] on span "Save" at bounding box center [722, 37] width 18 height 5
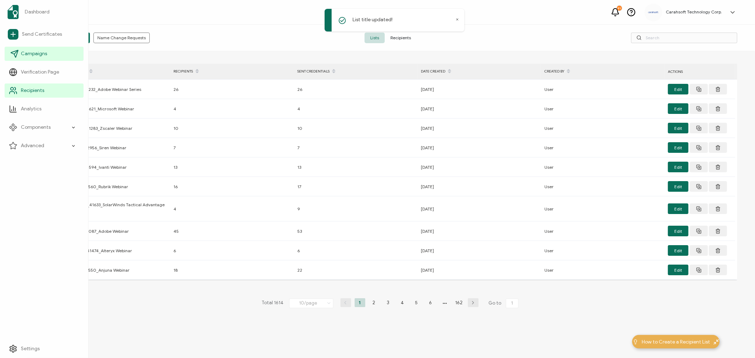
click at [29, 52] on span "Campaigns" at bounding box center [34, 53] width 26 height 7
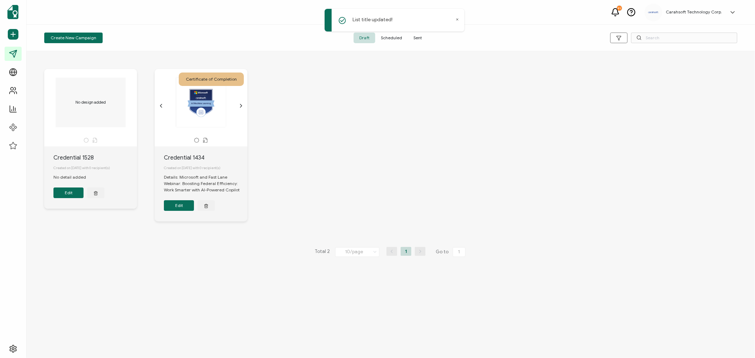
click at [459, 19] on div "List title updated!" at bounding box center [395, 20] width 140 height 23
click at [457, 19] on icon at bounding box center [457, 20] width 2 height 2
click at [62, 38] on span "Create New Campaign" at bounding box center [74, 38] width 46 height 4
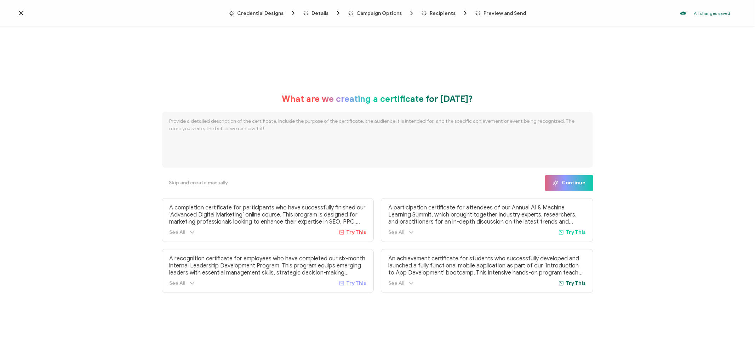
click at [264, 13] on span "Credential Designs" at bounding box center [260, 13] width 46 height 5
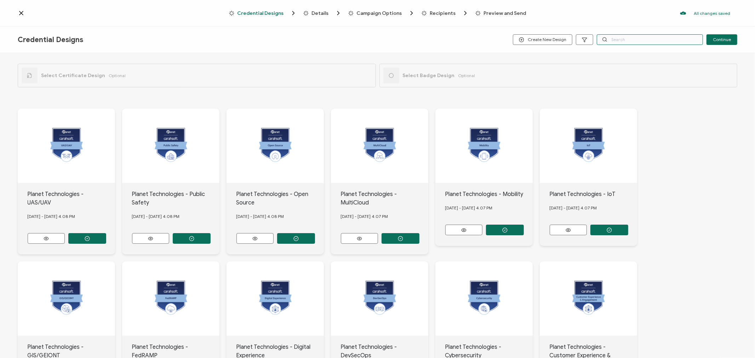
click at [648, 38] on input "text" at bounding box center [650, 39] width 106 height 11
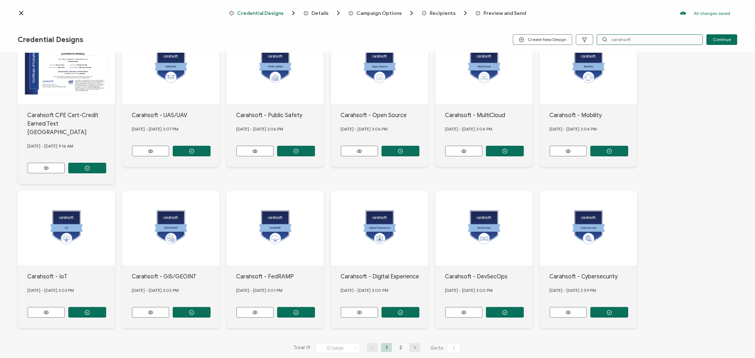
scroll to position [79, 0]
type input "carahsoft"
click at [398, 343] on li "2" at bounding box center [400, 347] width 11 height 9
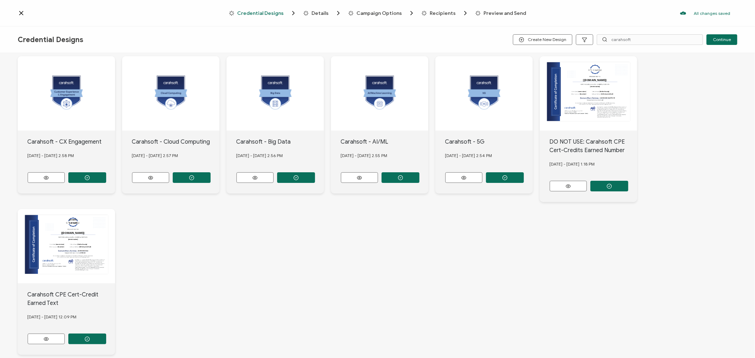
scroll to position [79, 0]
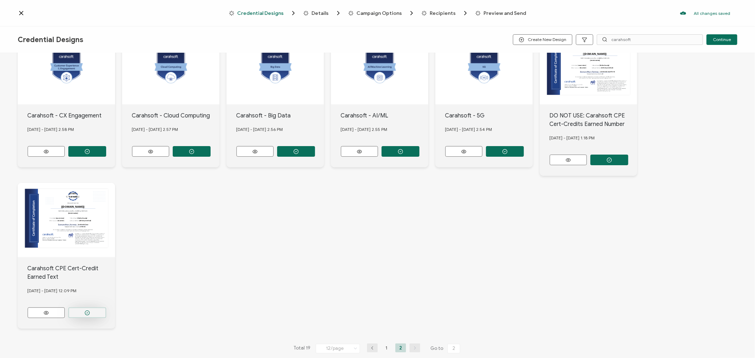
click at [99, 309] on button "button" at bounding box center [87, 313] width 38 height 11
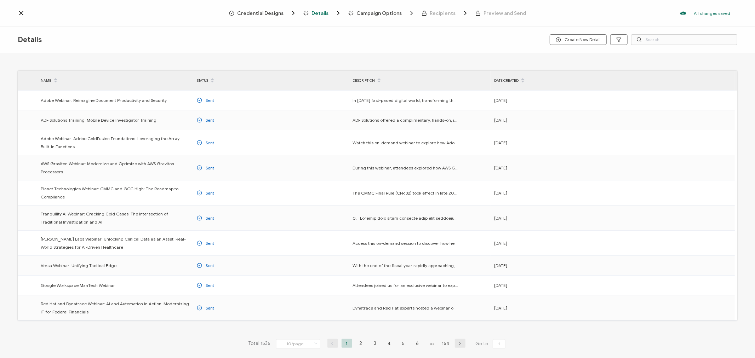
click at [261, 11] on span "Credential Designs" at bounding box center [260, 13] width 46 height 5
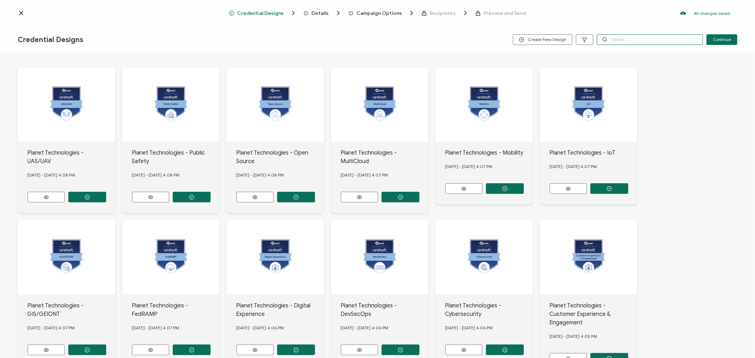
click at [611, 38] on input "text" at bounding box center [650, 39] width 106 height 11
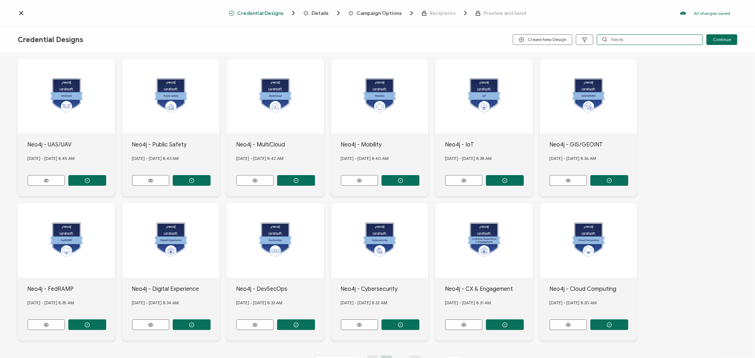
scroll to position [112, 0]
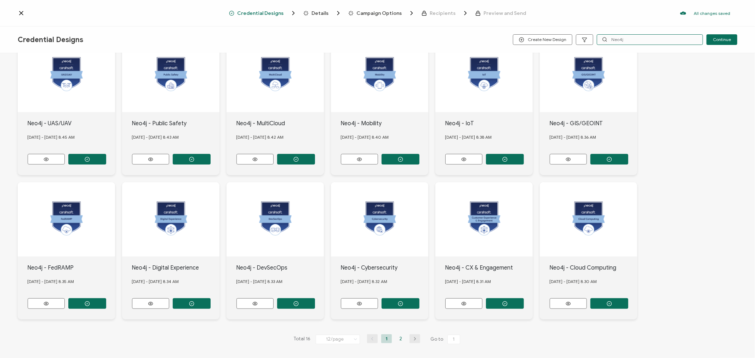
type input "Neo4j"
click at [401, 338] on li "2" at bounding box center [400, 338] width 11 height 9
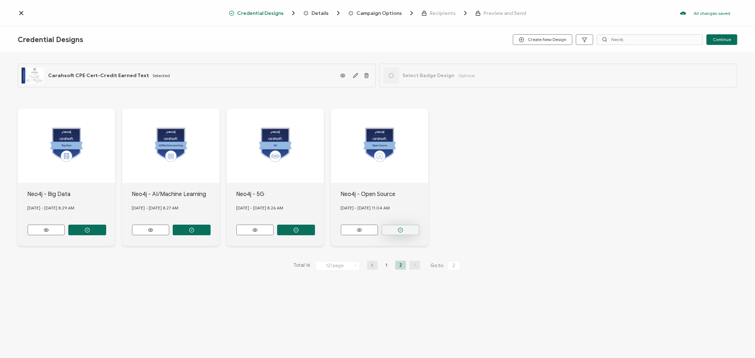
click at [399, 228] on icon "button" at bounding box center [400, 230] width 5 height 5
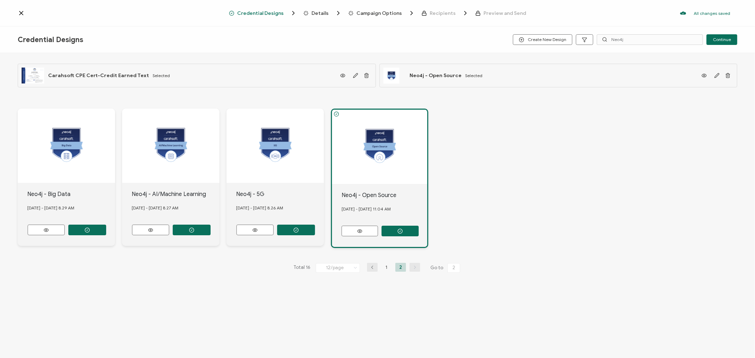
click at [326, 13] on span "Details" at bounding box center [319, 13] width 17 height 5
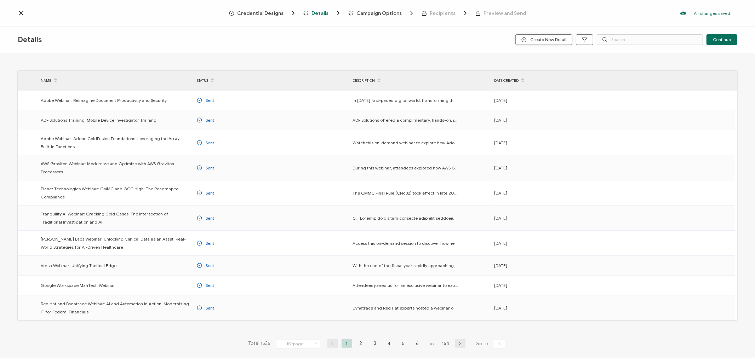
click at [546, 40] on span "Create New Detail" at bounding box center [543, 39] width 45 height 5
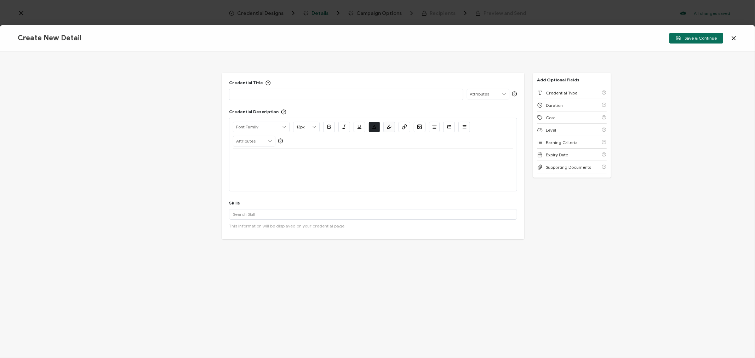
click at [296, 96] on p at bounding box center [346, 94] width 226 height 7
click at [248, 168] on div at bounding box center [373, 170] width 280 height 42
click at [246, 159] on p at bounding box center [373, 157] width 280 height 6
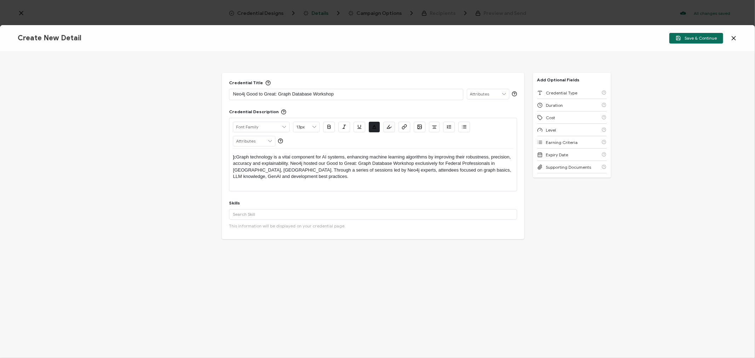
click at [238, 157] on p "): Graph technology is a vital component for AI systems, enhancing machine lear…" at bounding box center [373, 167] width 280 height 26
click at [277, 213] on input "text" at bounding box center [373, 214] width 288 height 11
paste input "graph database technology"
type input "graph database technology"
click at [266, 228] on button "Add 'graph database technology'" at bounding box center [273, 230] width 80 height 11
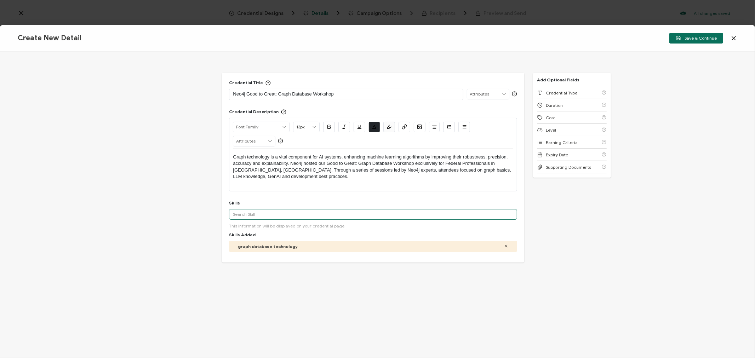
click at [248, 215] on input "text" at bounding box center [373, 214] width 288 height 11
paste input "Graph Data Science algorithms"
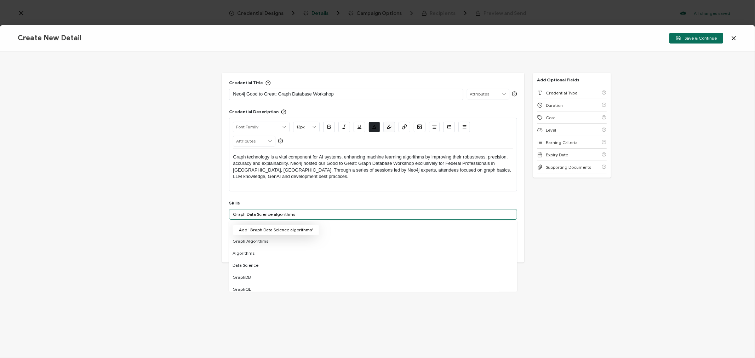
type input "Graph Data Science algorithms"
click at [258, 229] on button "Add 'Graph Data Science algorithms'" at bounding box center [276, 230] width 87 height 11
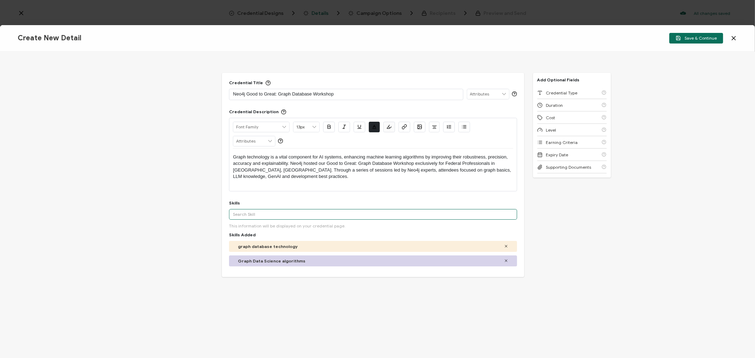
click at [247, 215] on input "text" at bounding box center [373, 214] width 288 height 11
paste input "generative AI"
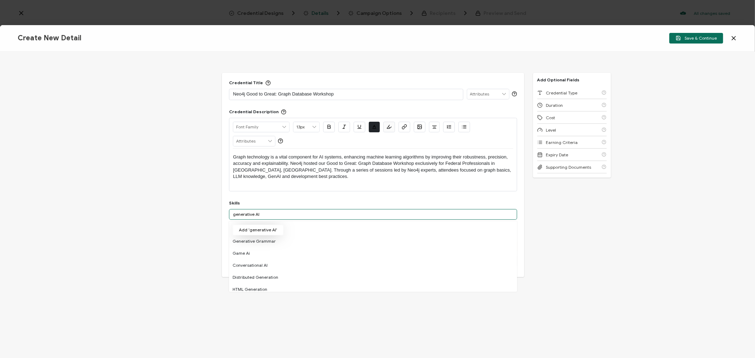
type input "generative AI"
click at [251, 229] on button "Add 'generative AI'" at bounding box center [258, 230] width 51 height 11
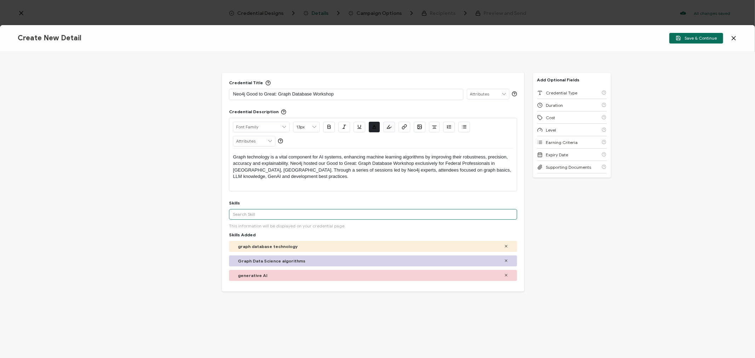
click at [247, 216] on input "text" at bounding box center [373, 214] width 288 height 11
paste input "Neo4j Knowledge Graph"
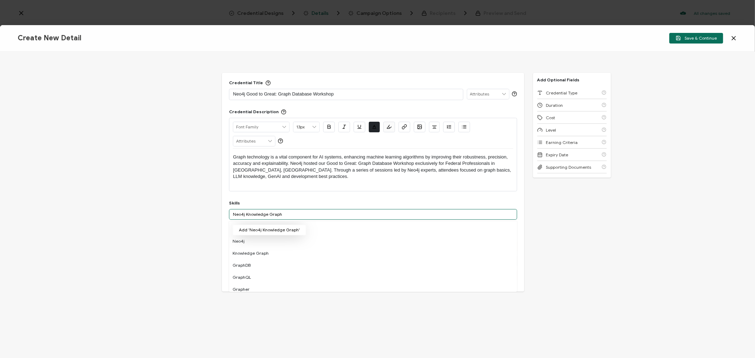
type input "Neo4j Knowledge Graph"
click at [257, 228] on button "Add 'Neo4j Knowledge Graph'" at bounding box center [270, 230] width 74 height 11
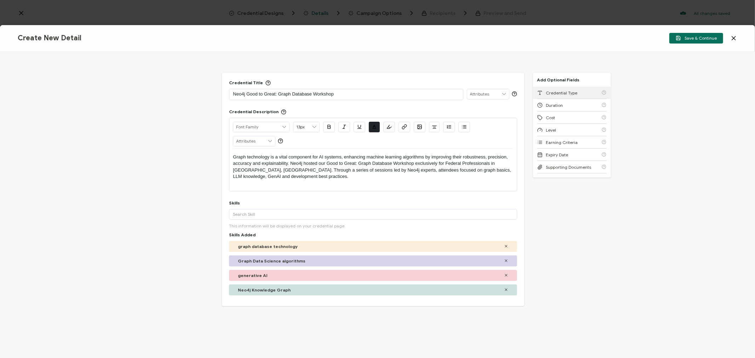
click at [560, 89] on div "Credential Type" at bounding box center [571, 93] width 69 height 12
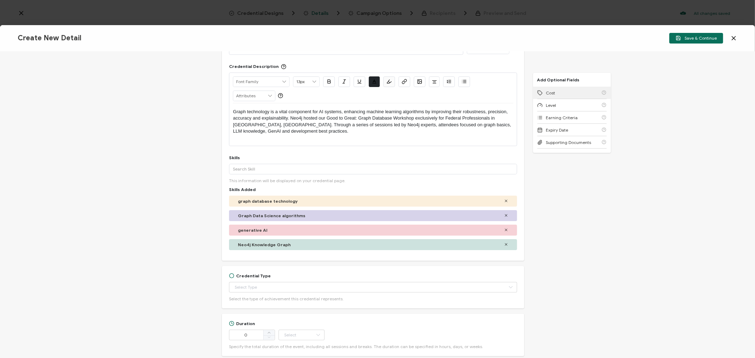
click at [560, 89] on div "Cost" at bounding box center [571, 93] width 69 height 12
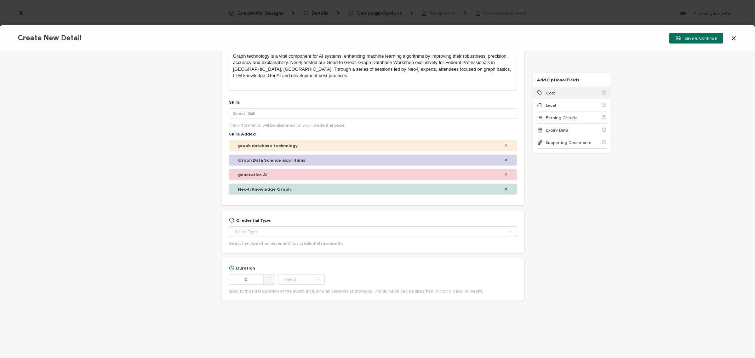
click at [560, 89] on div "Cost" at bounding box center [571, 93] width 69 height 12
click at [560, 89] on div "Earning Criteria" at bounding box center [571, 93] width 69 height 12
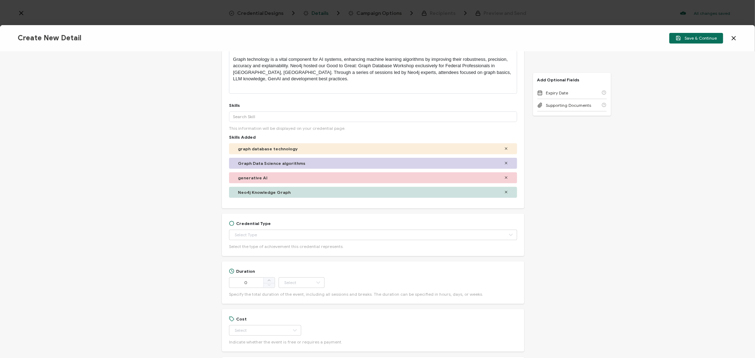
scroll to position [96, 0]
click at [252, 236] on input "text" at bounding box center [373, 236] width 288 height 11
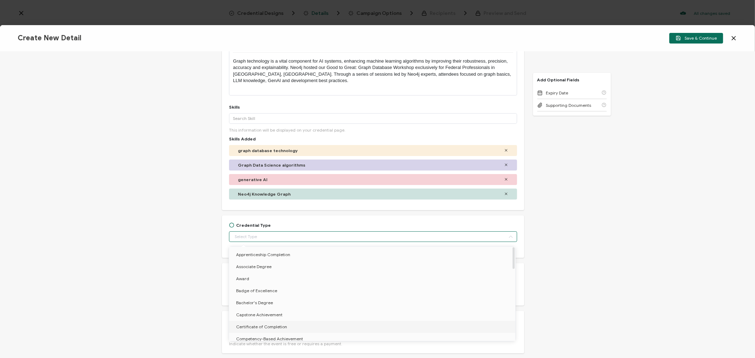
click at [253, 324] on span "Certificate of Completion" at bounding box center [261, 326] width 51 height 5
type input "Certificate of Completion"
click at [154, 237] on div "Credential Title Neo4j Good to Great: Graph Database Workshop ISSUER Issuer Nam…" at bounding box center [377, 205] width 755 height 306
type input "Certificate of Completion"
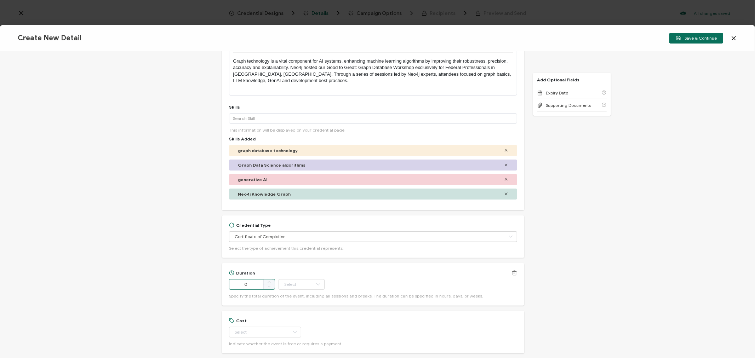
drag, startPoint x: 251, startPoint y: 282, endPoint x: 237, endPoint y: 283, distance: 13.1
click at [237, 283] on input "0" at bounding box center [252, 284] width 46 height 11
type input "225"
click at [302, 282] on input "text" at bounding box center [302, 284] width 46 height 11
click at [294, 264] on span "Minute" at bounding box center [292, 265] width 13 height 5
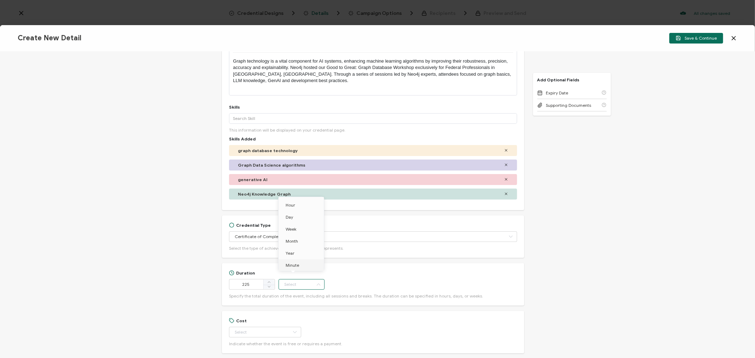
type input "Minute"
click at [183, 270] on div "Credential Title Neo4j Good to Great: Graph Database Workshop ISSUER Issuer Nam…" at bounding box center [377, 205] width 755 height 306
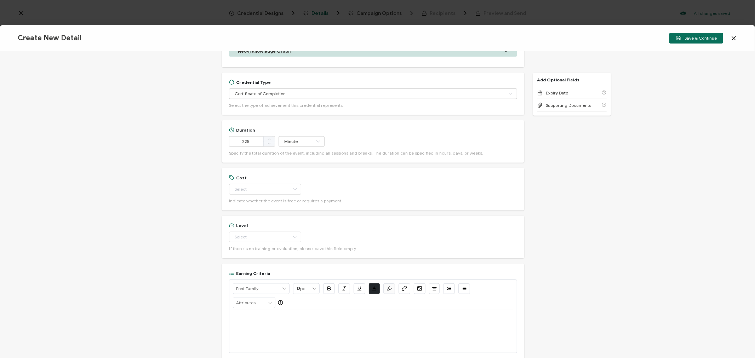
scroll to position [292, 0]
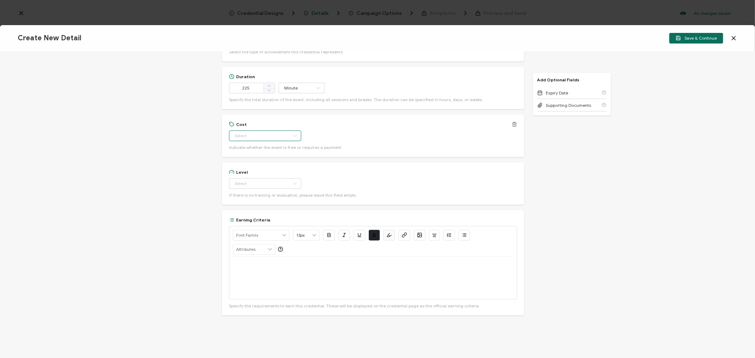
click at [258, 135] on input "text" at bounding box center [265, 136] width 72 height 11
click at [251, 150] on li "Free" at bounding box center [262, 154] width 66 height 12
type input "Free"
click at [254, 182] on input "text" at bounding box center [265, 183] width 72 height 11
click at [250, 199] on span "Beginner" at bounding box center [245, 201] width 18 height 5
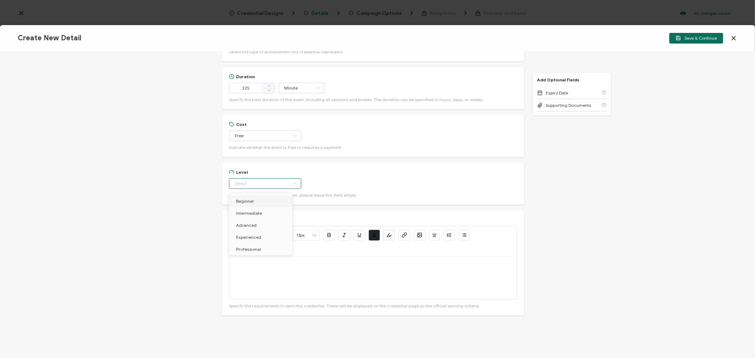
type input "Beginner"
click at [296, 271] on div at bounding box center [373, 278] width 280 height 42
click at [698, 40] on span "Save & Continue" at bounding box center [696, 37] width 41 height 5
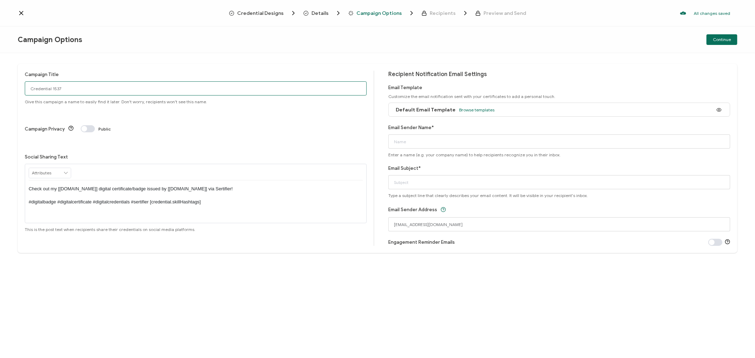
drag, startPoint x: 68, startPoint y: 87, endPoint x: 0, endPoint y: 94, distance: 68.3
click at [0, 94] on div "Campaign Title Credential 1537 Give this campaign a name to easily find it late…" at bounding box center [377, 205] width 755 height 305
drag, startPoint x: 91, startPoint y: 87, endPoint x: 27, endPoint y: 86, distance: 64.1
click at [27, 86] on input "8-26-25_71264_Neo4j Event" at bounding box center [196, 88] width 342 height 14
type input "8-26-25_71264_Neo4j Event"
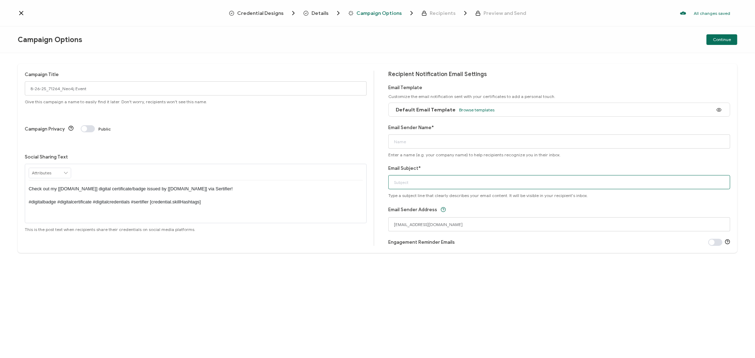
click at [421, 180] on input "Email Subject*" at bounding box center [559, 182] width 342 height 14
paste input "8-26-25_71264_Neo4j Event"
type input "8-26-25_71264_Neo4j Event"
click at [406, 140] on input "Email Sender Name*" at bounding box center [559, 141] width 342 height 14
type input "CPE"
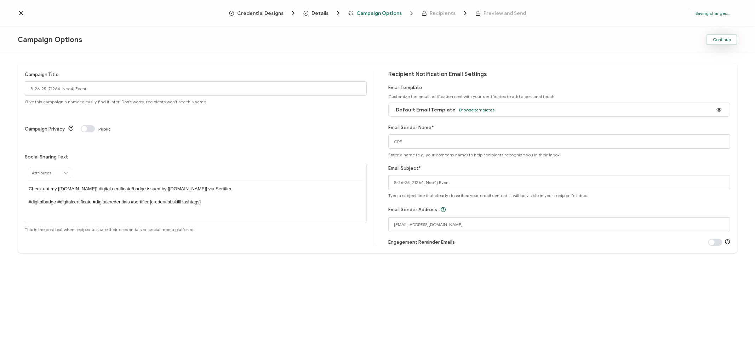
click at [716, 38] on span "Continue" at bounding box center [722, 40] width 18 height 4
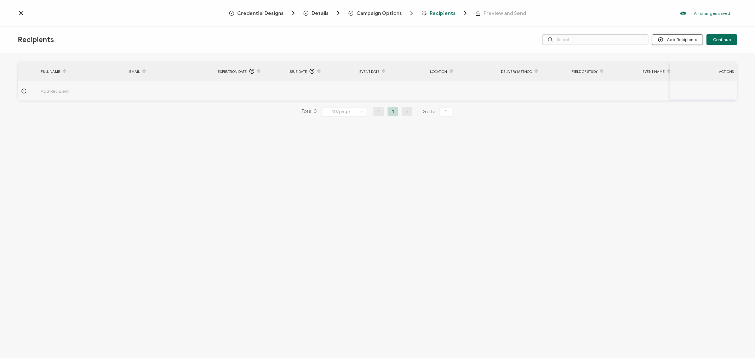
click at [675, 39] on button "Add Recipients" at bounding box center [677, 39] width 51 height 11
click at [677, 81] on span "Import From List" at bounding box center [685, 81] width 32 height 5
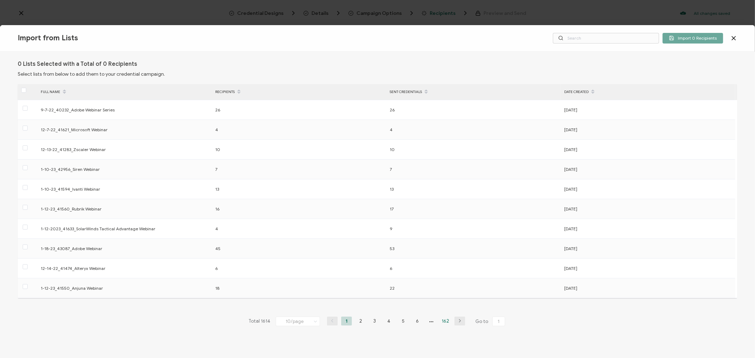
click at [444, 321] on li "162" at bounding box center [445, 321] width 11 height 9
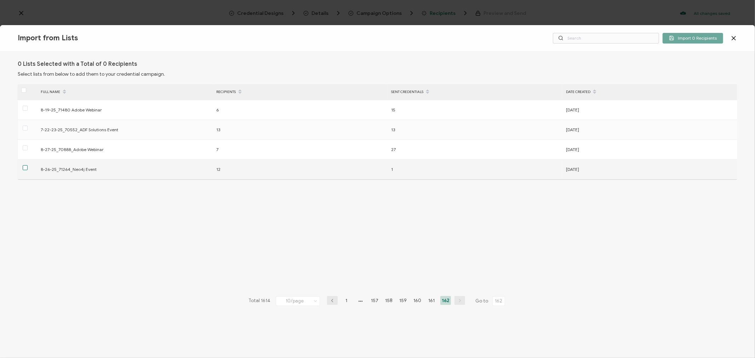
click at [23, 168] on span at bounding box center [25, 167] width 5 height 5
click at [28, 165] on input "checkbox" at bounding box center [28, 165] width 0 height 0
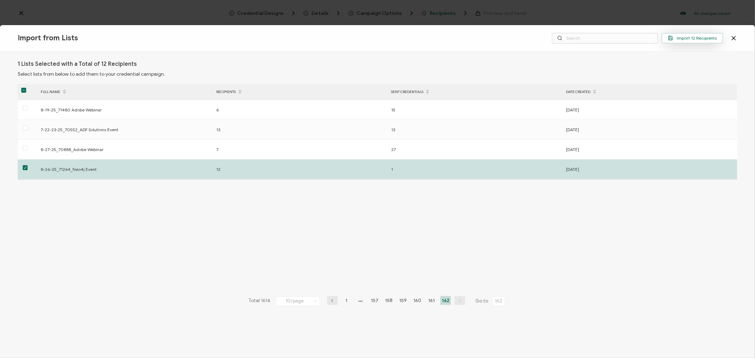
click at [701, 35] on span "Import 12 Recipients" at bounding box center [692, 37] width 49 height 5
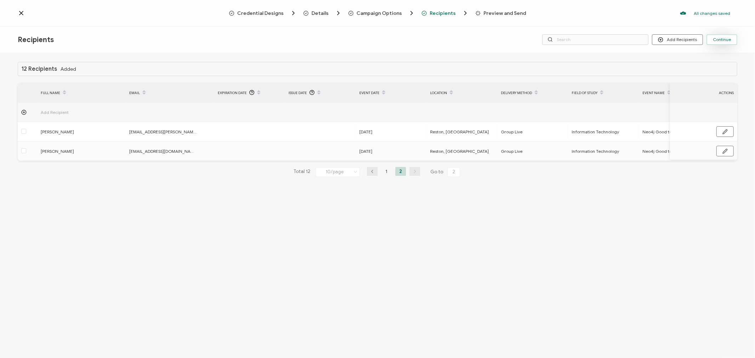
click at [726, 42] on button "Continue" at bounding box center [721, 39] width 31 height 11
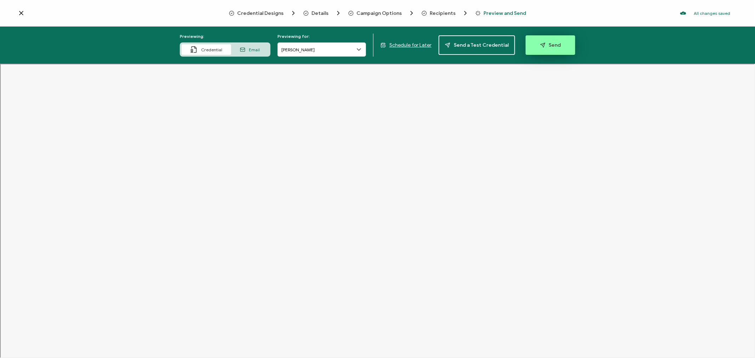
click at [543, 42] on span "Send" at bounding box center [550, 44] width 21 height 5
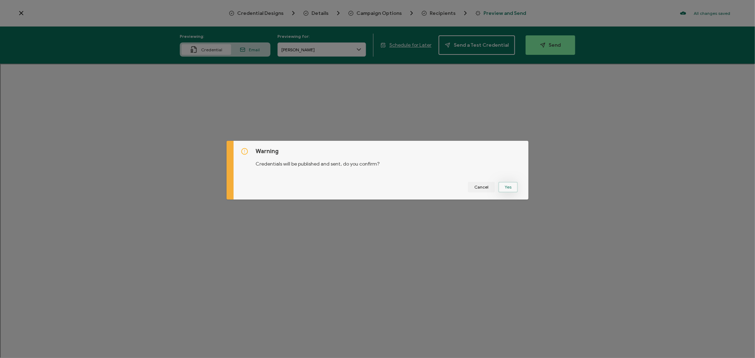
click at [508, 190] on button "Yes" at bounding box center [507, 187] width 19 height 11
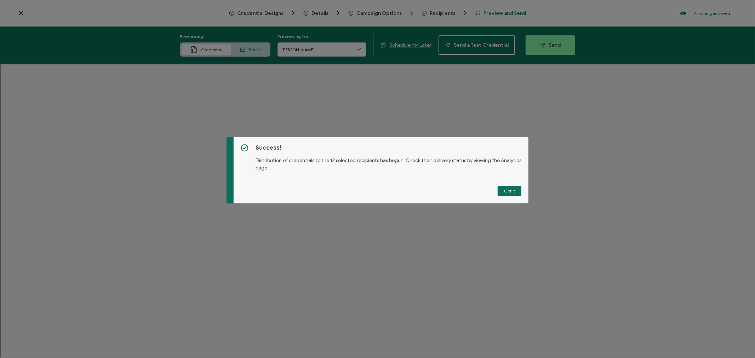
click at [508, 189] on button "Got It" at bounding box center [510, 191] width 24 height 11
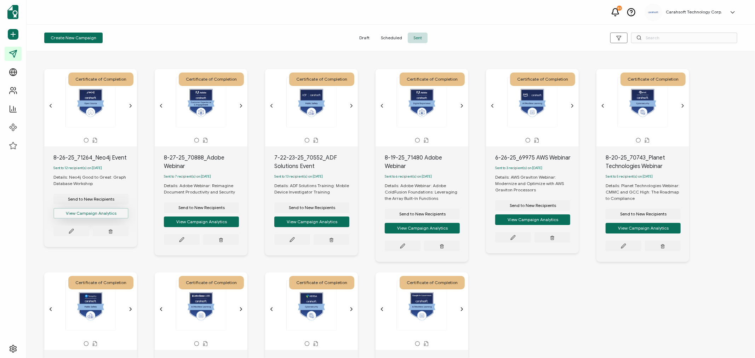
click at [104, 212] on button "View Campaign Analytics" at bounding box center [90, 213] width 75 height 11
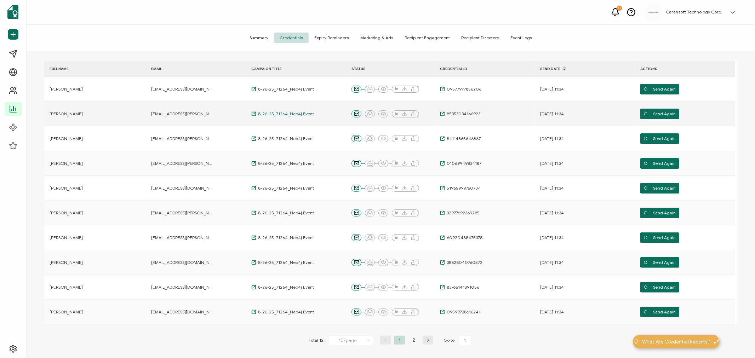
scroll to position [79, 0]
click at [350, 341] on input "10/page" at bounding box center [351, 340] width 44 height 10
click at [350, 298] on span "20/page" at bounding box center [344, 297] width 18 height 5
type input "20/page"
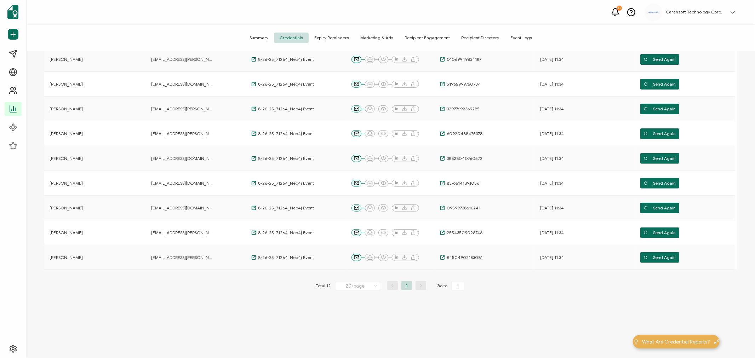
scroll to position [0, 0]
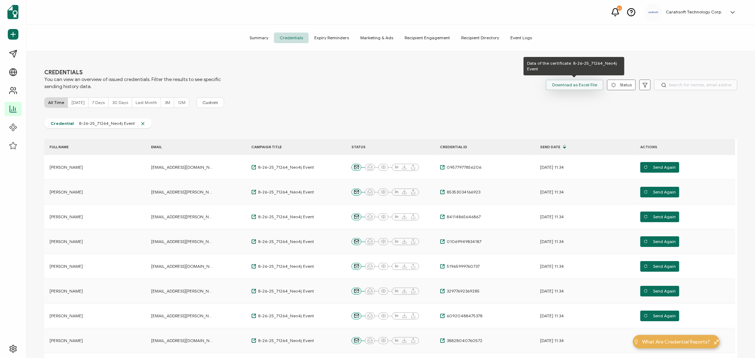
click at [586, 85] on span "Download as Excel File" at bounding box center [574, 85] width 45 height 11
